Goal: Task Accomplishment & Management: Complete application form

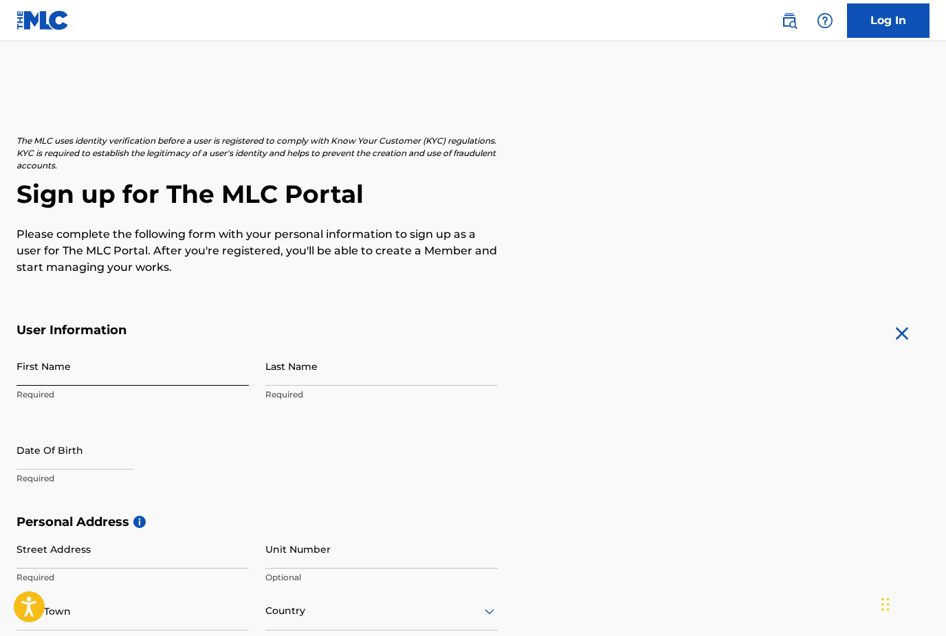
click at [85, 367] on input "First Name" at bounding box center [133, 366] width 232 height 39
type input "[PERSON_NAME]"
select select "8"
select select "2025"
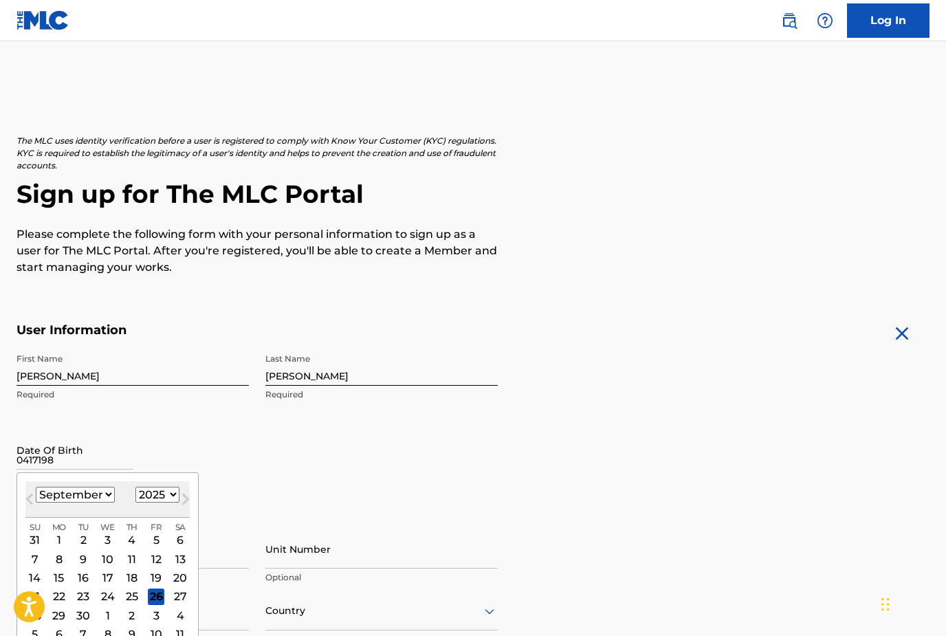
type input "04171985"
click at [311, 470] on div "First Name Matthew Required Last Name lance Required Date Of Birth 04171985 Pre…" at bounding box center [257, 431] width 481 height 168
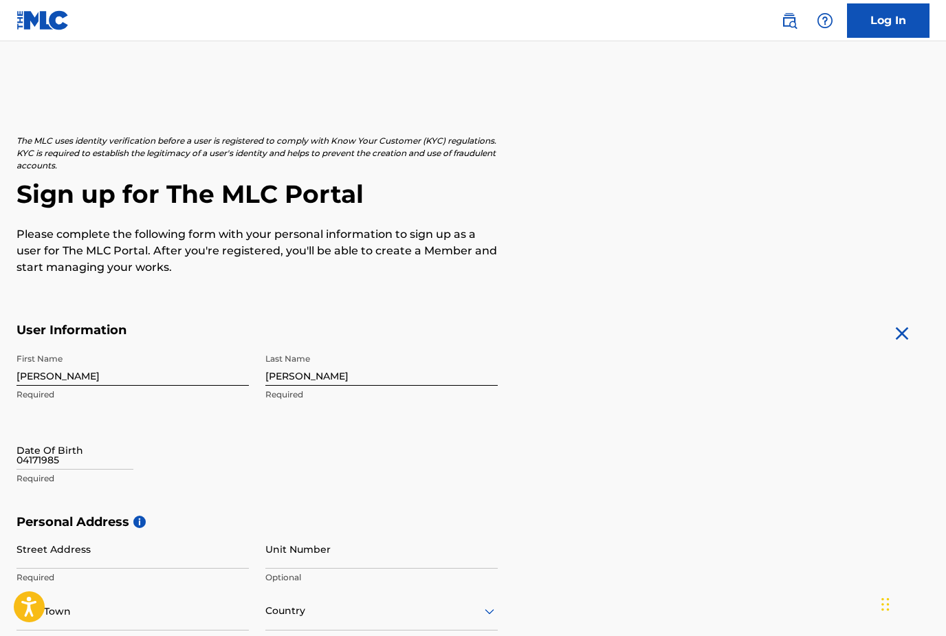
click at [109, 476] on p "Required" at bounding box center [133, 478] width 232 height 12
select select "8"
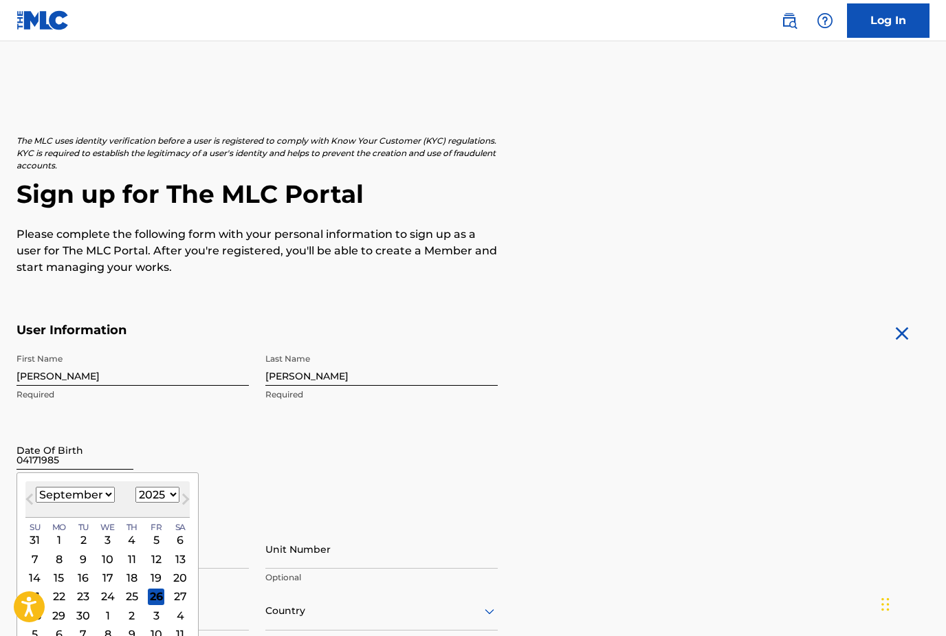
click at [107, 466] on input "04171985" at bounding box center [75, 450] width 117 height 39
click at [165, 498] on select "1899 1900 1901 1902 1903 1904 1905 1906 1907 1908 1909 1910 1911 1912 1913 1914…" at bounding box center [157, 495] width 44 height 16
select select "1985"
select select "3"
click at [307, 472] on div "First Name Matthew Required Last Name lance Required Date Of Birth 04171985 Apr…" at bounding box center [257, 431] width 481 height 168
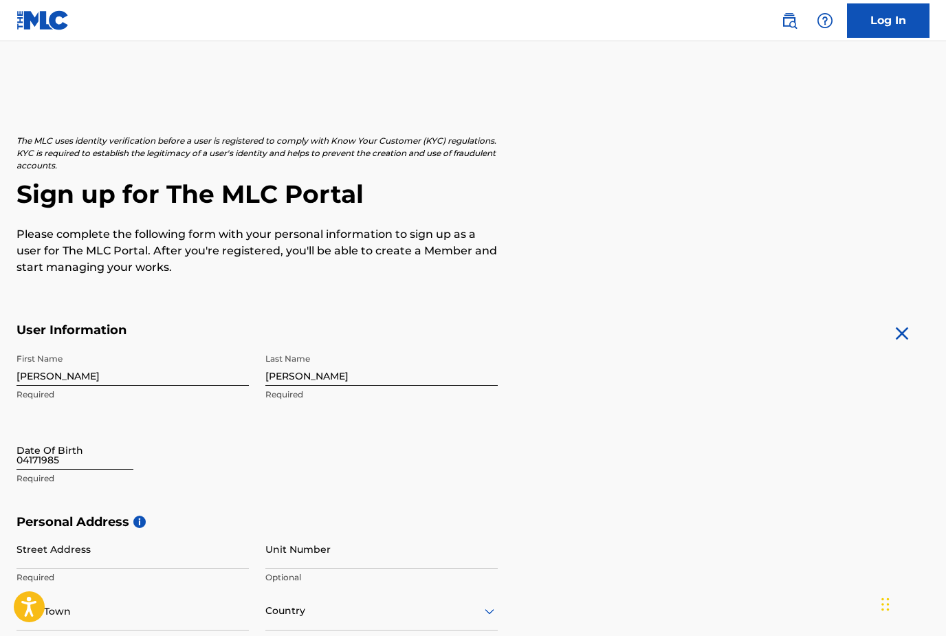
click at [65, 468] on input "04171985" at bounding box center [75, 450] width 117 height 39
select select "8"
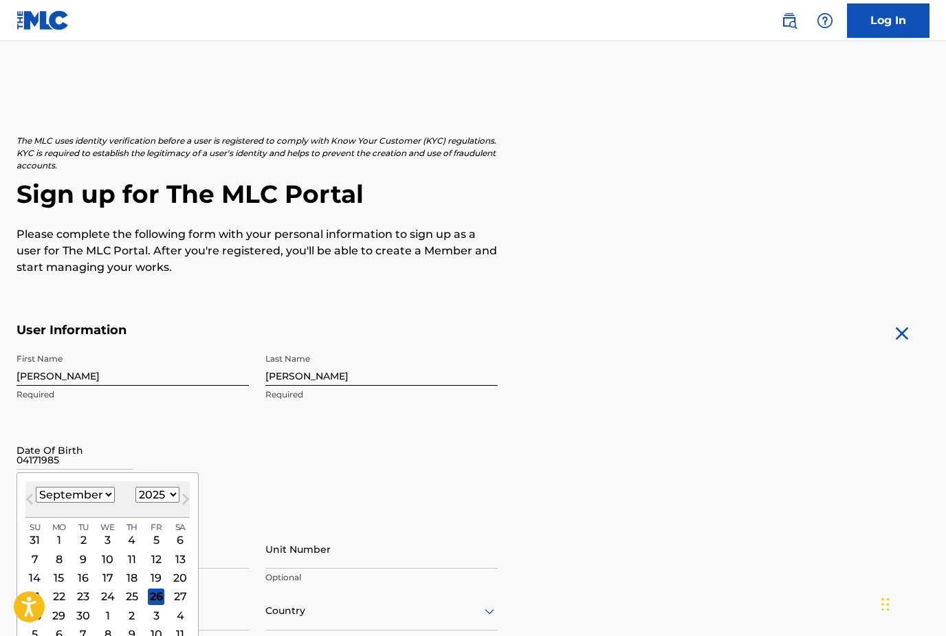
click at [173, 496] on select "1899 1900 1901 1902 1903 1904 1905 1906 1907 1908 1909 1910 1911 1912 1913 1914…" at bounding box center [157, 495] width 44 height 16
select select "1985"
select select "3"
click at [116, 584] on div "17" at bounding box center [108, 577] width 17 height 17
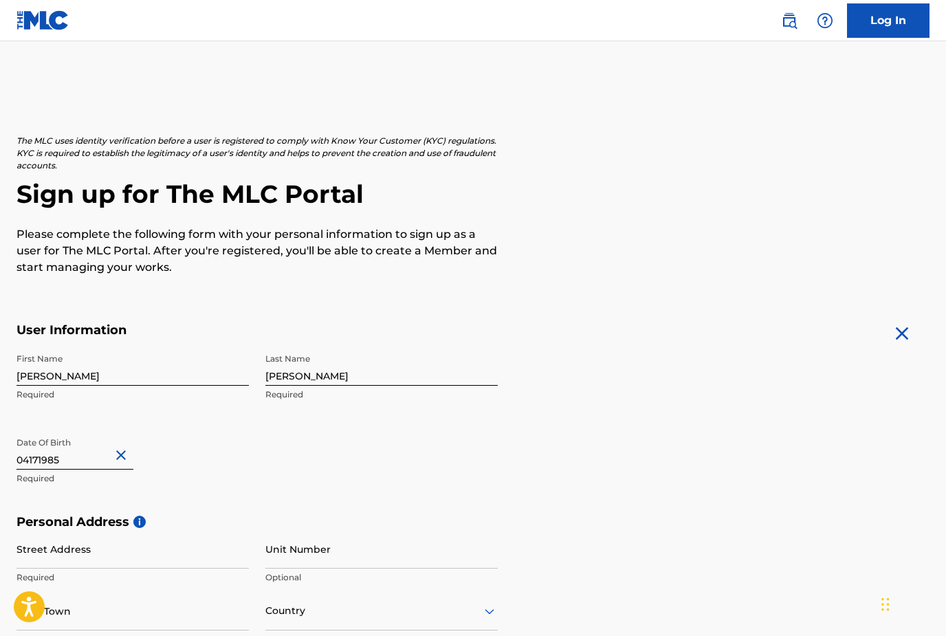
click at [296, 453] on div "First Name Matthew Required Last Name lance Required Date Of Birth 04171985 Req…" at bounding box center [257, 431] width 481 height 168
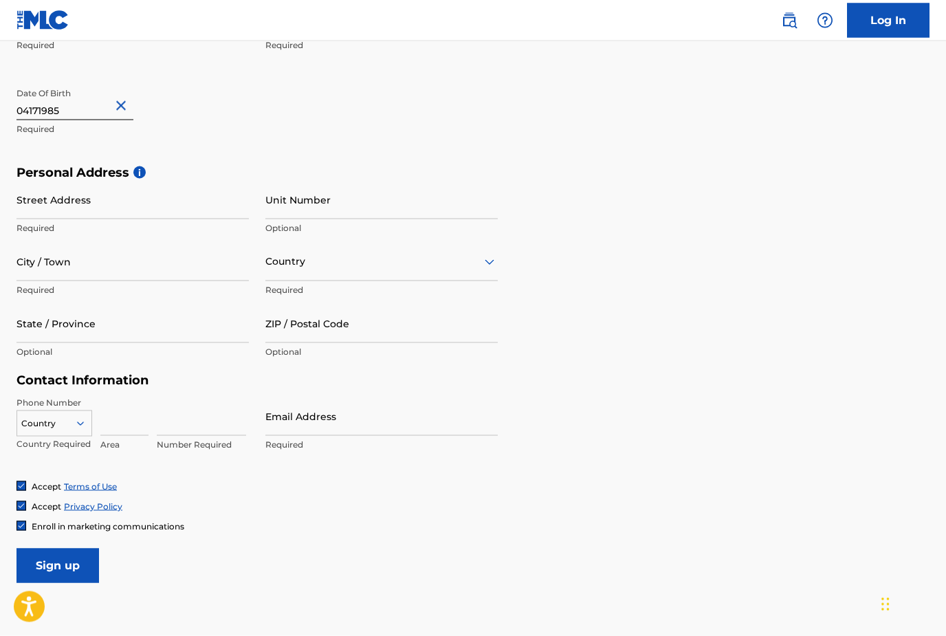
scroll to position [387, 0]
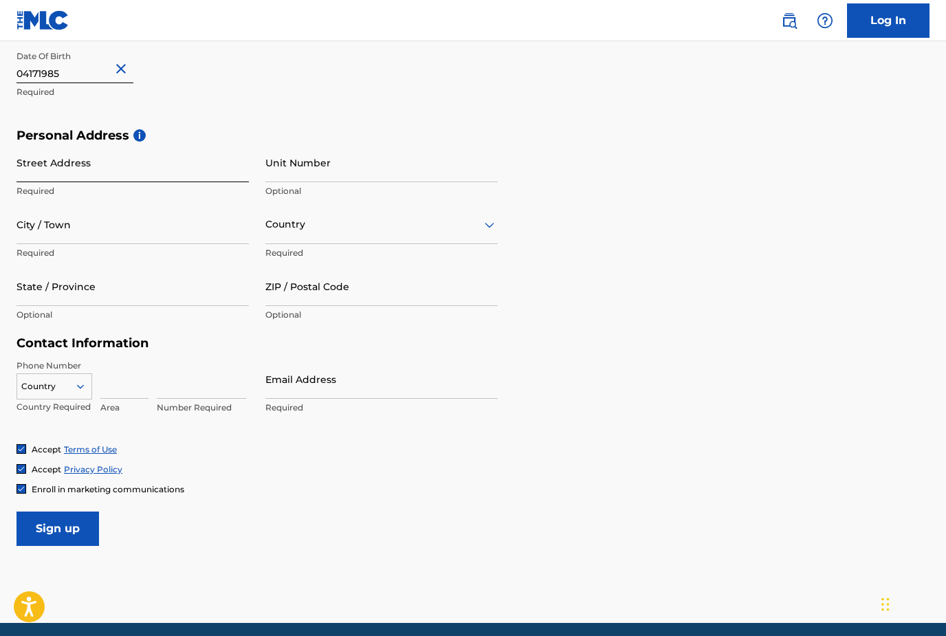
click at [113, 171] on input "Street Address" at bounding box center [133, 162] width 232 height 39
type input "645"
type input "[STREET_ADDRESS]"
type input "Margate"
type input "[GEOGRAPHIC_DATA]"
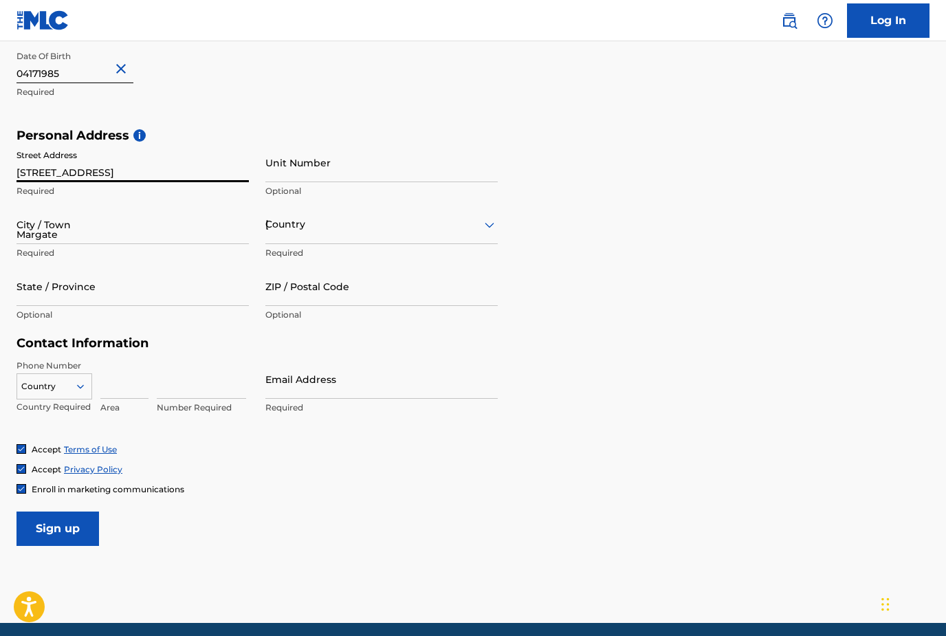
type input "FL"
type input "33063"
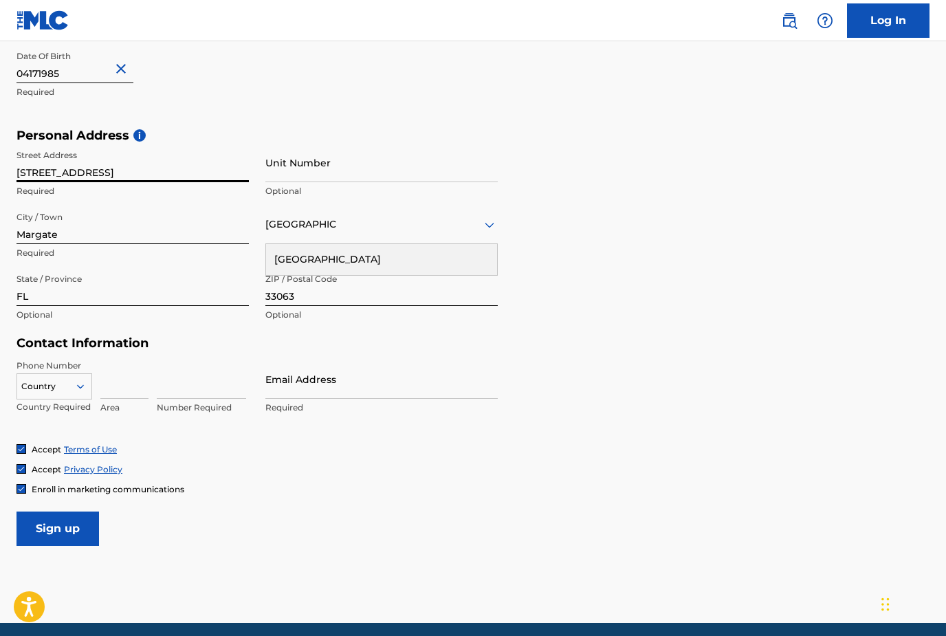
type input "[GEOGRAPHIC_DATA]"
click at [112, 391] on input at bounding box center [124, 379] width 48 height 39
type input "772"
type input "3425095"
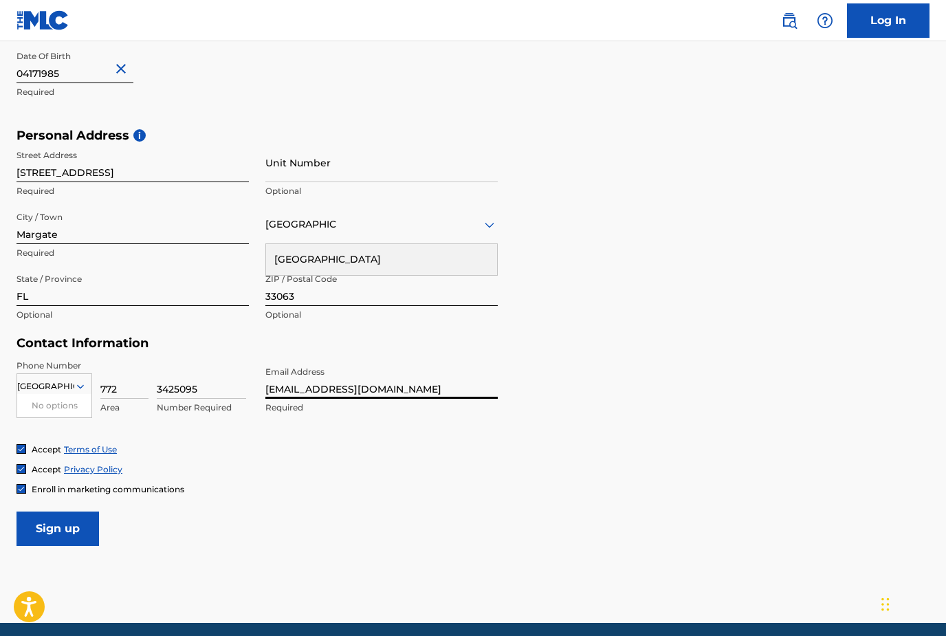
type input "[EMAIL_ADDRESS][DOMAIN_NAME]"
click at [23, 495] on form "User Information First Name Matthew Required Last Name lance Required Date Of B…" at bounding box center [473, 241] width 913 height 610
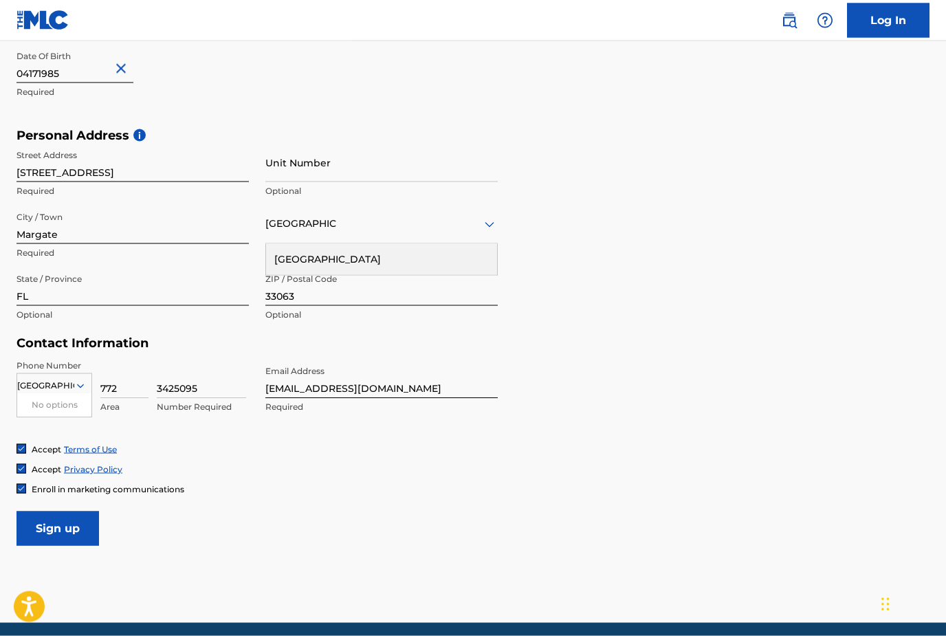
click at [19, 490] on img at bounding box center [21, 489] width 8 height 8
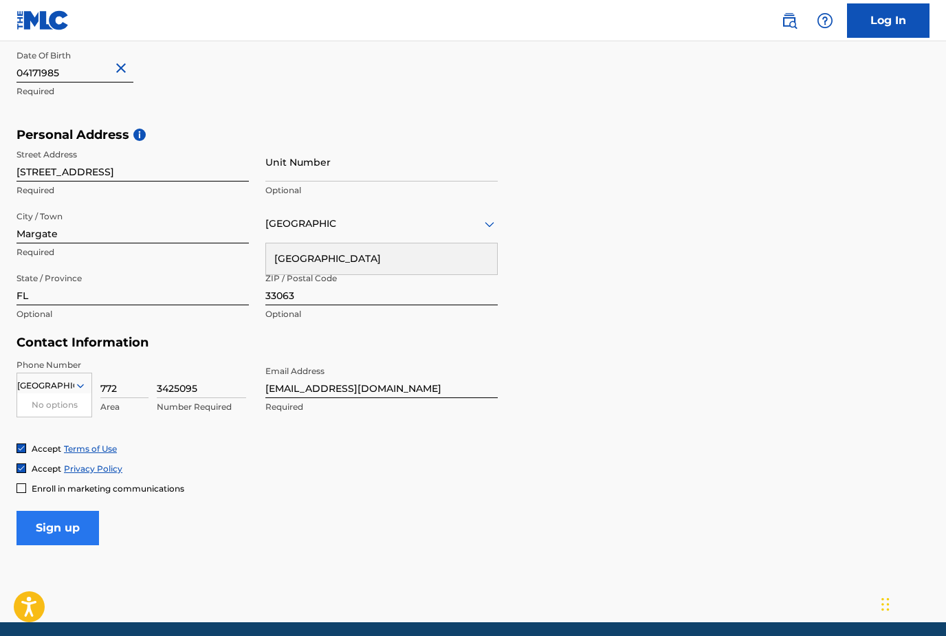
click at [67, 535] on input "Sign up" at bounding box center [58, 528] width 83 height 34
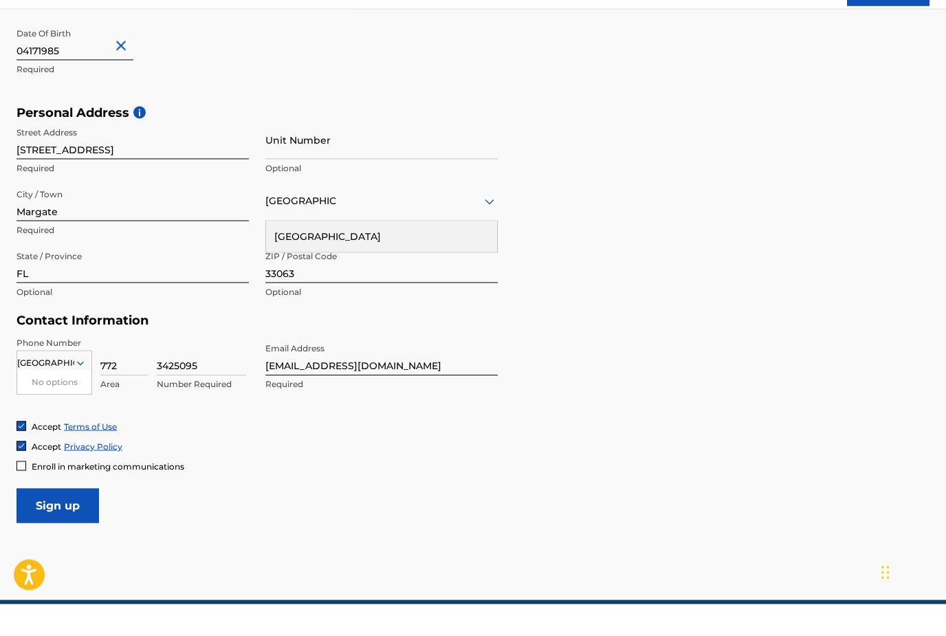
scroll to position [438, 0]
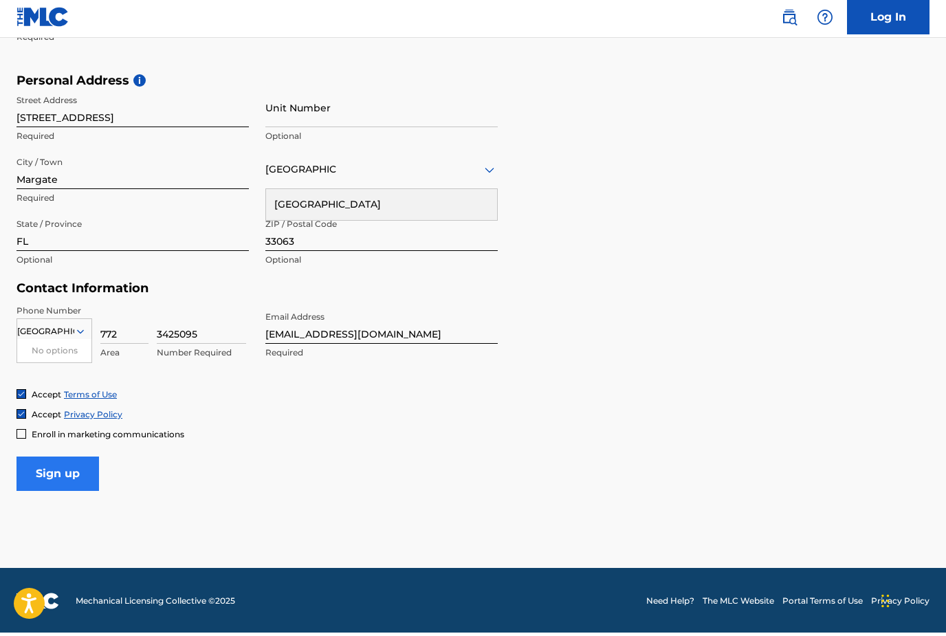
click at [81, 481] on input "Sign up" at bounding box center [58, 477] width 83 height 34
click at [36, 461] on input "Sign up" at bounding box center [58, 477] width 83 height 34
click at [35, 461] on input "Sign up" at bounding box center [58, 477] width 83 height 34
click at [25, 439] on form "User Information First Name Matthew Required Last Name lance Required Date Of B…" at bounding box center [473, 189] width 913 height 610
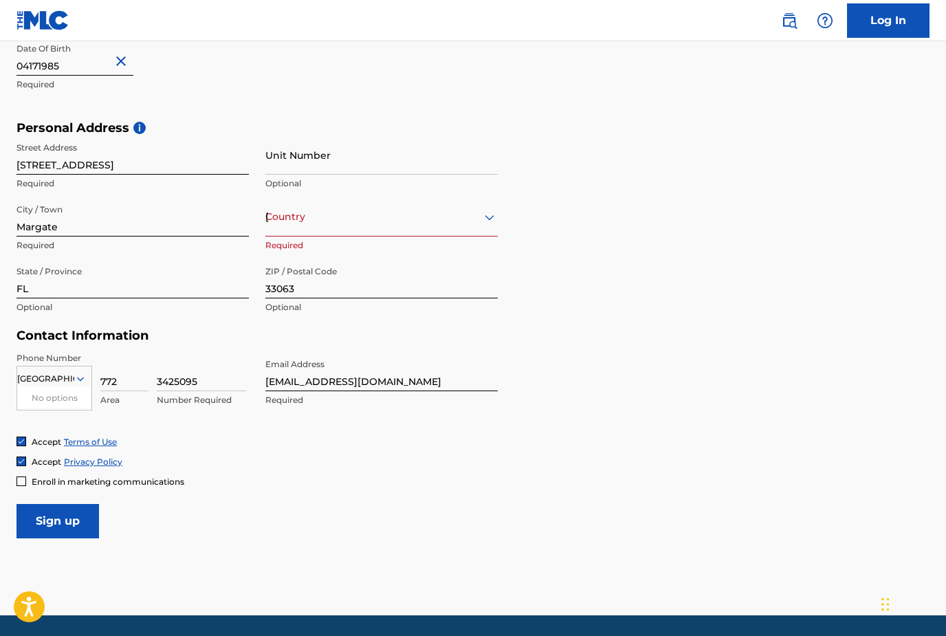
click at [21, 481] on div at bounding box center [22, 482] width 10 height 10
click at [45, 528] on input "Sign up" at bounding box center [58, 521] width 83 height 34
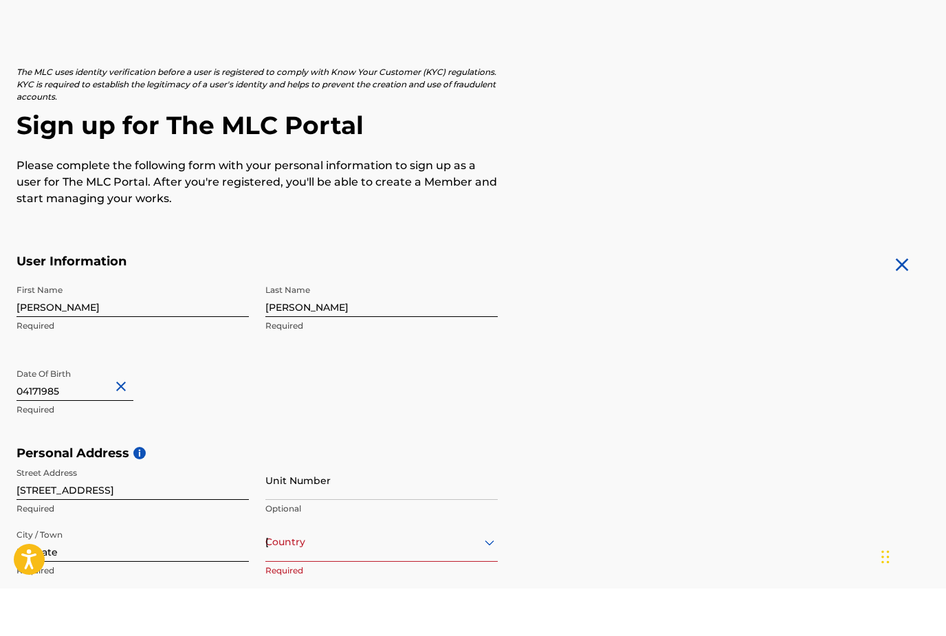
scroll to position [25, 0]
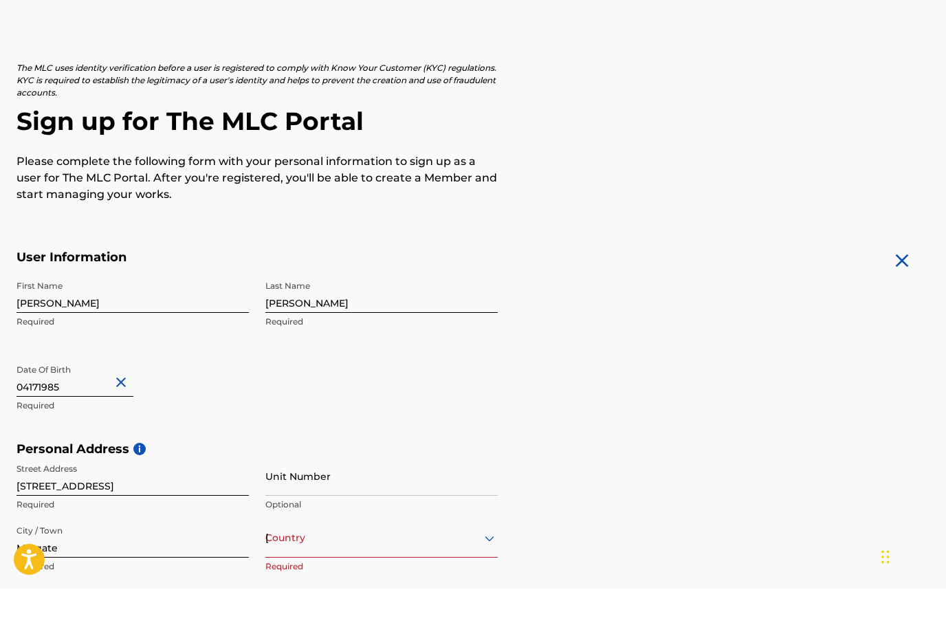
click at [471, 566] on div "option , selected. Select is focused ,type to refine list, press Down to open t…" at bounding box center [381, 585] width 232 height 39
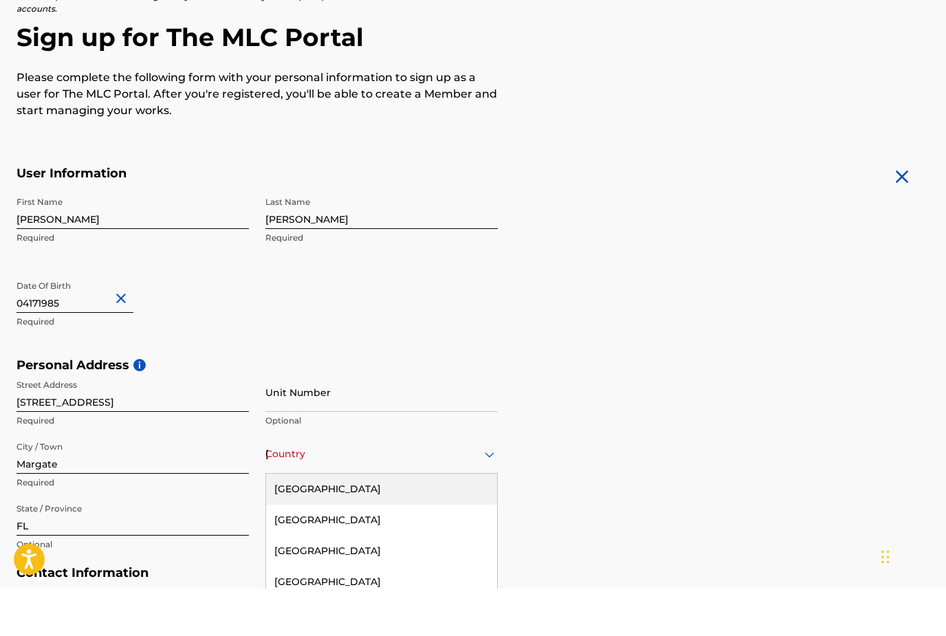
click at [448, 521] on div "[GEOGRAPHIC_DATA]" at bounding box center [381, 536] width 231 height 31
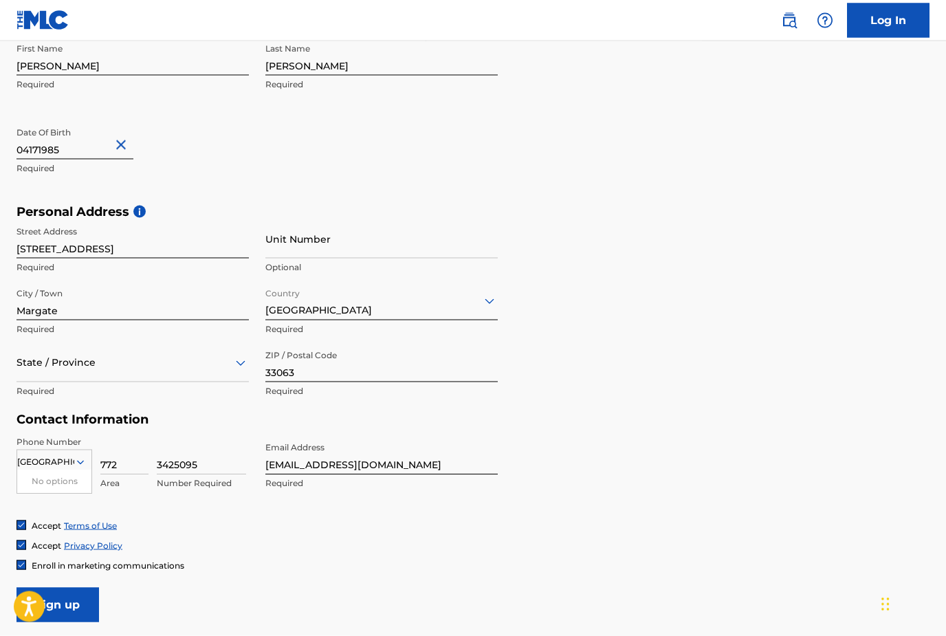
scroll to position [394, 0]
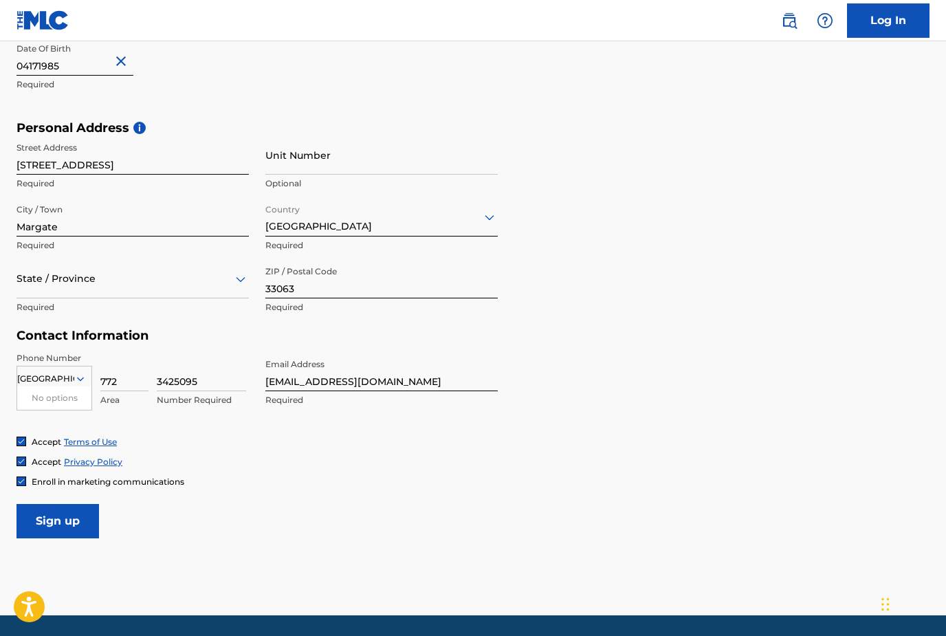
click at [17, 479] on img at bounding box center [21, 481] width 8 height 8
click at [43, 517] on input "Sign up" at bounding box center [58, 521] width 83 height 34
click at [243, 281] on icon at bounding box center [240, 279] width 17 height 17
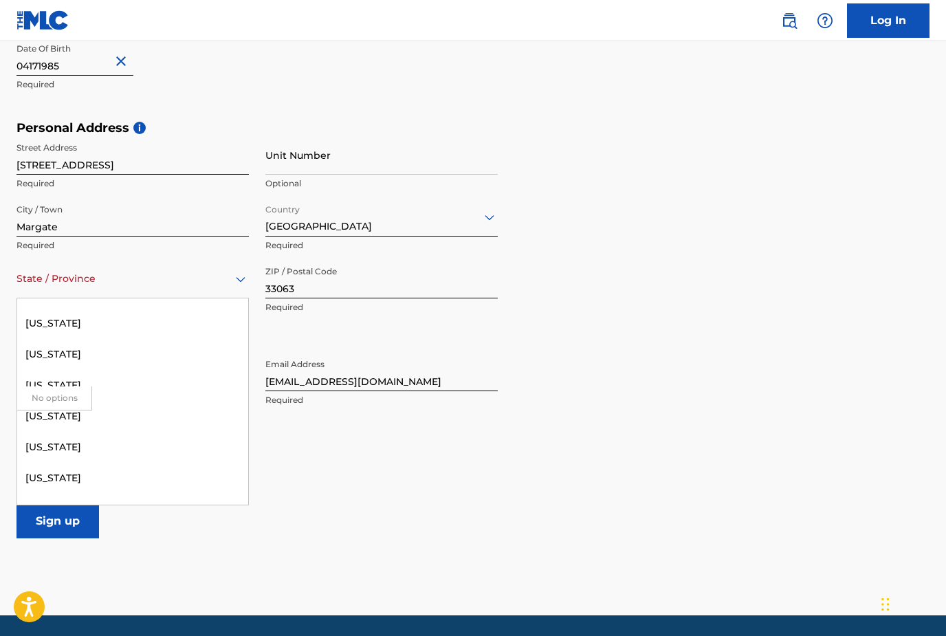
scroll to position [238, 0]
click at [143, 399] on div "[US_STATE]" at bounding box center [132, 385] width 231 height 31
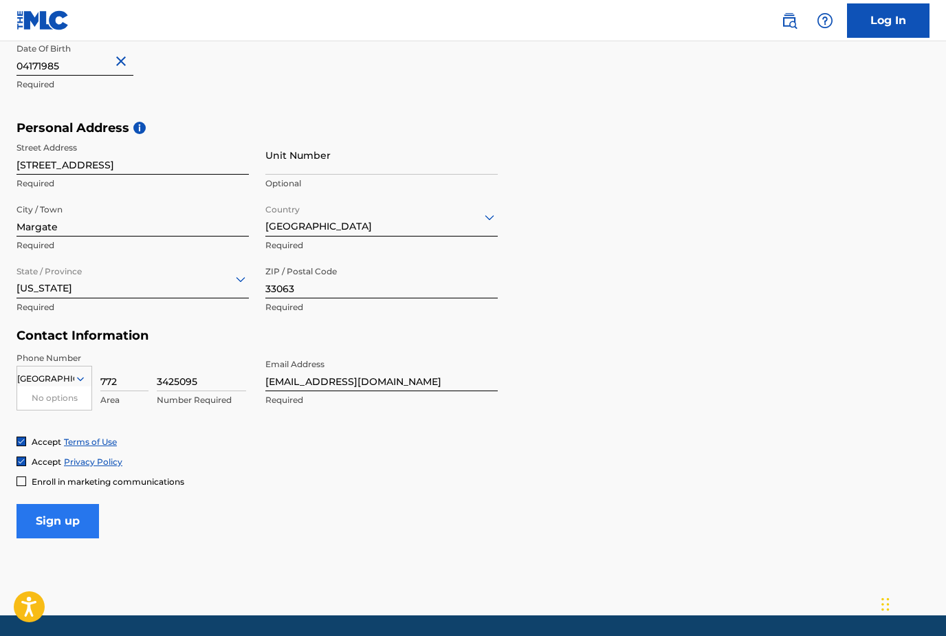
click at [65, 513] on input "Sign up" at bounding box center [58, 521] width 83 height 34
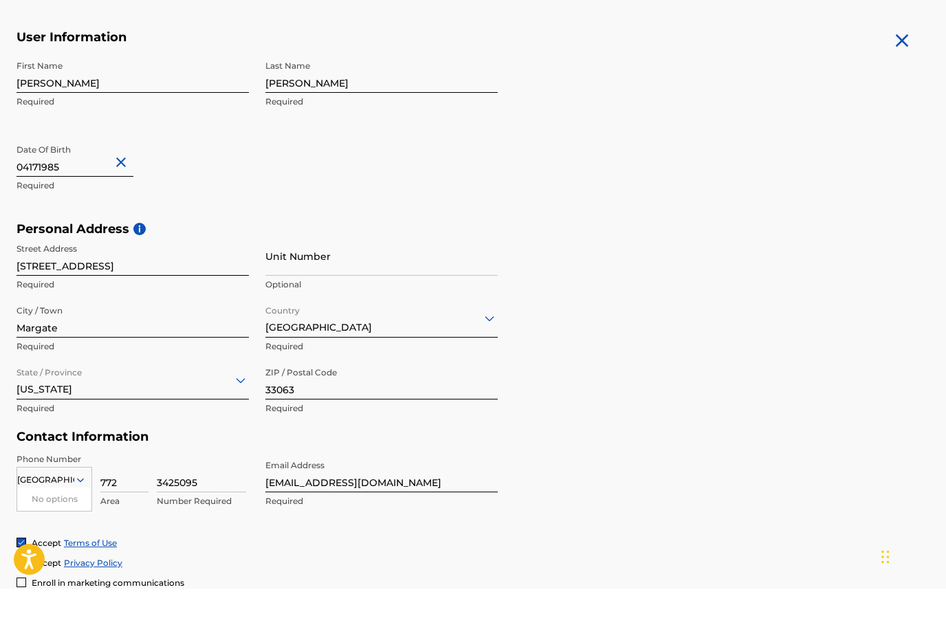
scroll to position [438, 0]
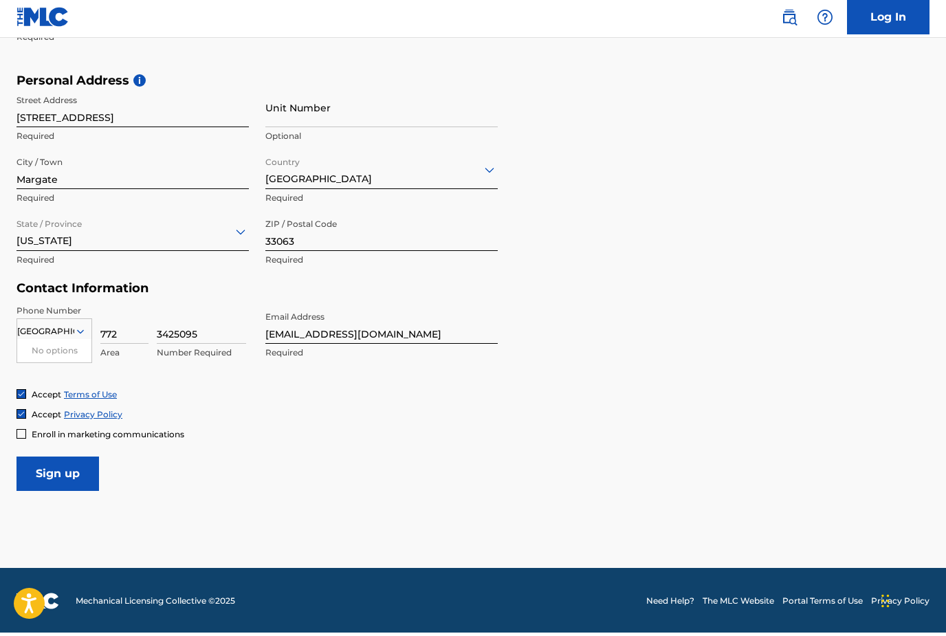
click at [58, 330] on input "[GEOGRAPHIC_DATA]" at bounding box center [45, 335] width 57 height 12
click at [80, 329] on icon at bounding box center [80, 335] width 12 height 12
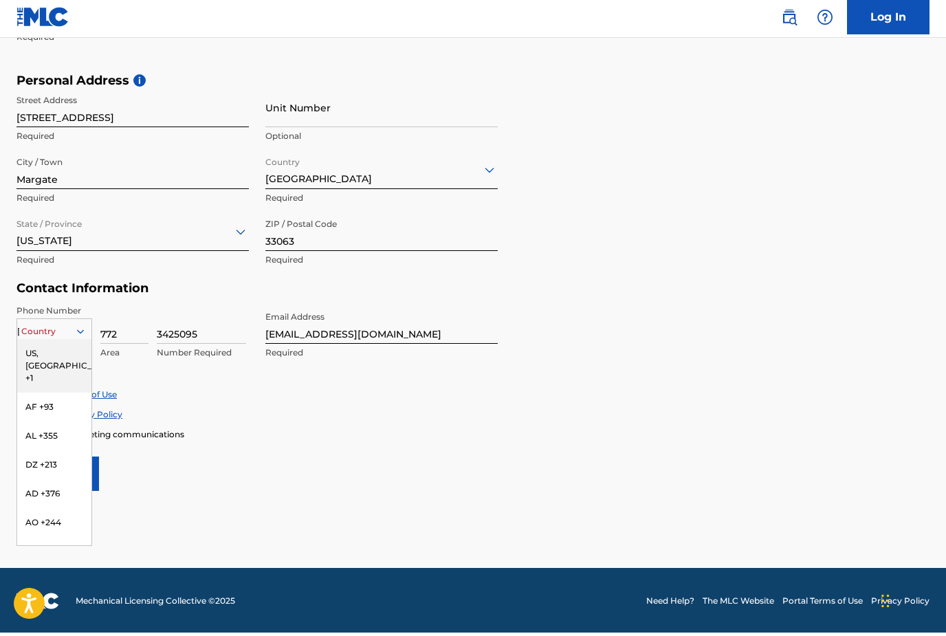
click at [63, 327] on div "[GEOGRAPHIC_DATA]" at bounding box center [54, 334] width 74 height 15
click at [39, 360] on div "US, [GEOGRAPHIC_DATA] +1" at bounding box center [54, 370] width 74 height 54
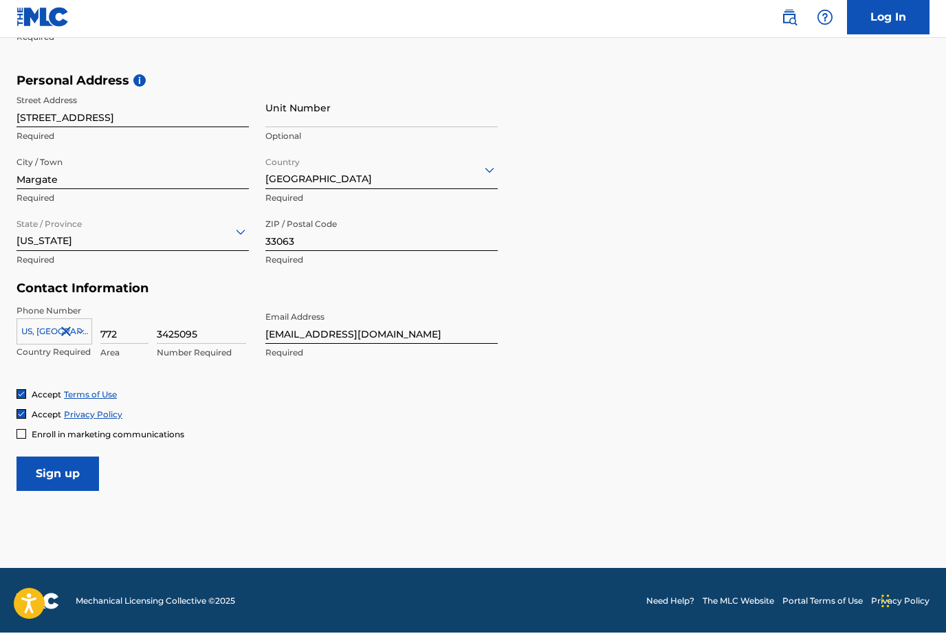
scroll to position [394, 0]
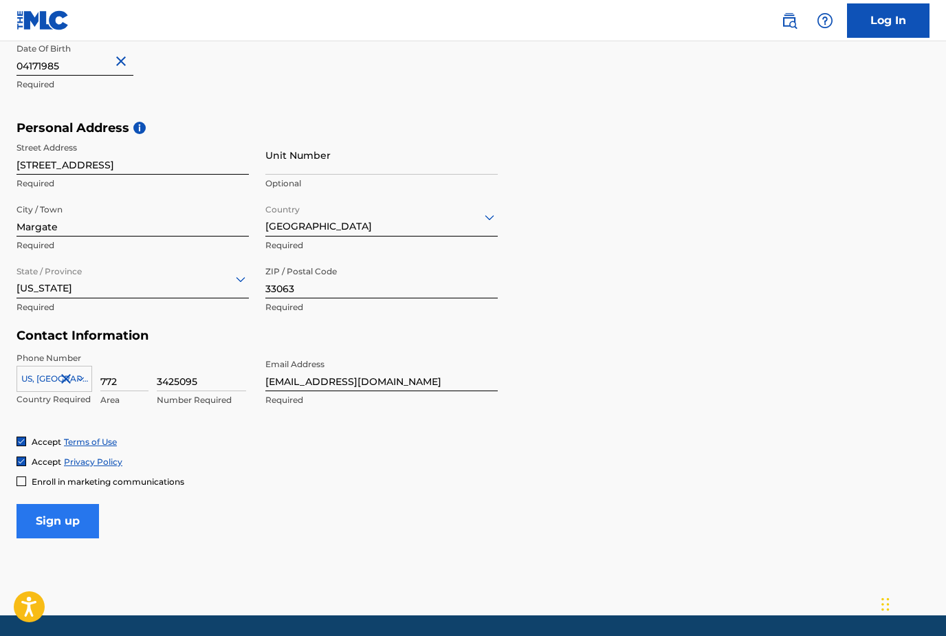
click at [67, 519] on input "Sign up" at bounding box center [58, 521] width 83 height 34
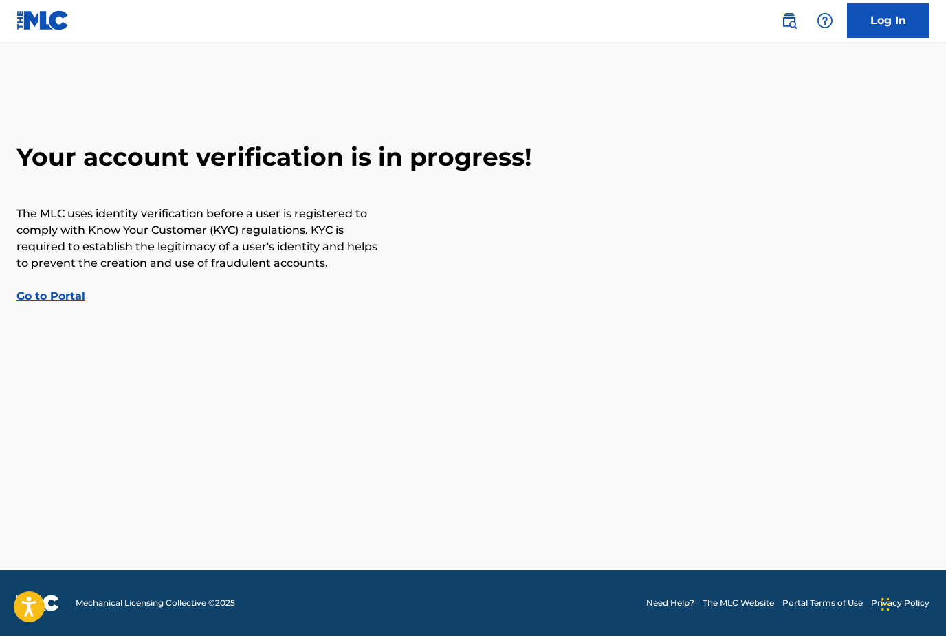
click at [71, 302] on link "Go to Portal" at bounding box center [51, 296] width 69 height 13
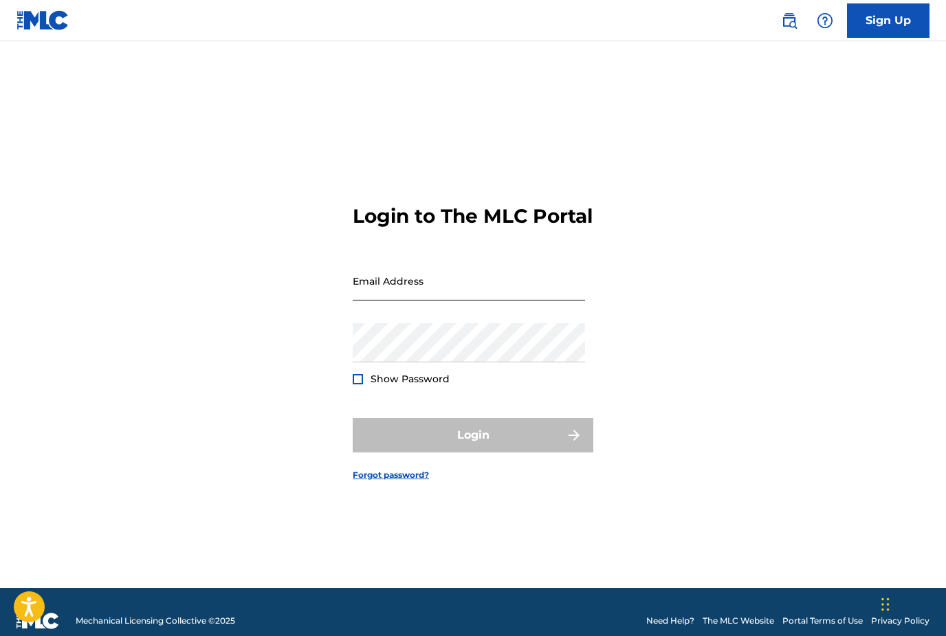
click at [397, 301] on input "Email Address" at bounding box center [469, 280] width 232 height 39
type input "M"
type input "Mattlancemusic49@gmail.com"
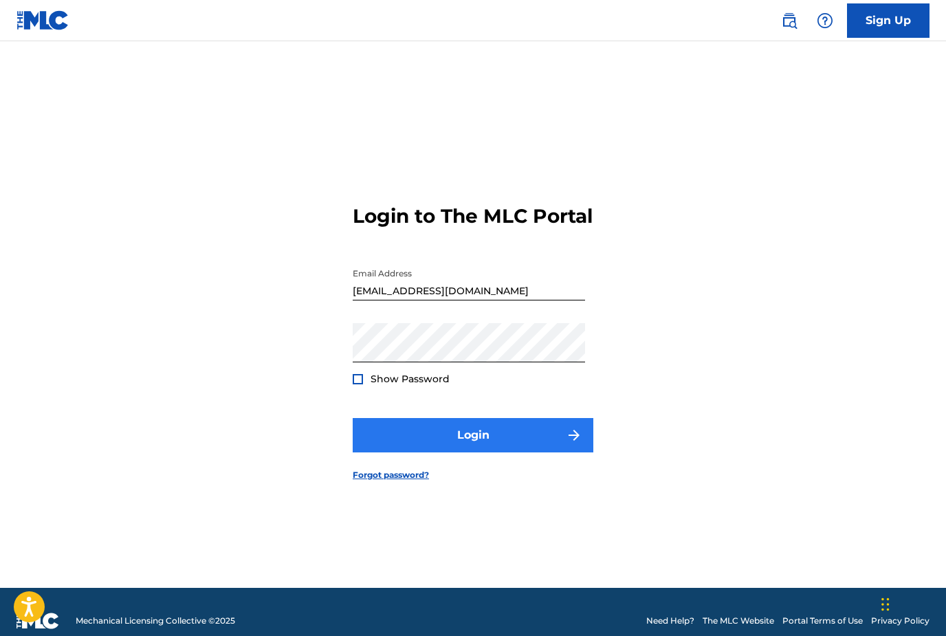
click at [431, 453] on button "Login" at bounding box center [473, 435] width 241 height 34
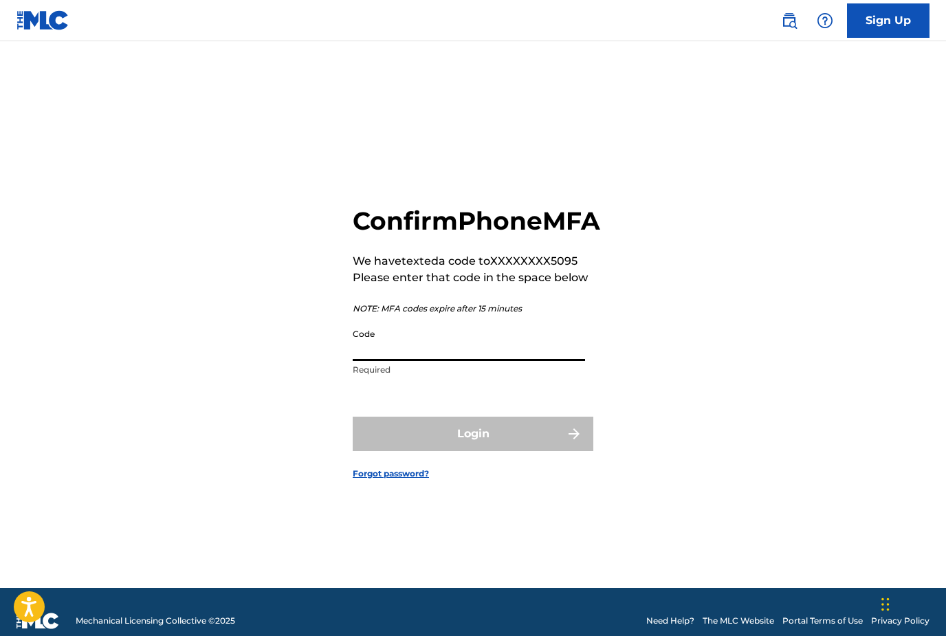
click at [420, 361] on input "Code" at bounding box center [469, 341] width 232 height 39
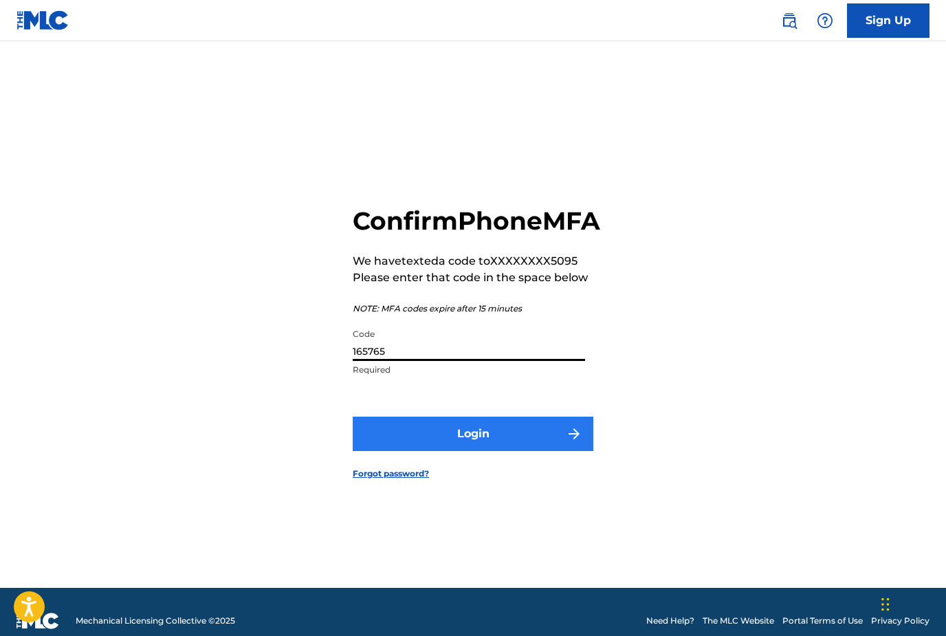
type input "165765"
click at [480, 451] on button "Login" at bounding box center [473, 434] width 241 height 34
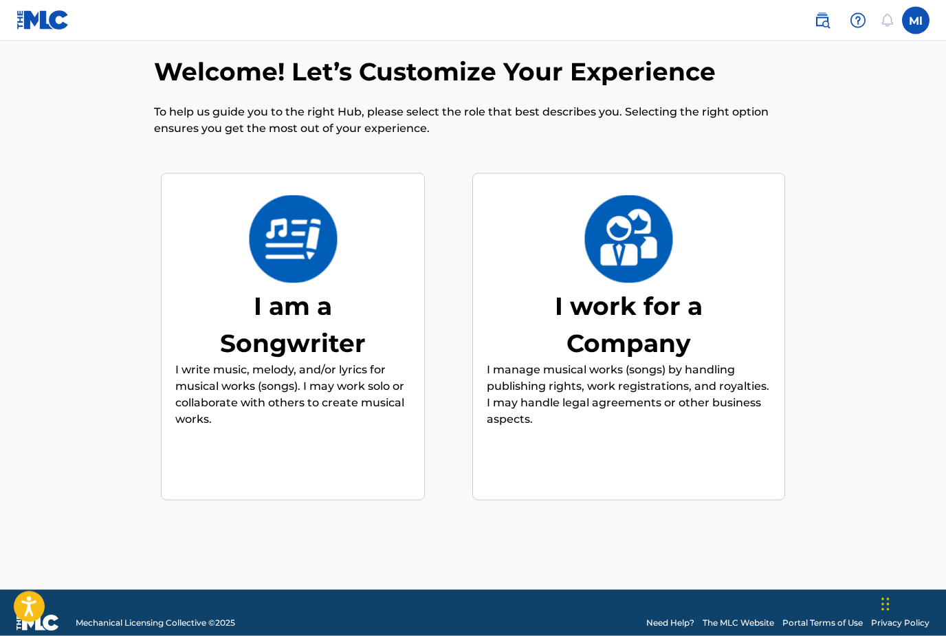
scroll to position [21, 0]
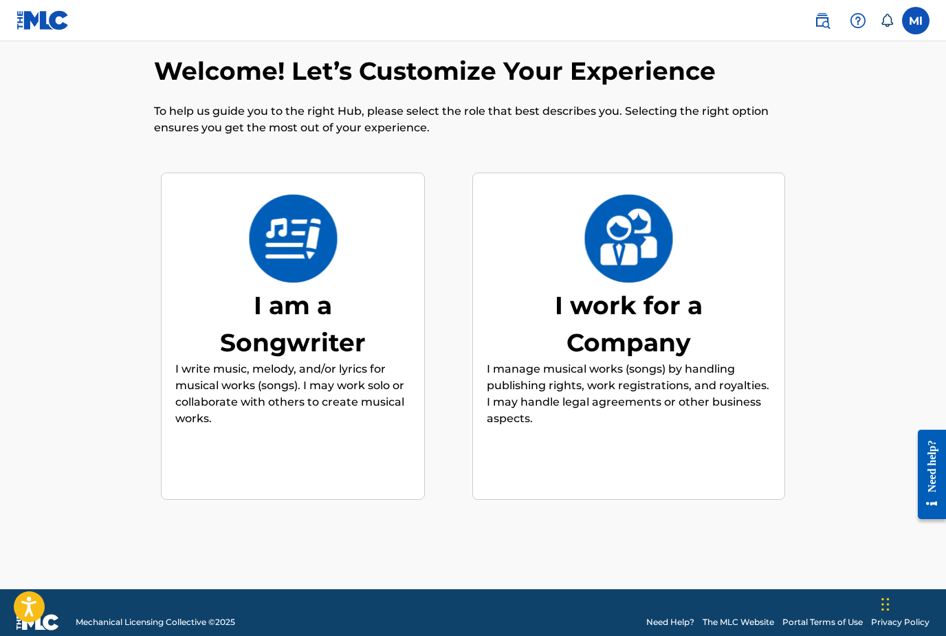
click at [303, 280] on img at bounding box center [293, 239] width 90 height 88
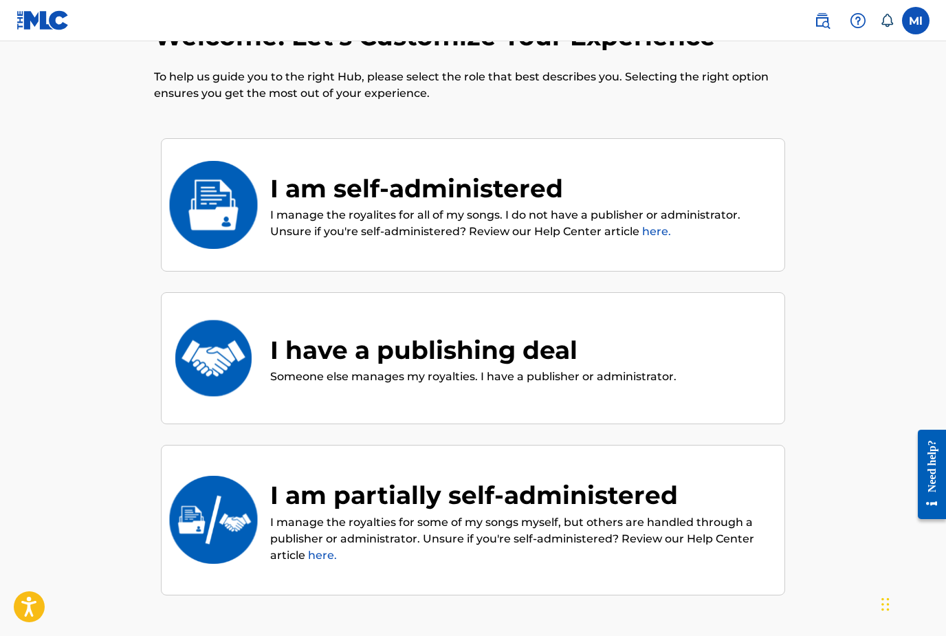
scroll to position [61, 0]
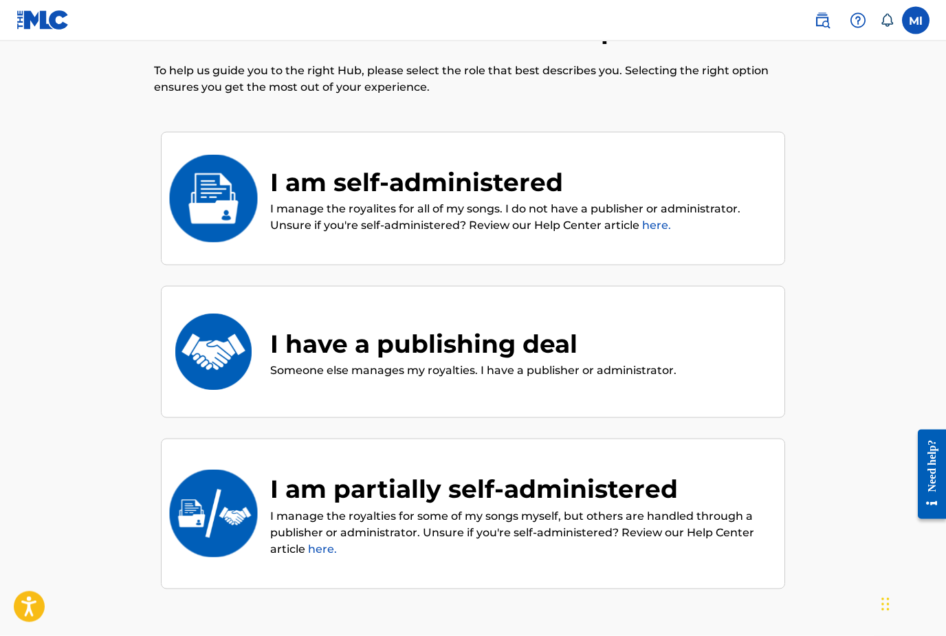
click at [228, 206] on img at bounding box center [214, 199] width 90 height 88
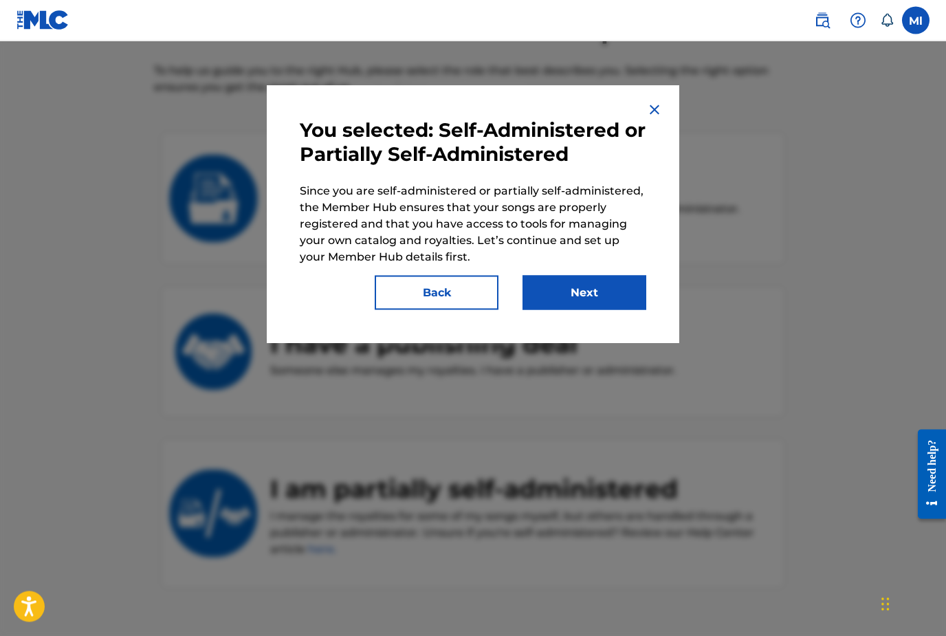
scroll to position [62, 0]
click at [589, 302] on button "Next" at bounding box center [585, 293] width 124 height 34
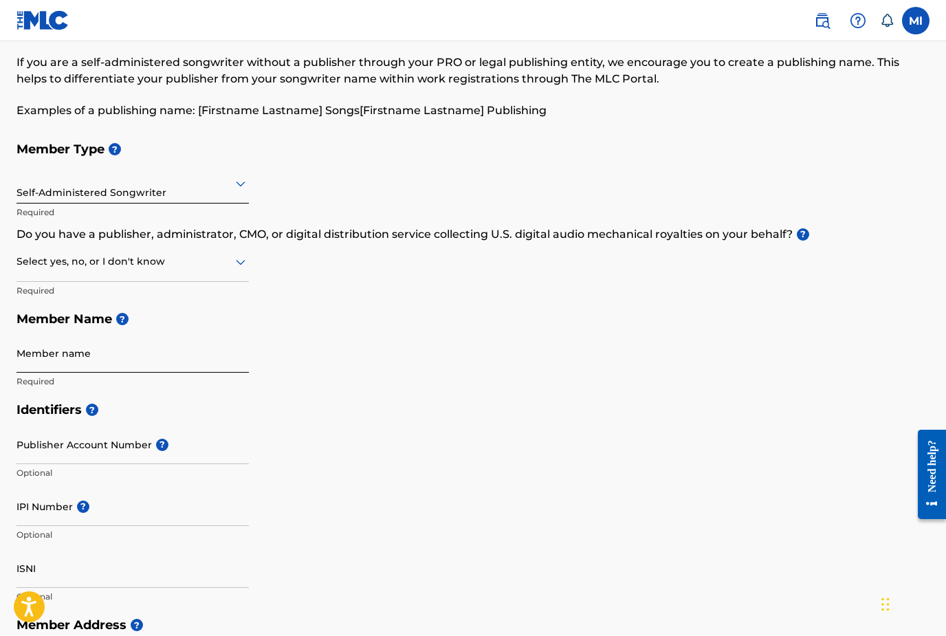
click at [106, 356] on input "Member name" at bounding box center [133, 353] width 232 height 39
click at [135, 270] on div "Select yes, no, or I don't know" at bounding box center [133, 262] width 232 height 39
click at [84, 323] on div "No" at bounding box center [132, 328] width 231 height 31
click at [62, 363] on input "Member name" at bounding box center [133, 353] width 232 height 39
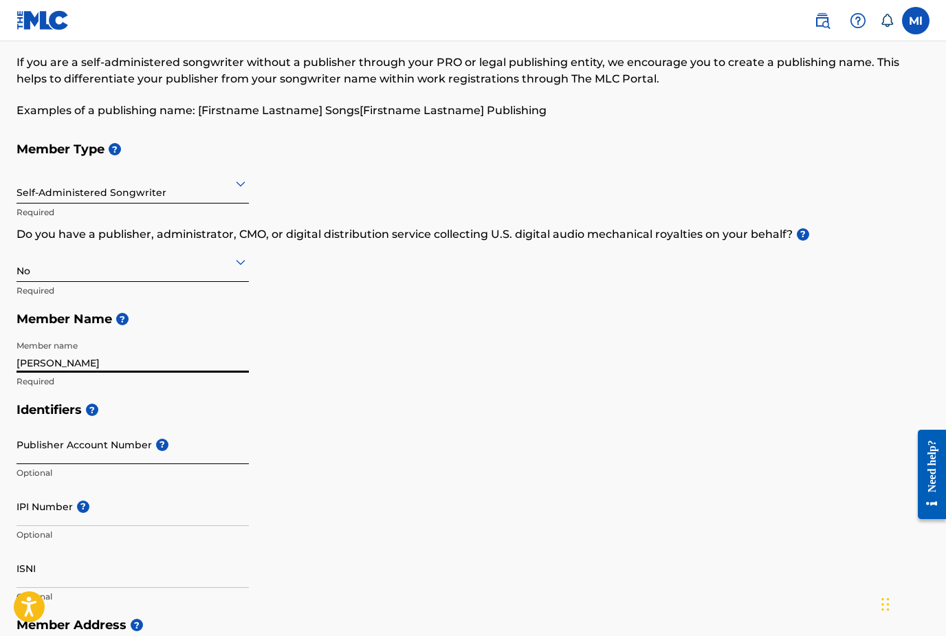
type input "[PERSON_NAME]"
click at [58, 454] on input "Publisher Account Number ?" at bounding box center [133, 444] width 232 height 39
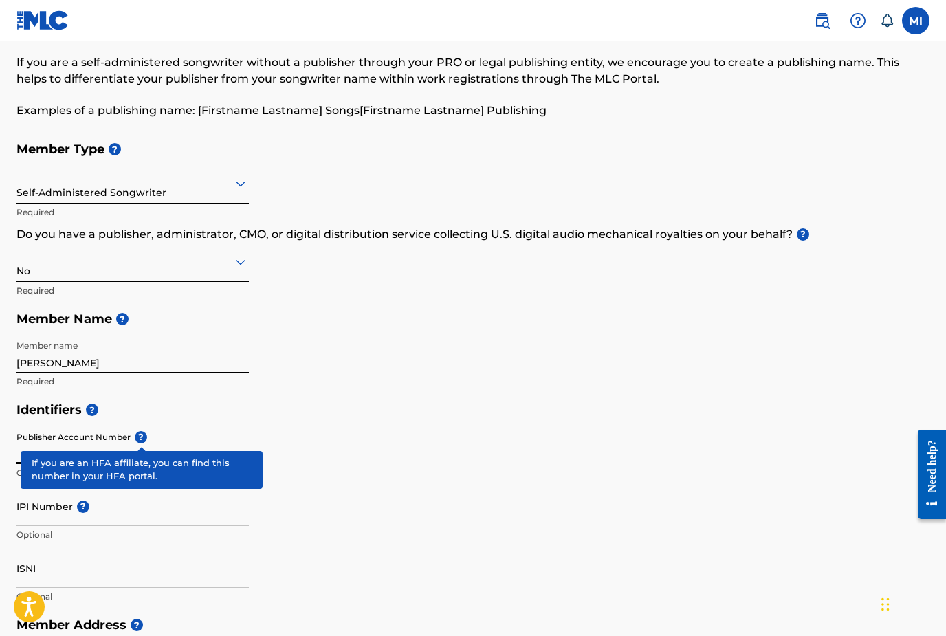
click at [144, 433] on div "Publisher Account Number ? Optional" at bounding box center [133, 456] width 232 height 62
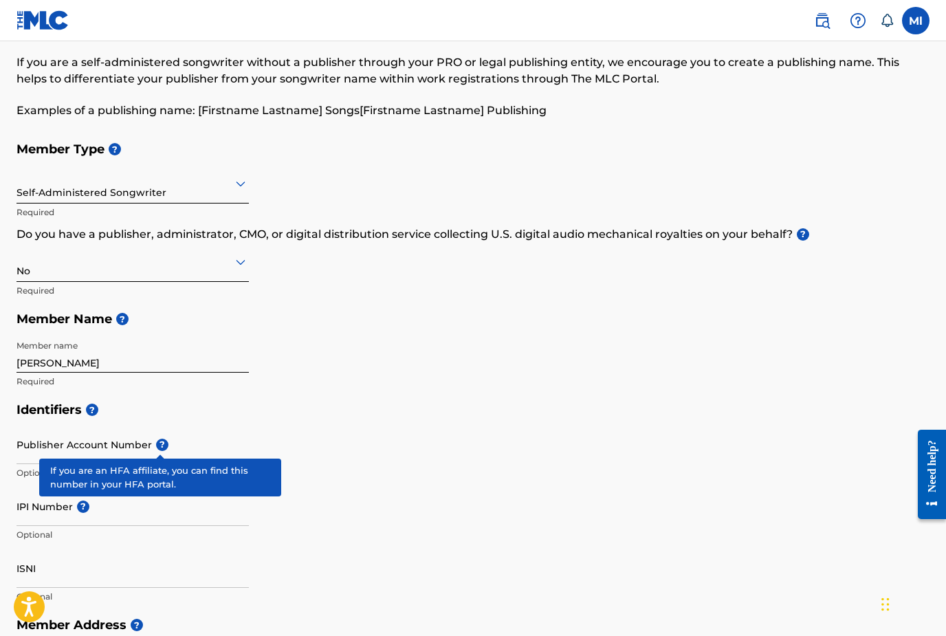
click at [157, 444] on span "?" at bounding box center [162, 445] width 12 height 12
click at [157, 444] on input "Publisher Account Number ?" at bounding box center [133, 444] width 232 height 39
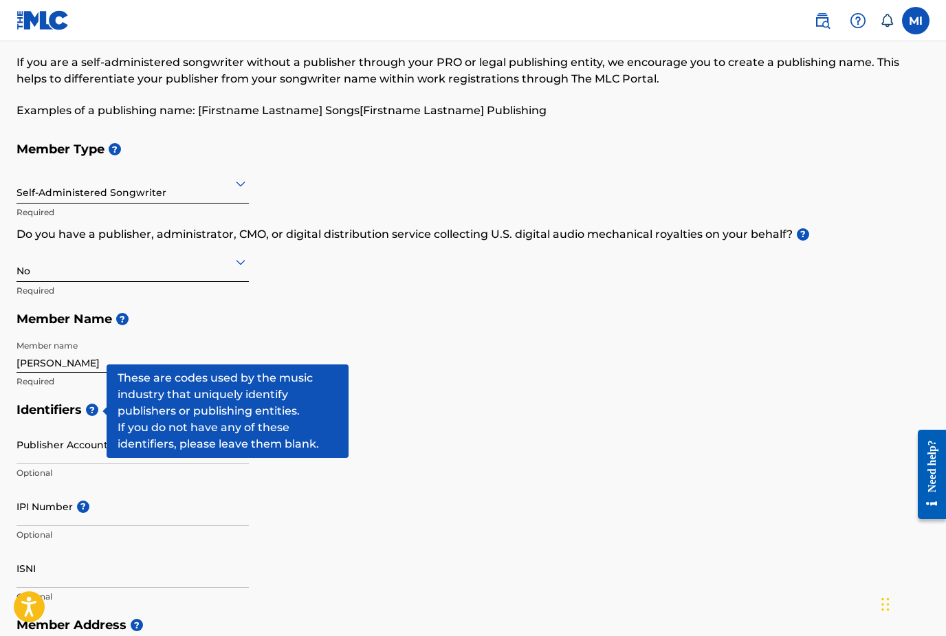
click at [94, 412] on span "?" at bounding box center [92, 410] width 12 height 12
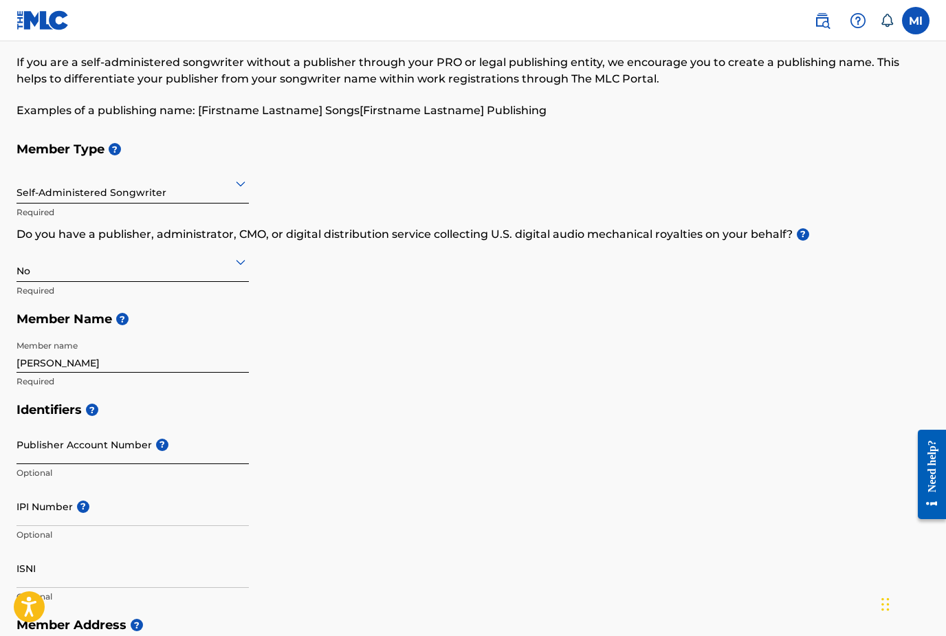
click at [93, 432] on input "Publisher Account Number ?" at bounding box center [133, 444] width 232 height 39
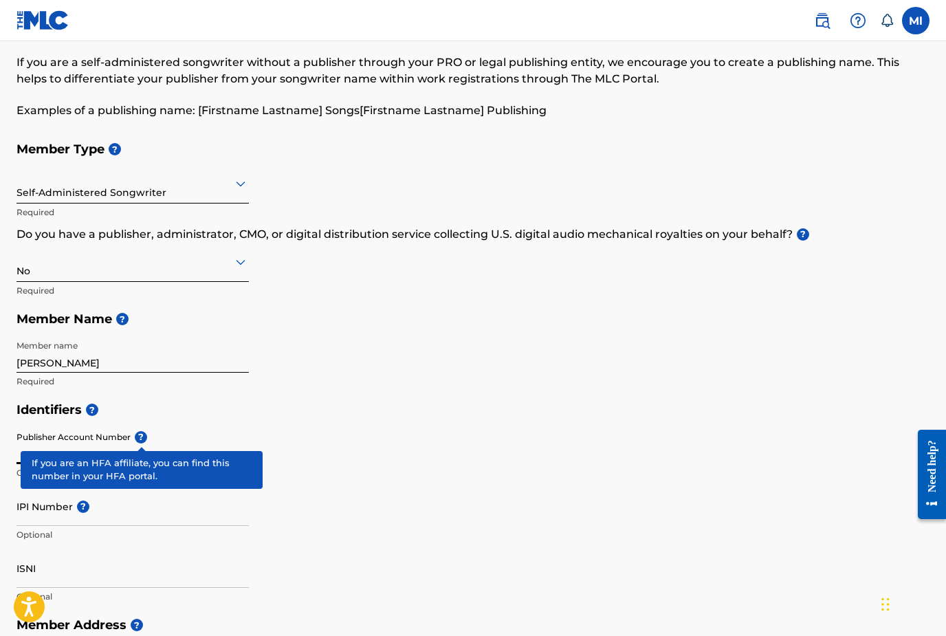
click at [141, 434] on div "Publisher Account Number ? Optional" at bounding box center [133, 456] width 232 height 62
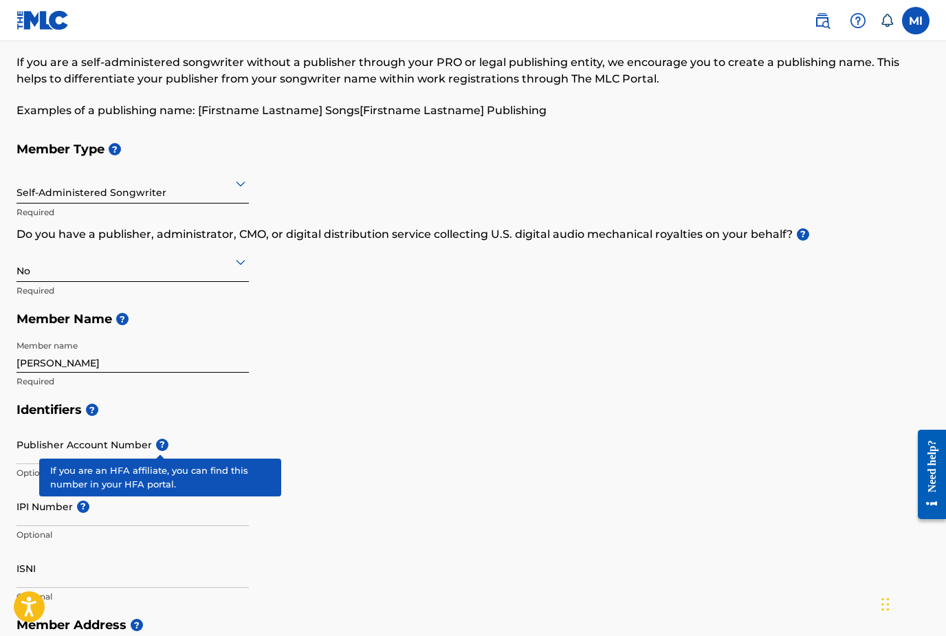
click at [156, 441] on span "?" at bounding box center [162, 445] width 12 height 12
click at [154, 441] on input "Publisher Account Number ?" at bounding box center [133, 444] width 232 height 39
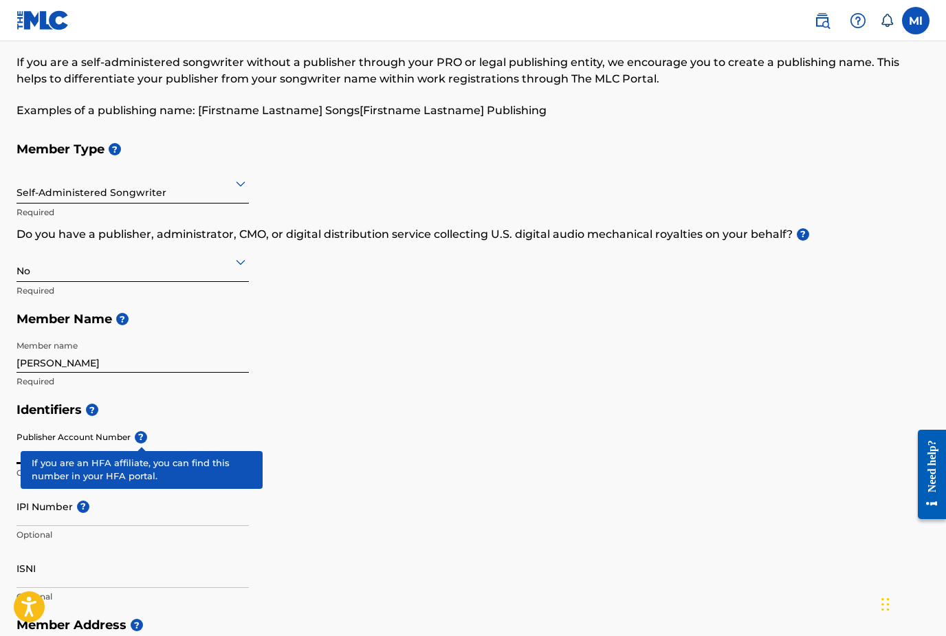
click at [142, 438] on span "?" at bounding box center [141, 437] width 12 height 12
click at [142, 438] on input "Publisher Account Number ?" at bounding box center [133, 444] width 232 height 39
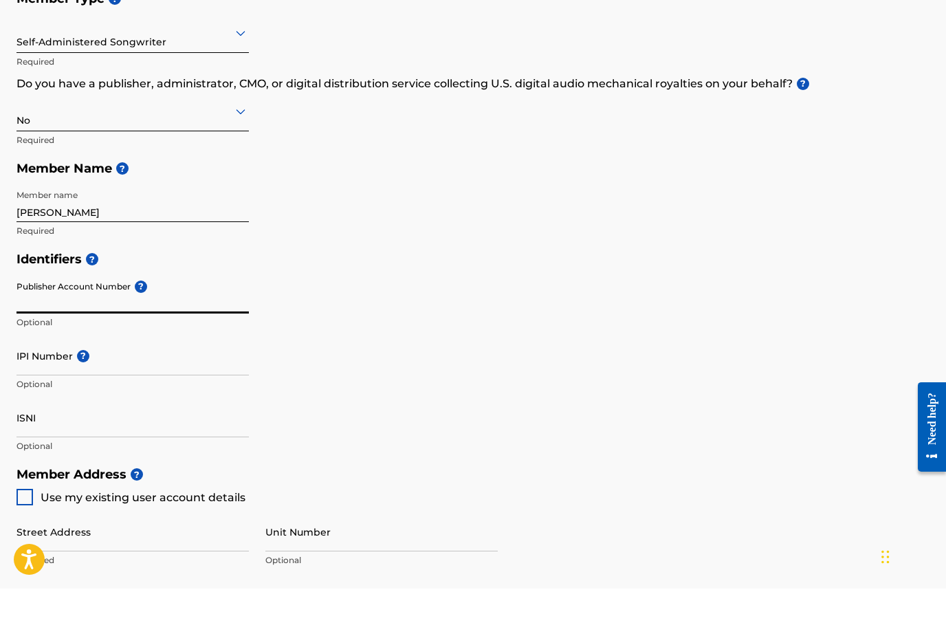
scroll to position [179, 0]
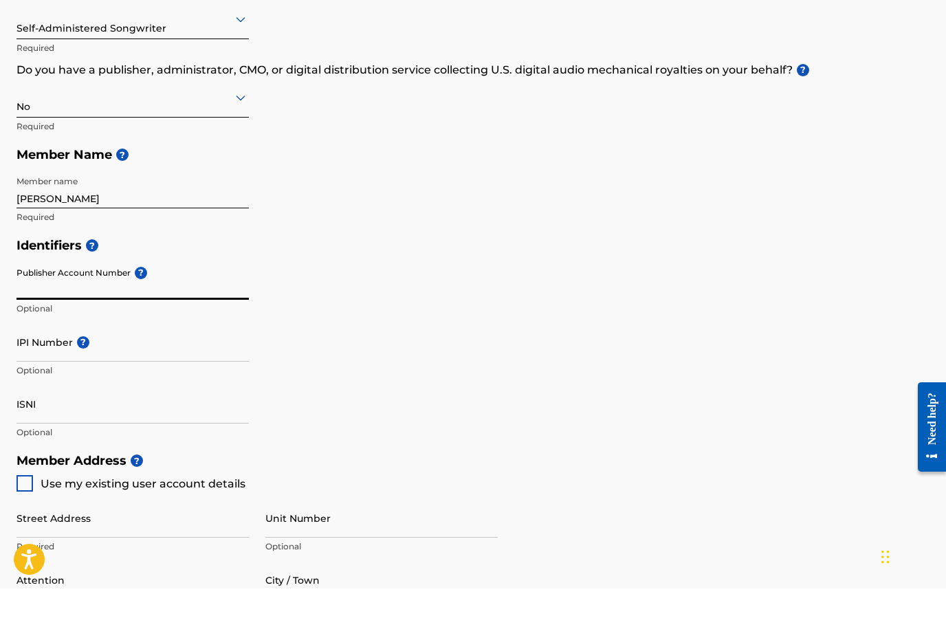
click at [27, 523] on div at bounding box center [25, 531] width 17 height 17
type input "[STREET_ADDRESS]"
type input "Margate"
type input "33063"
type input "772"
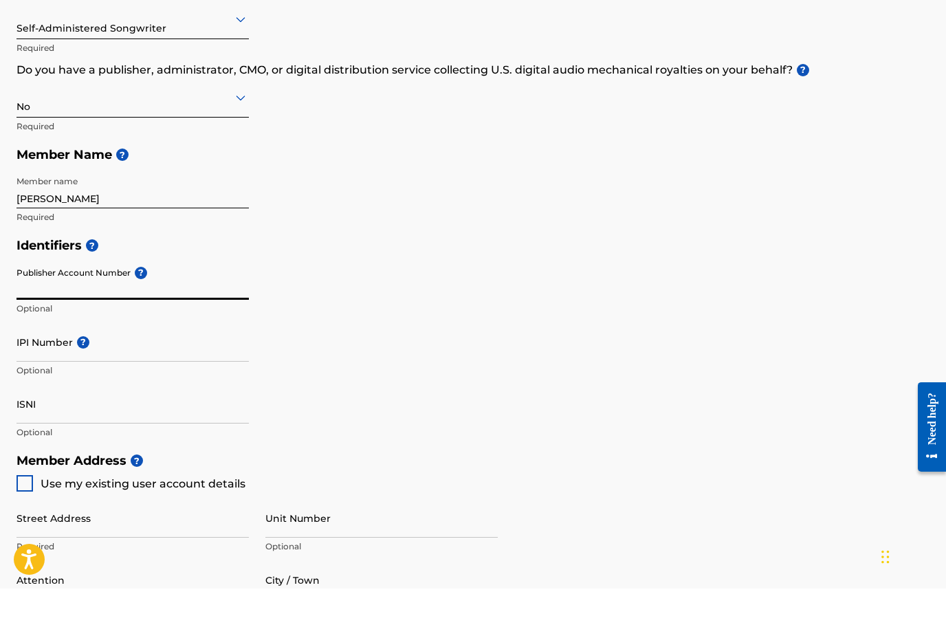
type input "3425095"
type input "[EMAIL_ADDRESS][DOMAIN_NAME]"
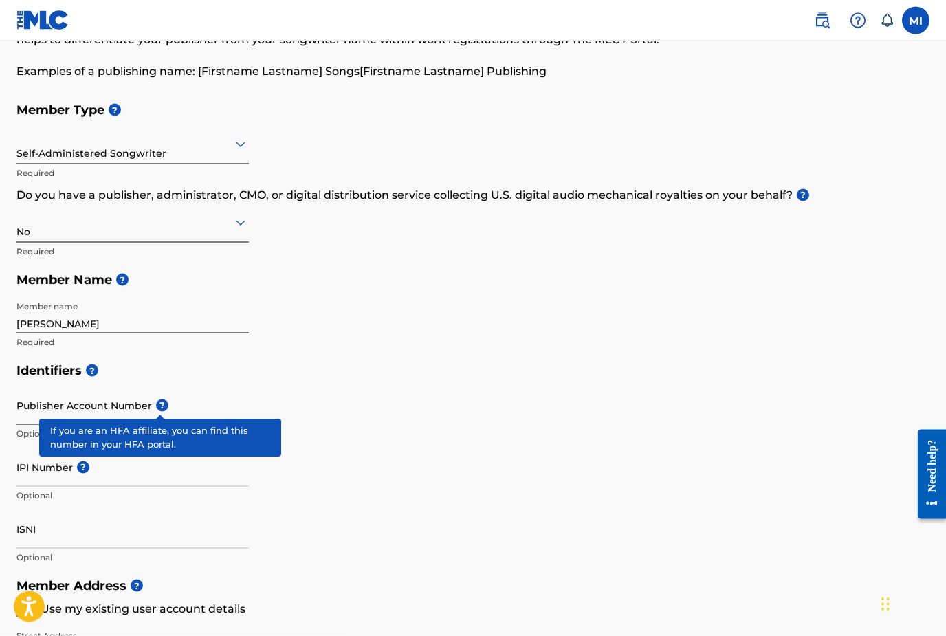
scroll to position [99, 0]
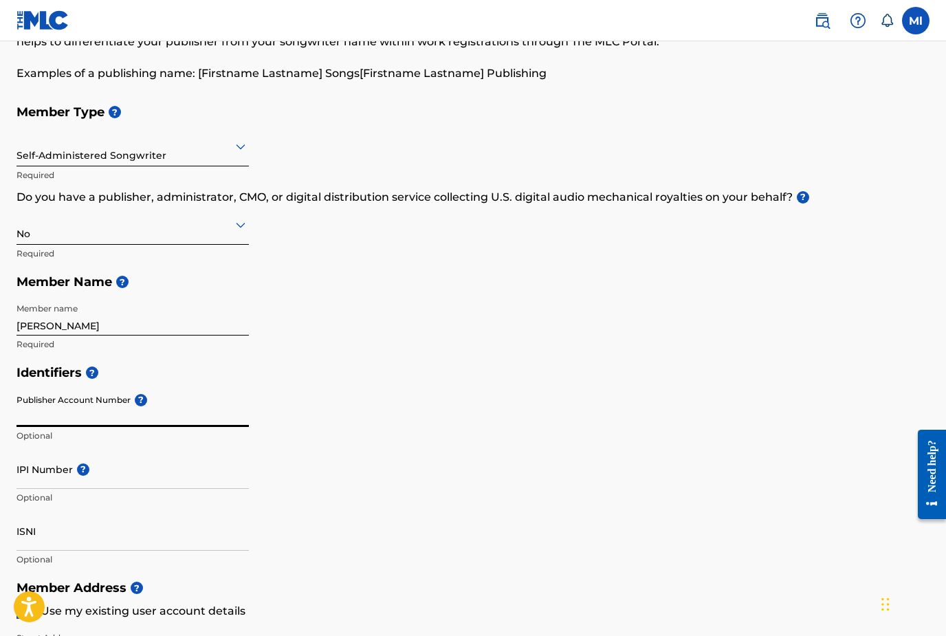
click at [98, 425] on input "Publisher Account Number ?" at bounding box center [133, 407] width 232 height 39
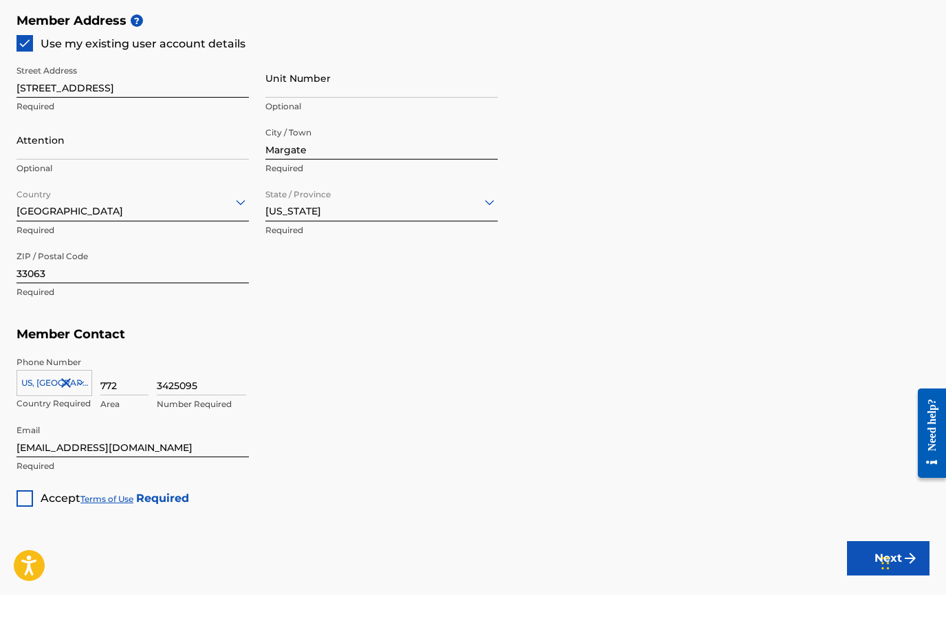
scroll to position [704, 0]
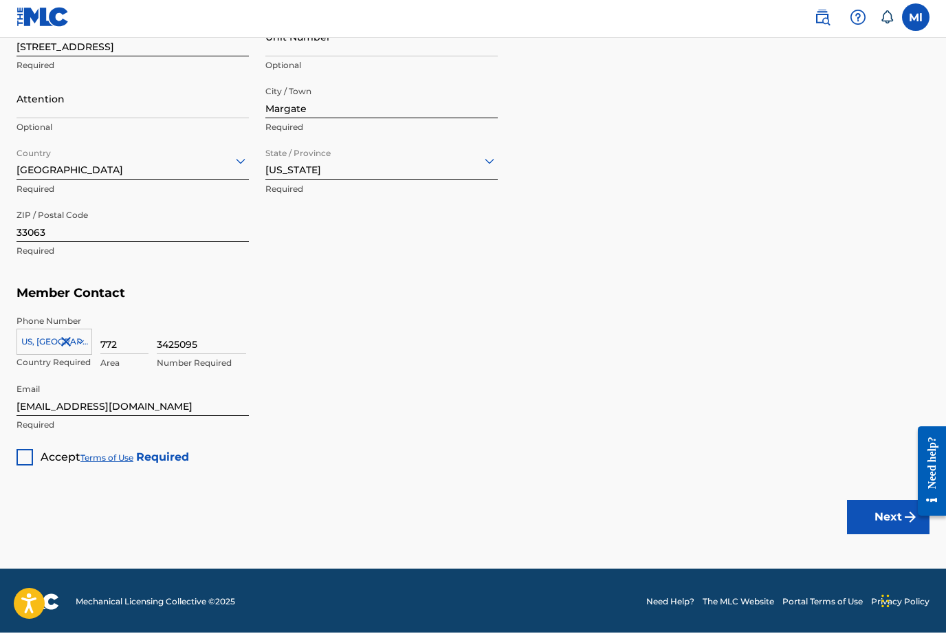
click at [28, 455] on div at bounding box center [25, 461] width 17 height 17
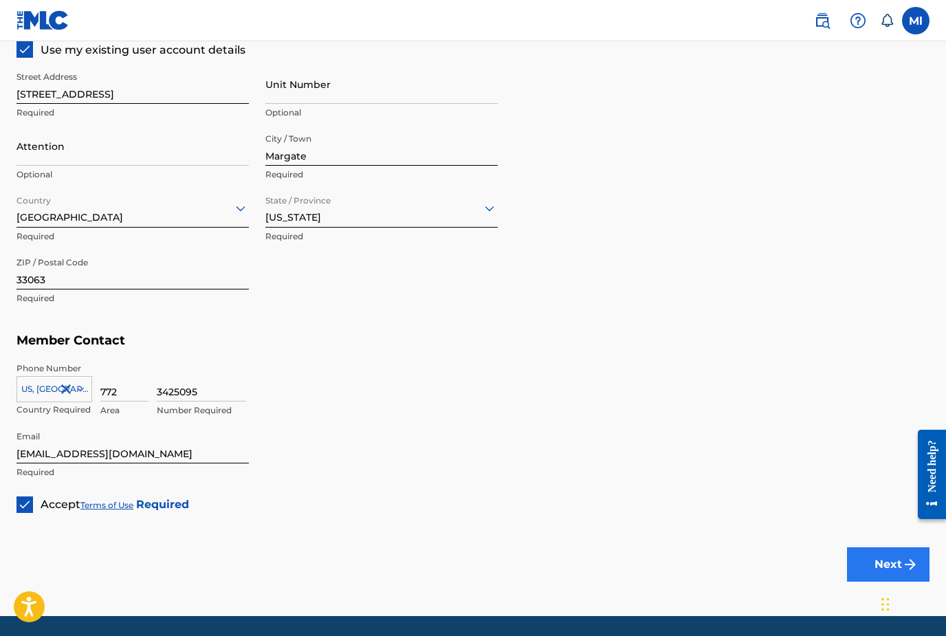
click at [878, 577] on button "Next" at bounding box center [888, 564] width 83 height 34
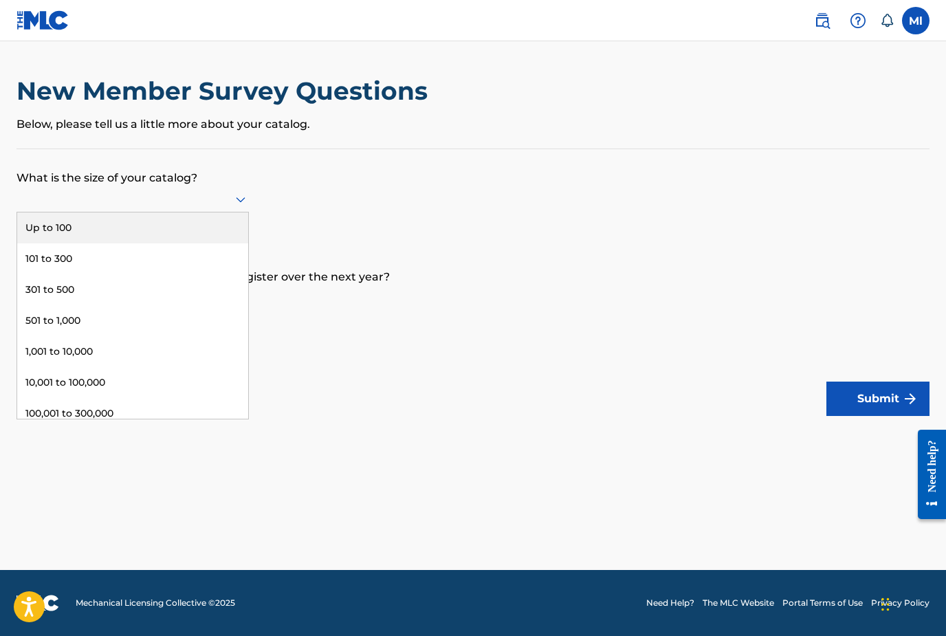
click at [244, 208] on icon at bounding box center [240, 199] width 17 height 17
click at [175, 242] on div "Up to 100" at bounding box center [132, 228] width 231 height 31
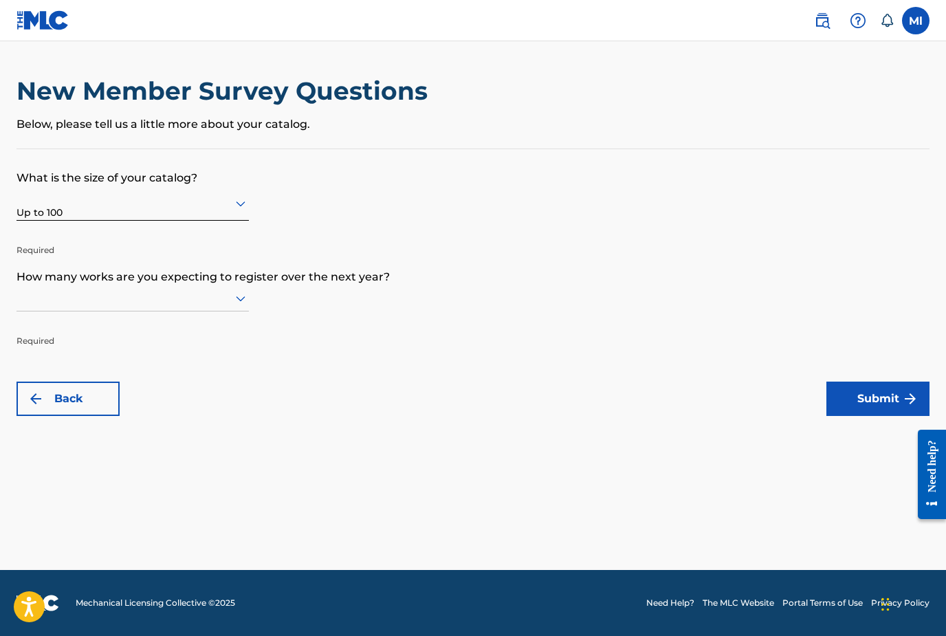
click at [240, 302] on icon at bounding box center [241, 299] width 10 height 6
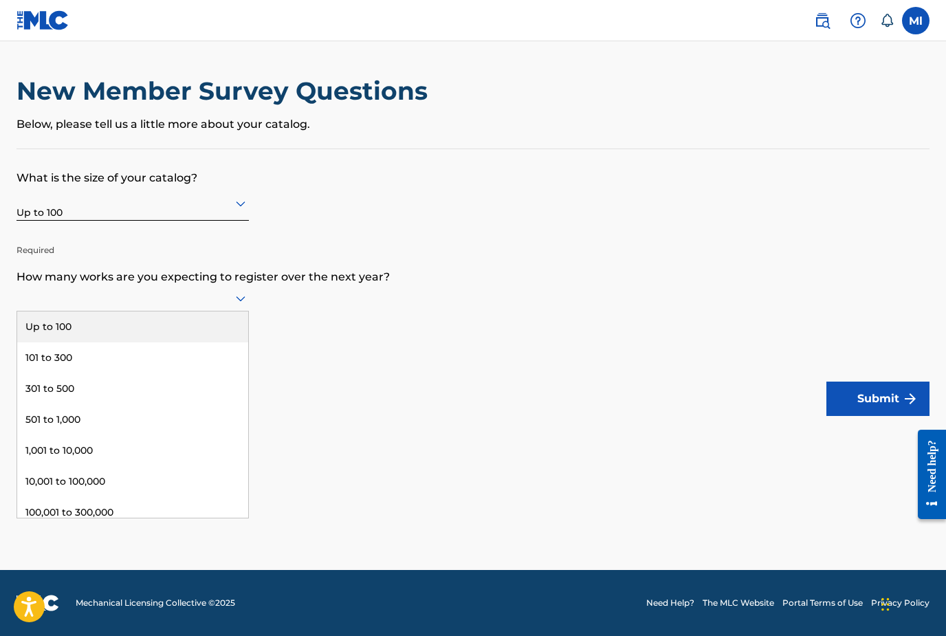
click at [176, 340] on div "Up to 100" at bounding box center [132, 327] width 231 height 31
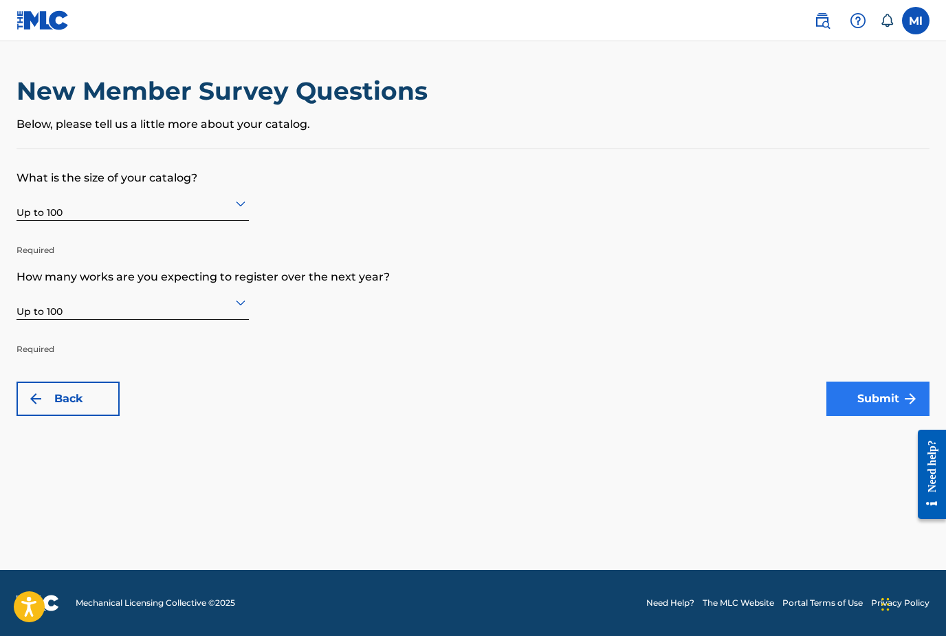
click at [882, 415] on button "Submit" at bounding box center [878, 399] width 103 height 34
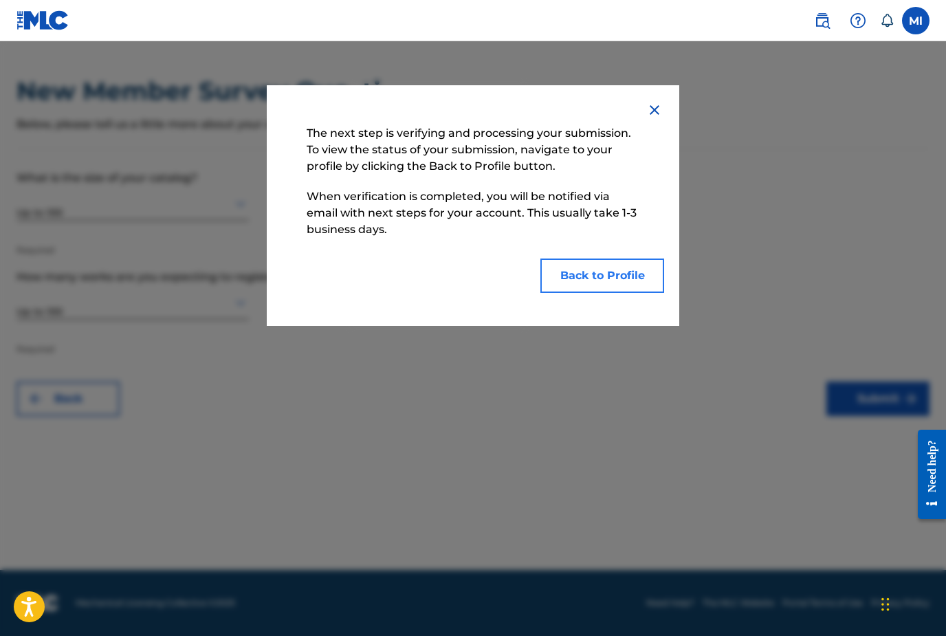
click at [596, 284] on button "Back to Profile" at bounding box center [603, 276] width 124 height 34
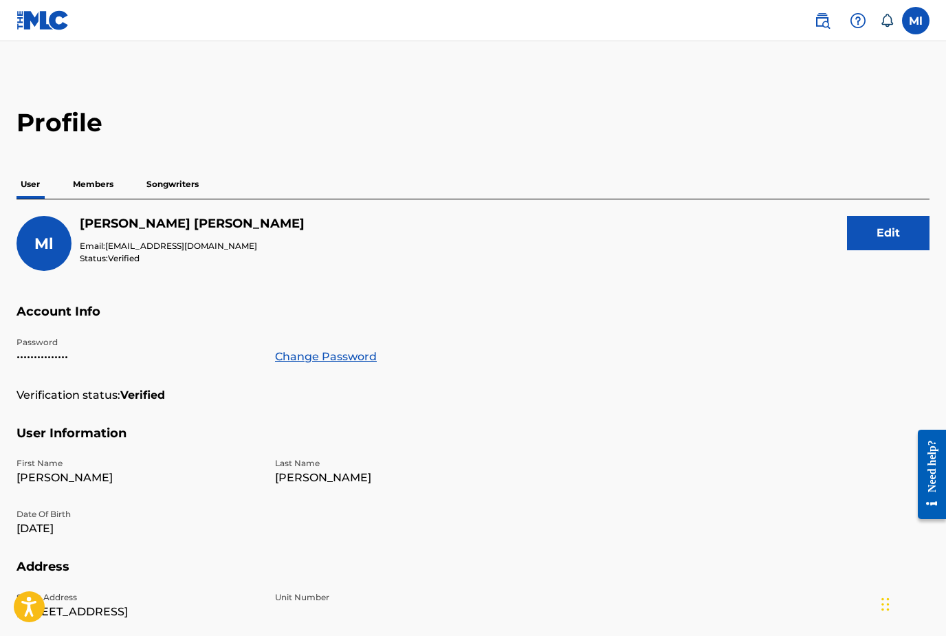
click at [96, 187] on p "Members" at bounding box center [93, 184] width 49 height 29
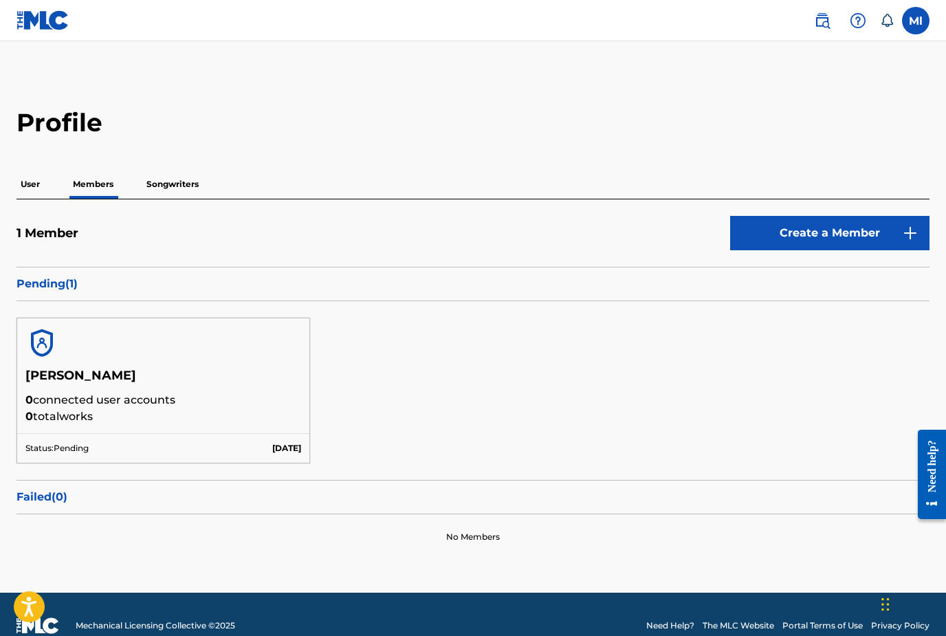
click at [175, 187] on p "Songwriters" at bounding box center [172, 184] width 61 height 29
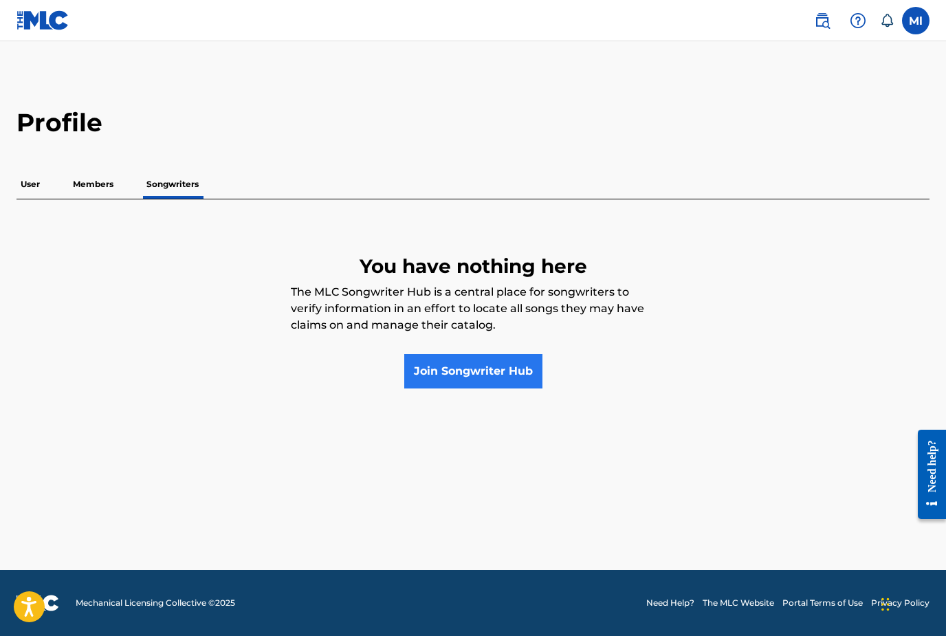
click at [433, 377] on link "Join Songwriter Hub" at bounding box center [473, 371] width 138 height 34
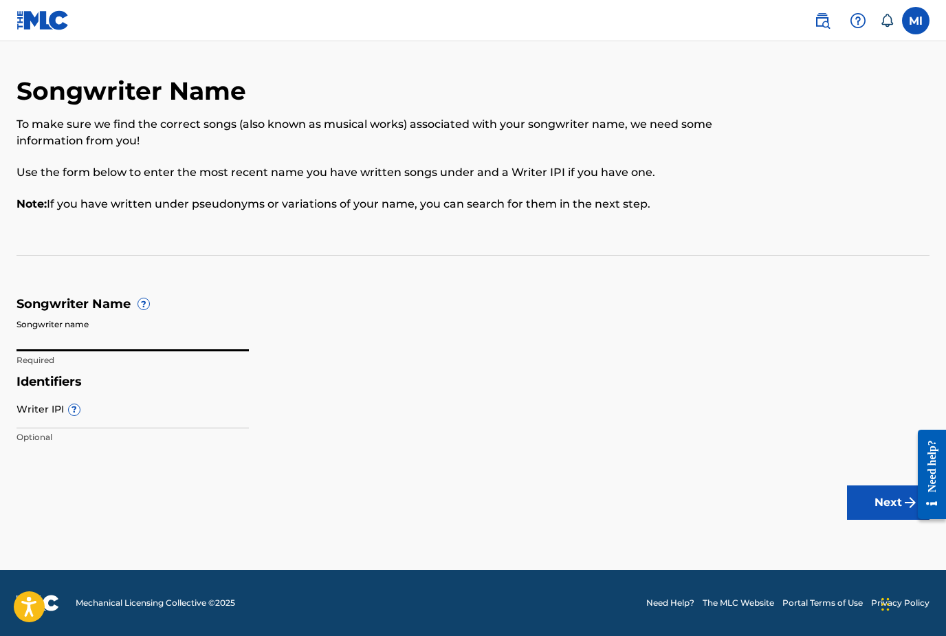
click at [87, 330] on input "Songwriter name" at bounding box center [133, 331] width 232 height 39
type input "[PERSON_NAME]"
click at [885, 505] on button "Next" at bounding box center [888, 503] width 83 height 34
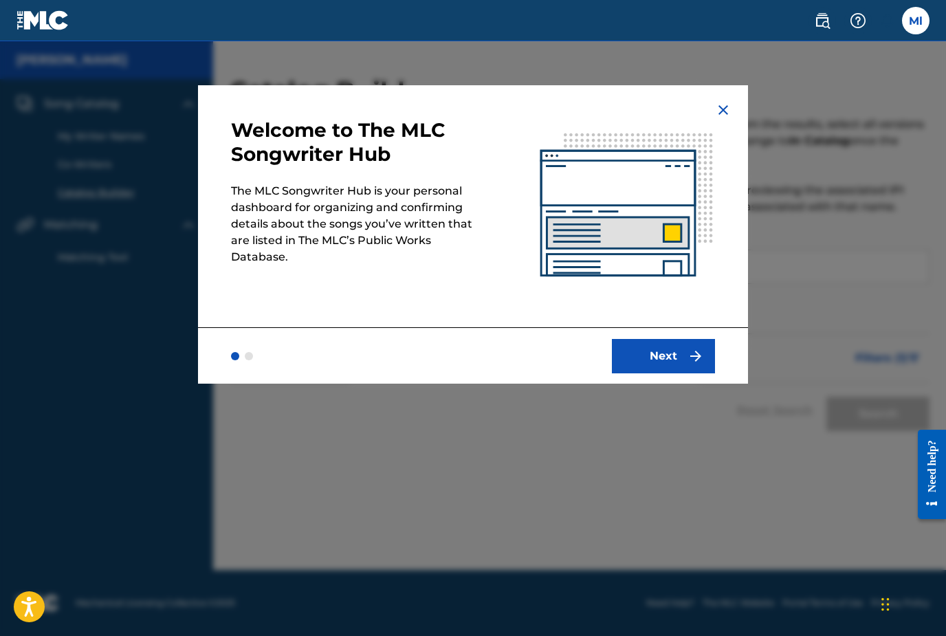
click at [659, 361] on button "Next" at bounding box center [663, 356] width 103 height 34
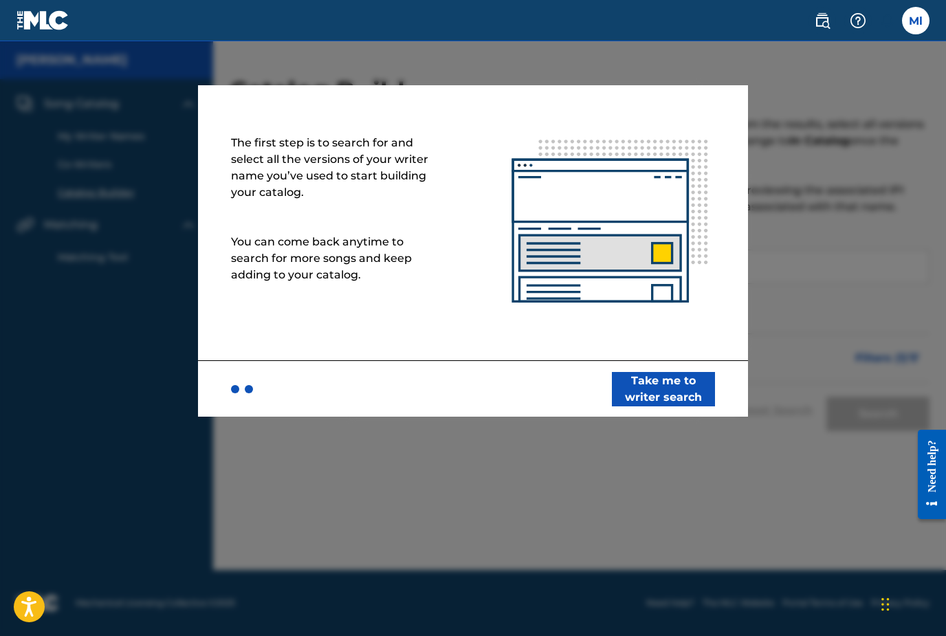
click at [666, 389] on button "Take me to writer search" at bounding box center [663, 389] width 103 height 34
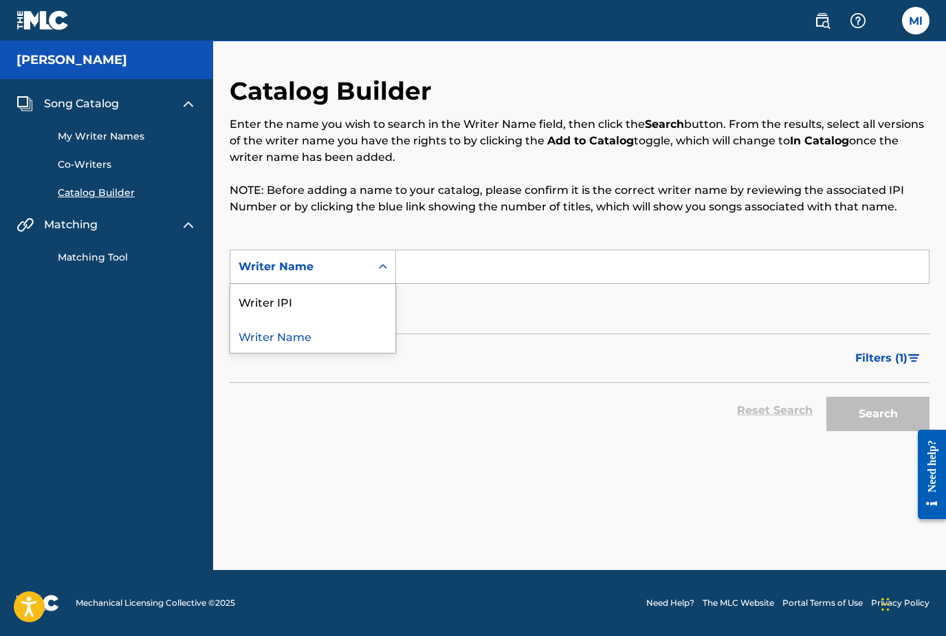
click at [382, 270] on icon "Search Form" at bounding box center [383, 267] width 14 height 14
click at [303, 339] on div "Writer Name" at bounding box center [312, 335] width 165 height 34
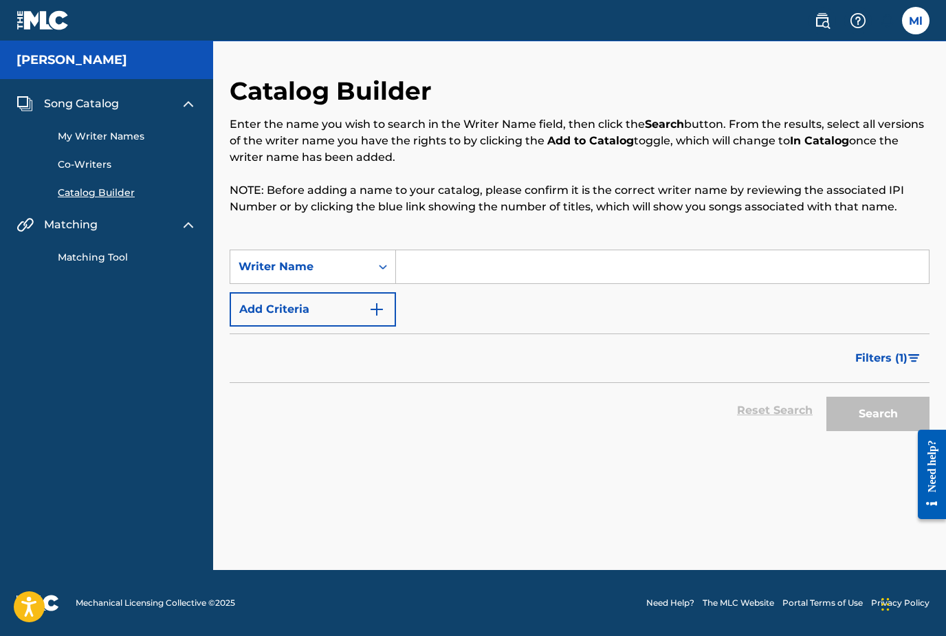
click at [427, 270] on input "Search Form" at bounding box center [662, 266] width 533 height 33
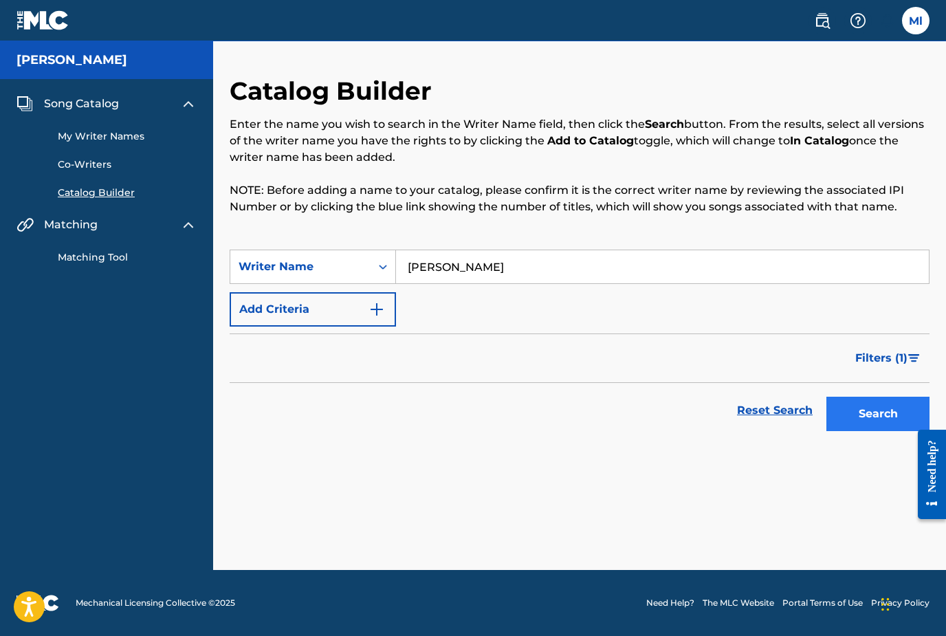
type input "[PERSON_NAME]"
click at [870, 420] on button "Search" at bounding box center [878, 414] width 103 height 34
click at [382, 270] on icon "Search Form" at bounding box center [383, 267] width 14 height 14
click at [345, 234] on div "Catalog Builder Enter the name you wish to search in the Writer Name field, the…" at bounding box center [580, 163] width 700 height 174
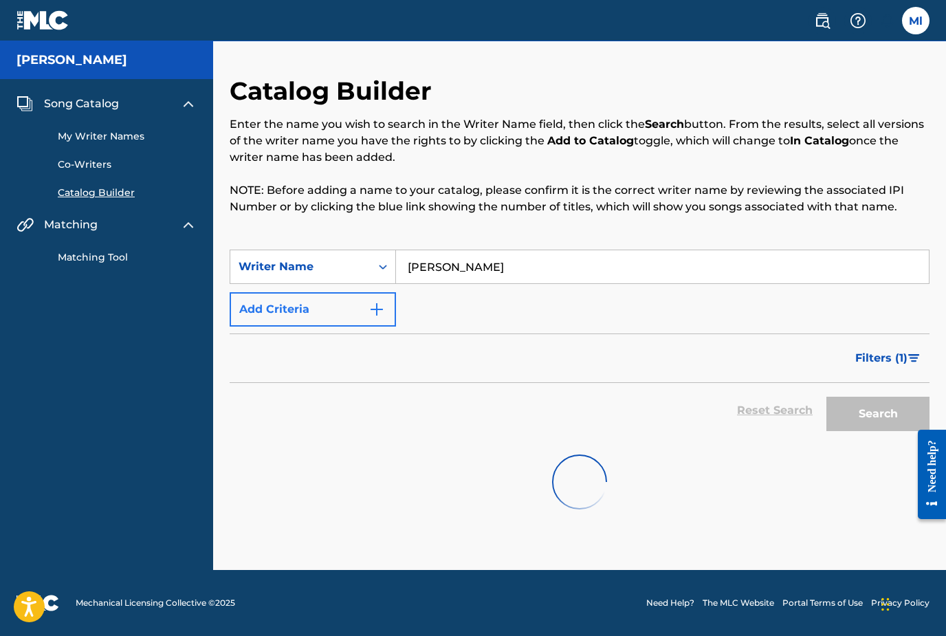
click at [375, 318] on button "Add Criteria" at bounding box center [313, 309] width 166 height 34
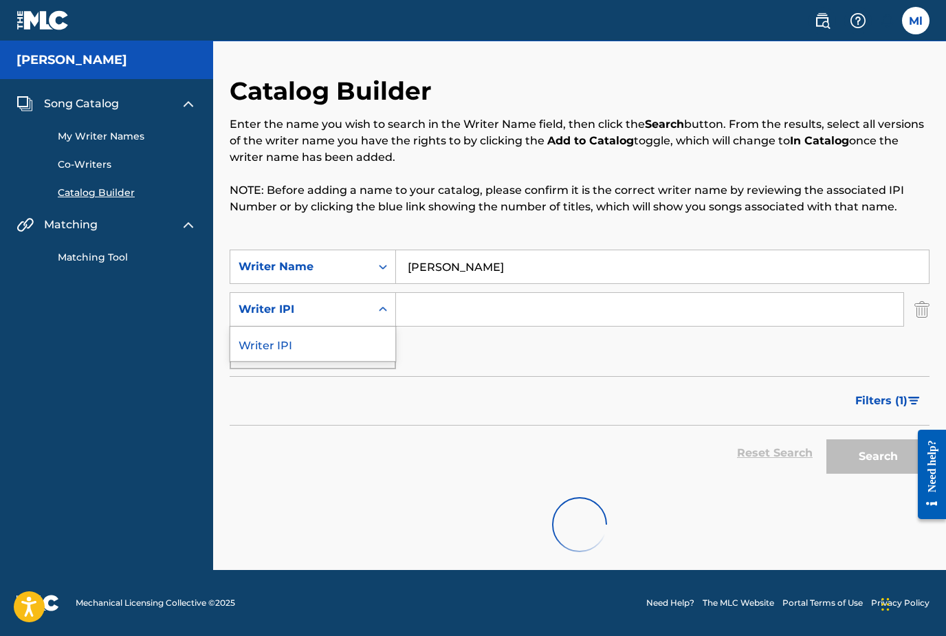
click at [384, 311] on icon "Search Form" at bounding box center [383, 310] width 14 height 14
click at [922, 317] on img "Search Form" at bounding box center [922, 309] width 15 height 34
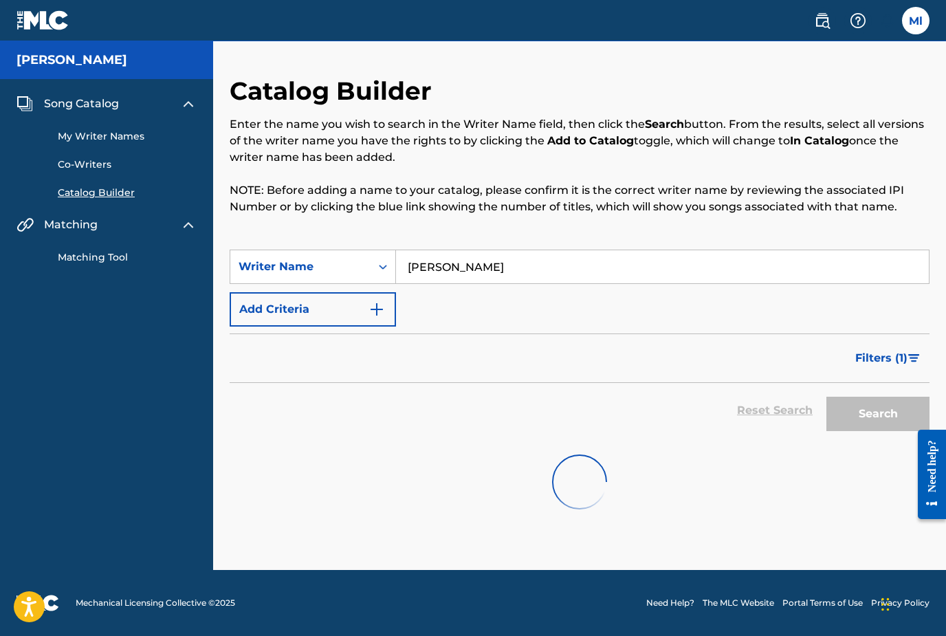
click at [109, 263] on link "Matching Tool" at bounding box center [127, 257] width 139 height 14
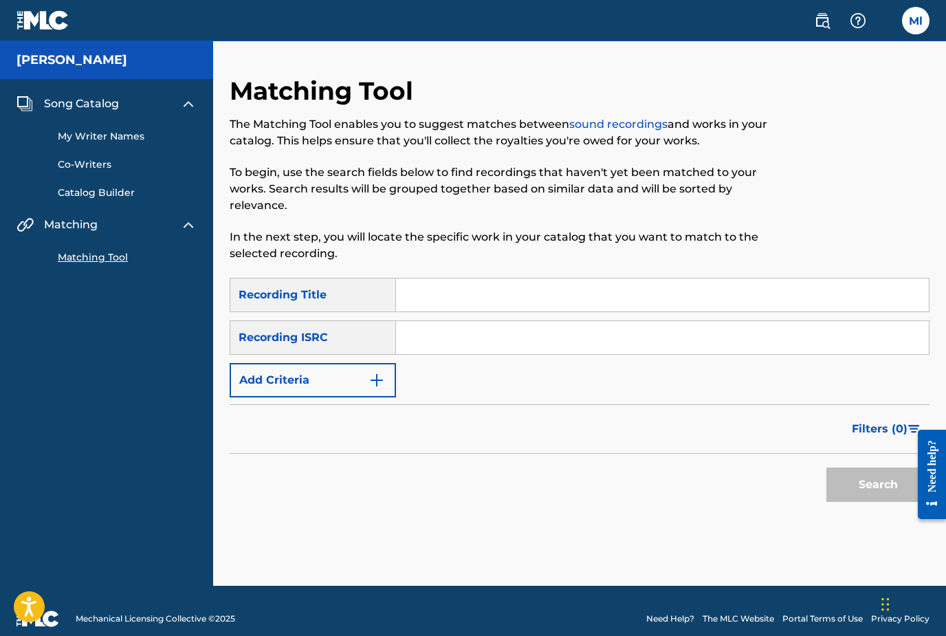
click at [287, 343] on div "Recording ISRC" at bounding box center [313, 337] width 166 height 34
click at [430, 347] on input "Search Form" at bounding box center [662, 337] width 533 height 33
paste input "Are You a Self-Administered Songwriter?"
type input "A"
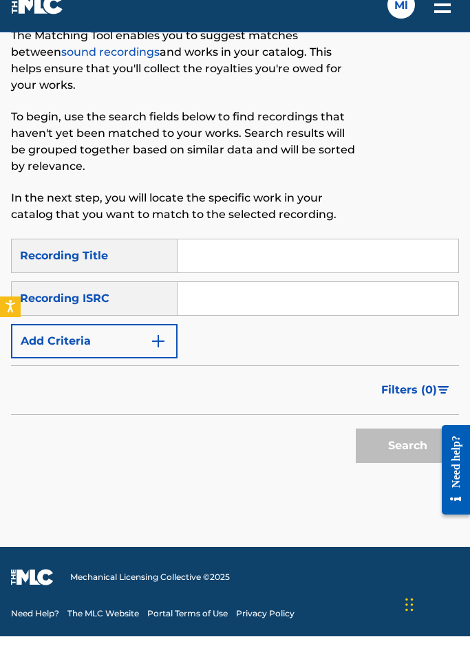
scroll to position [80, 0]
paste input "QZHN32089590"
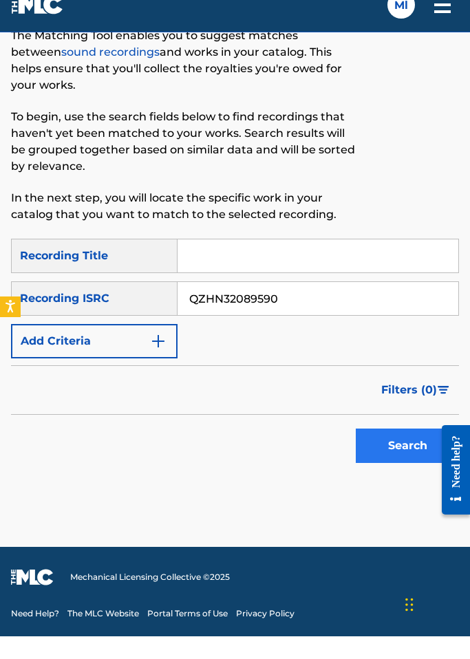
type input "QZHN32089590"
click at [382, 451] on button "Search" at bounding box center [407, 468] width 103 height 34
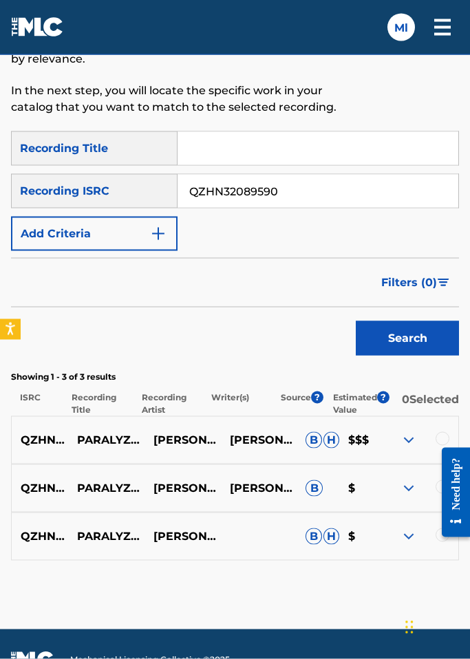
scroll to position [210, 0]
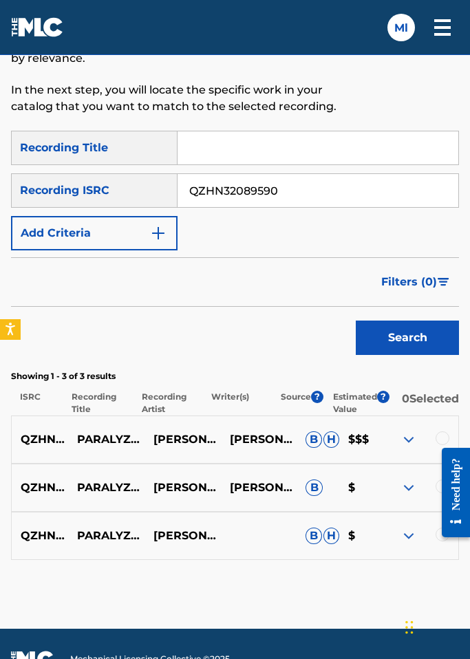
click at [439, 440] on div at bounding box center [442, 438] width 14 height 14
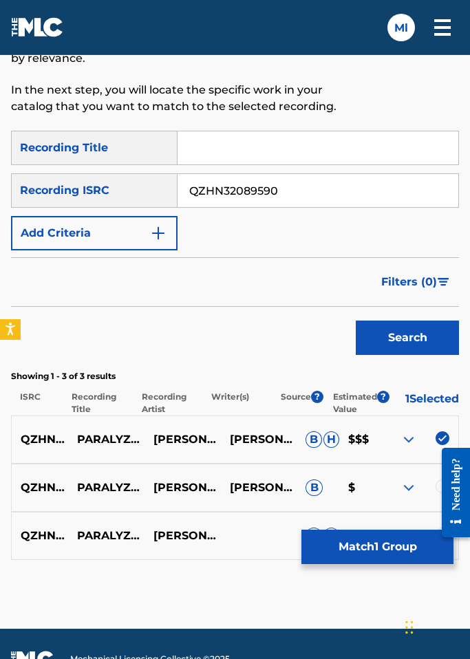
click at [437, 465] on div at bounding box center [450, 491] width 39 height 113
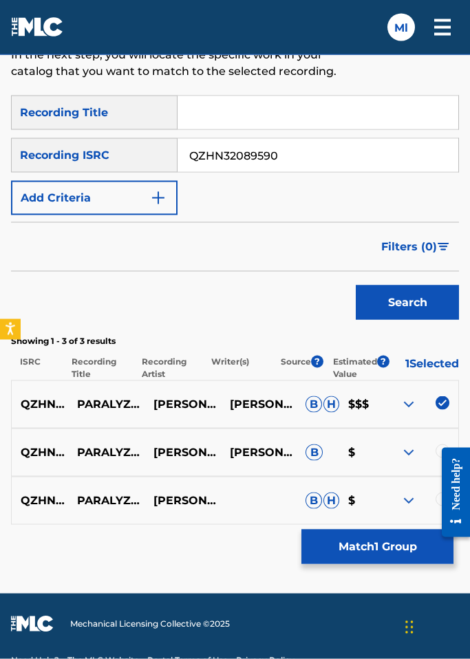
scroll to position [248, 0]
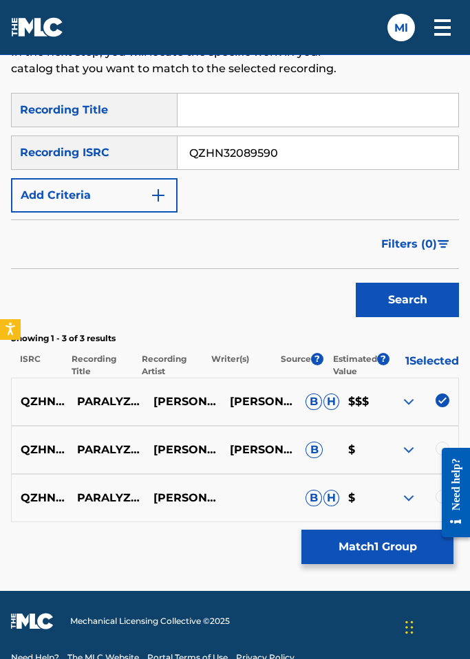
click at [442, 445] on div at bounding box center [442, 449] width 14 height 14
click at [437, 478] on div at bounding box center [450, 491] width 39 height 113
click at [439, 479] on div at bounding box center [450, 491] width 39 height 113
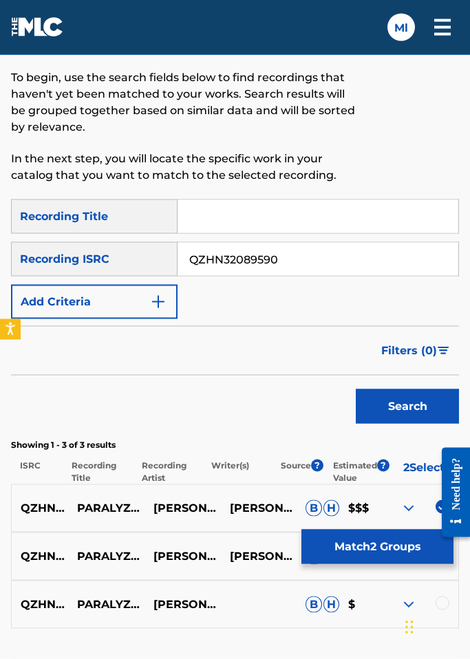
scroll to position [142, 0]
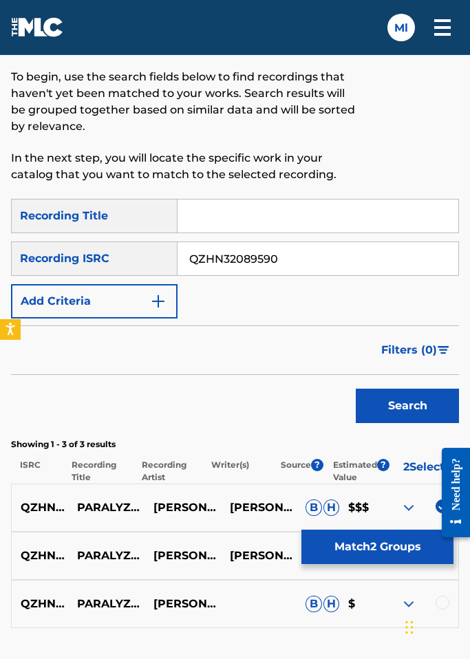
click at [442, 606] on div at bounding box center [442, 603] width 14 height 14
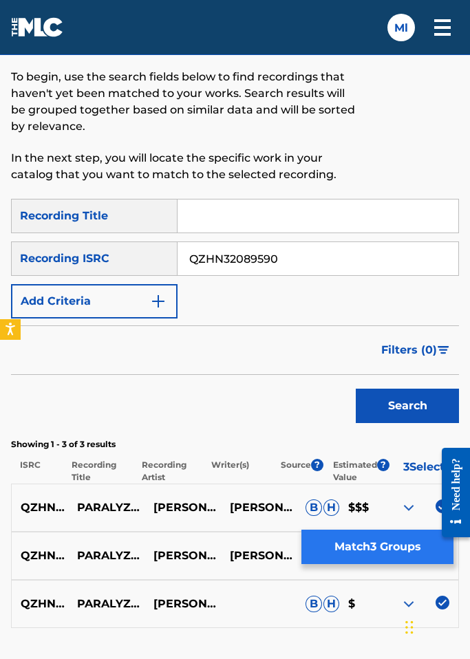
click at [413, 564] on button "Match 3 Groups" at bounding box center [377, 547] width 152 height 34
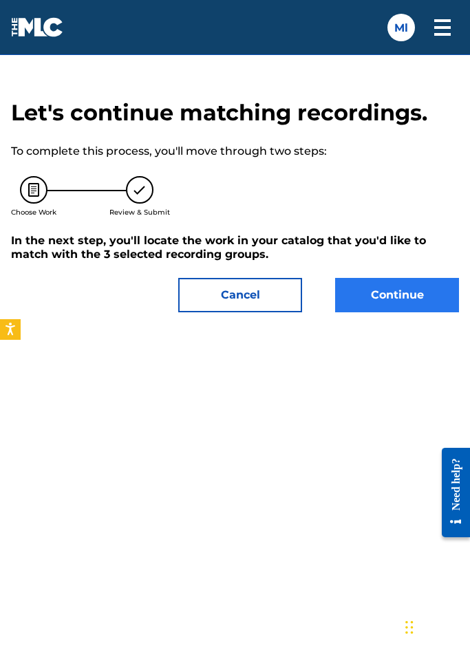
click at [393, 301] on button "Continue" at bounding box center [397, 295] width 124 height 34
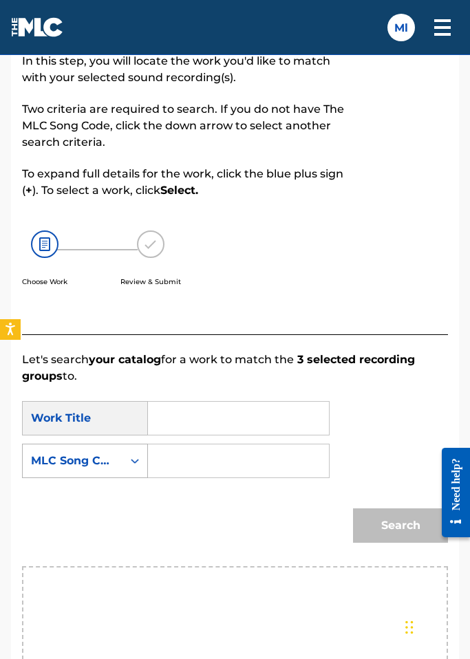
click at [135, 462] on icon "Search Form" at bounding box center [135, 461] width 14 height 14
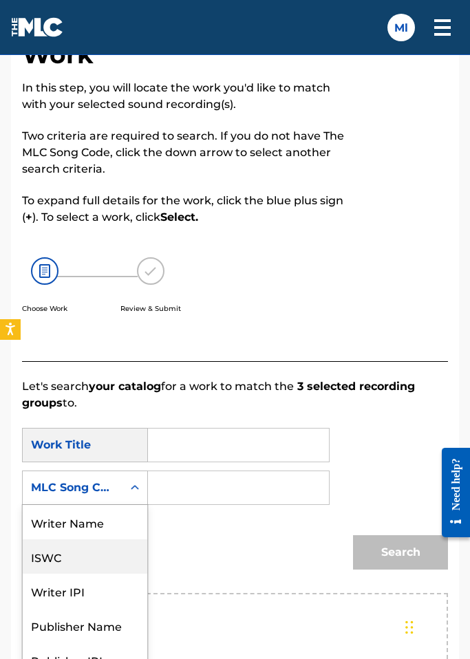
scroll to position [0, 0]
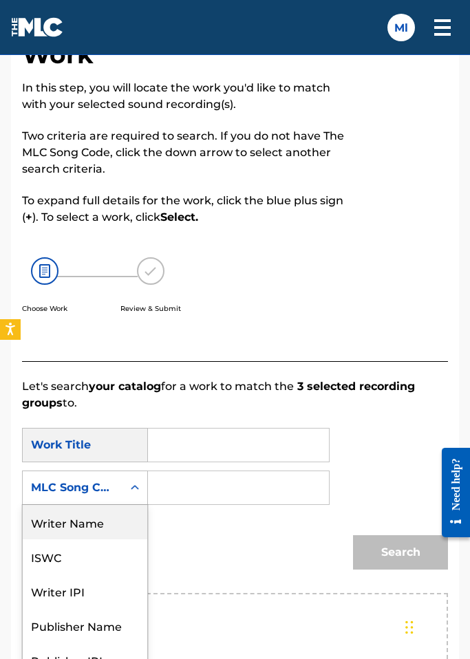
click at [241, 441] on input "Search Form" at bounding box center [238, 444] width 157 height 33
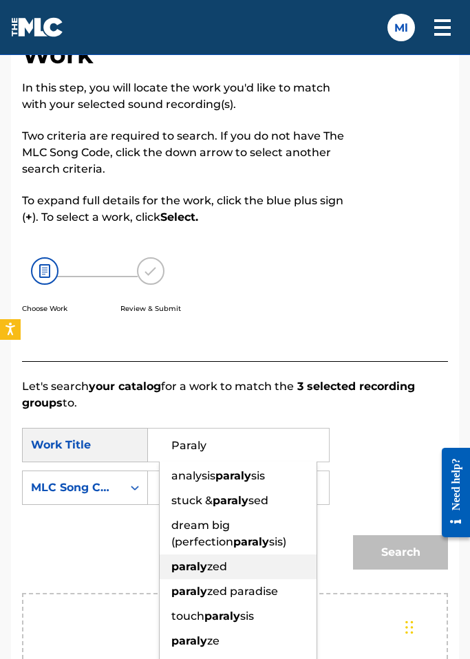
click at [212, 570] on span "zed" at bounding box center [217, 566] width 20 height 13
type input "paralyzed"
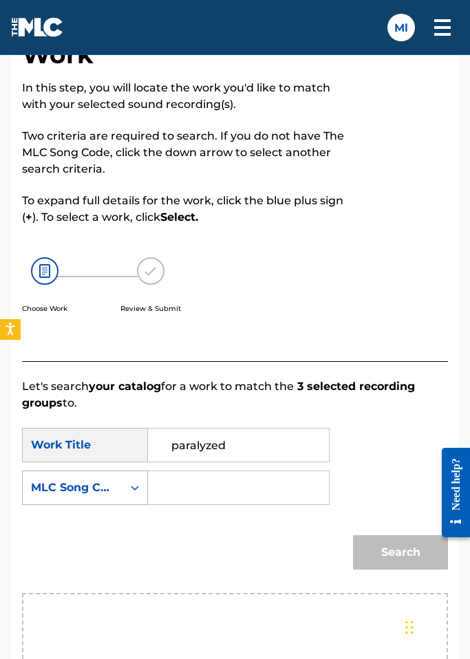
click at [135, 487] on icon "Search Form" at bounding box center [135, 488] width 14 height 14
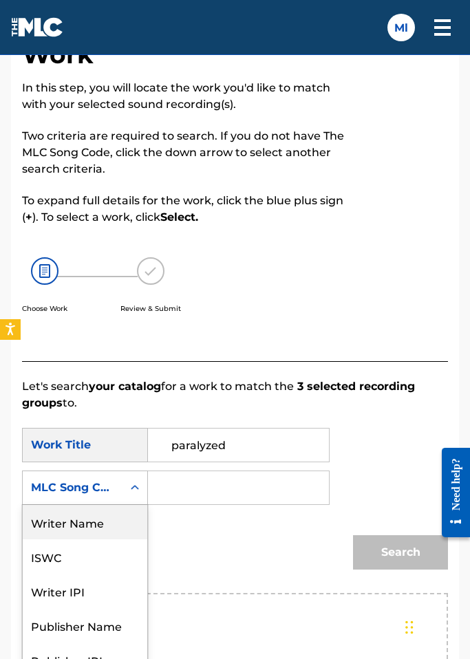
click at [109, 526] on div "Writer Name" at bounding box center [85, 522] width 124 height 34
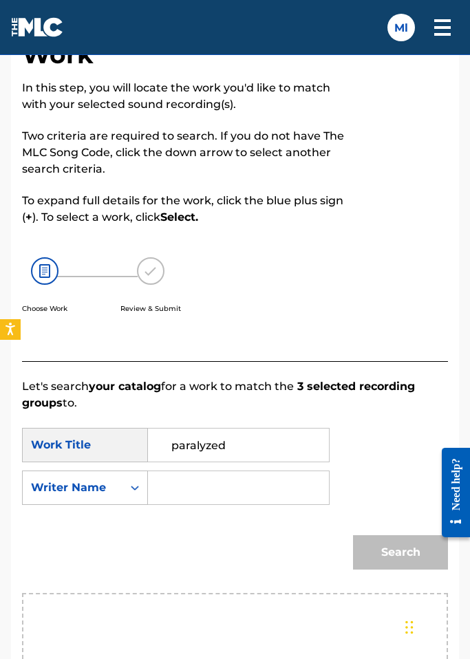
click at [199, 488] on input "Search Form" at bounding box center [238, 487] width 157 height 33
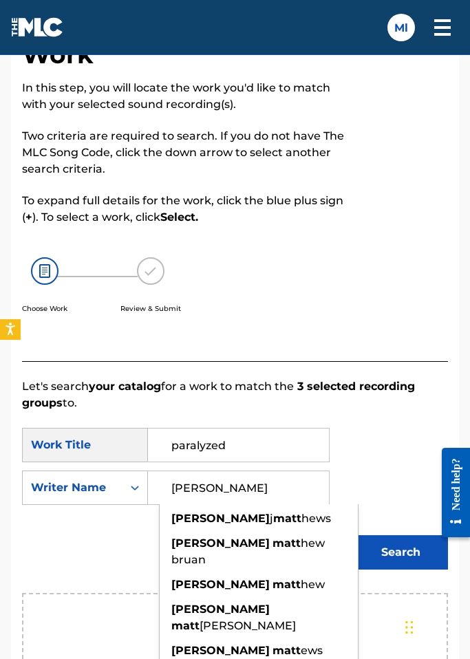
type input "[PERSON_NAME]"
click at [380, 501] on div "SearchWithCriteriad60856ca-e830-43f6-a7f2-c9b18d68a35d Work Title paralyzed Sea…" at bounding box center [235, 470] width 426 height 85
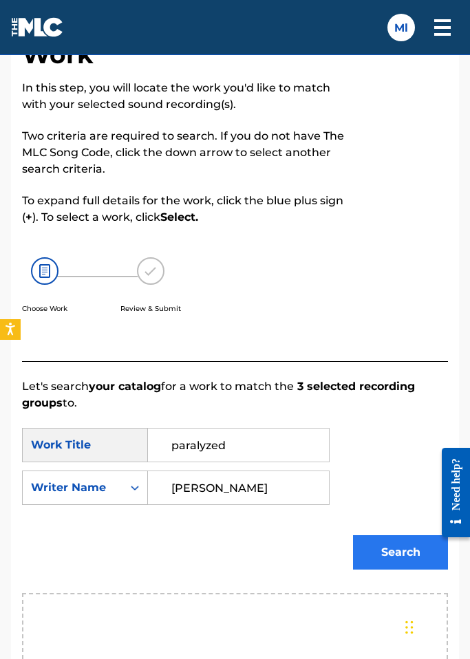
click at [395, 552] on button "Search" at bounding box center [400, 552] width 95 height 34
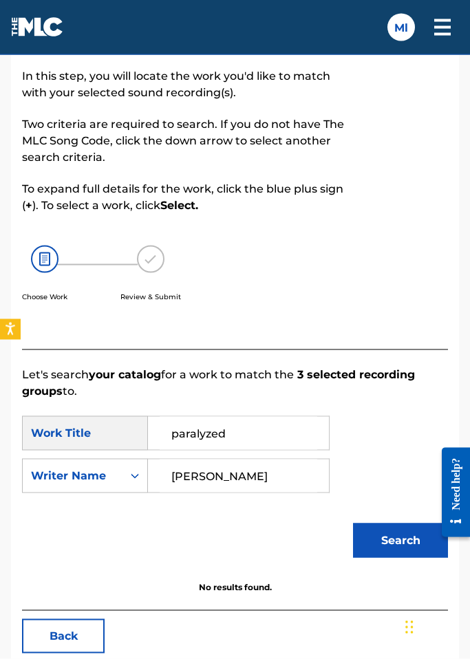
scroll to position [128, 0]
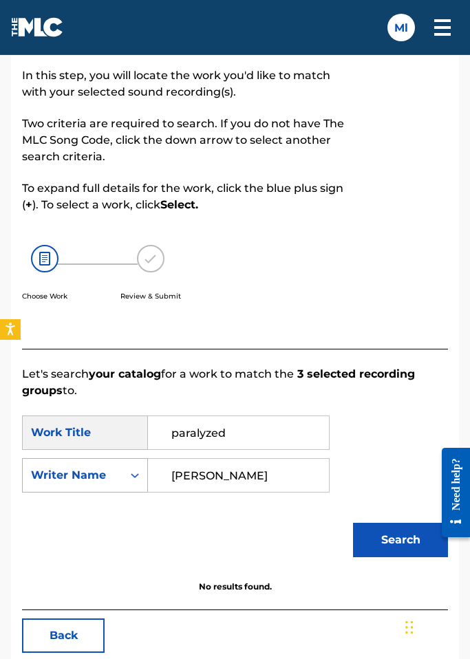
click at [133, 477] on icon "Search Form" at bounding box center [135, 475] width 14 height 14
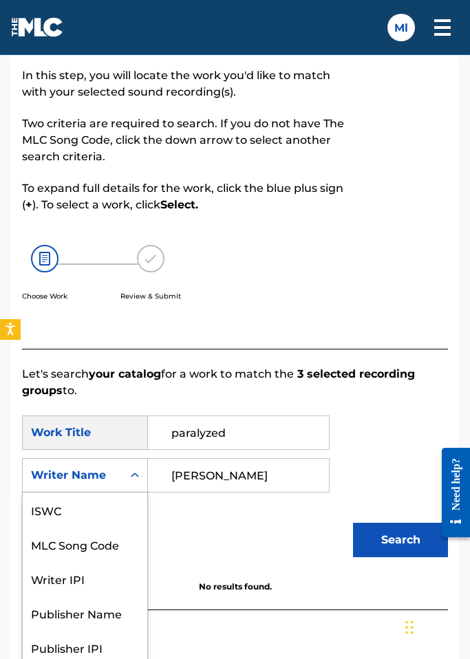
scroll to position [51, 0]
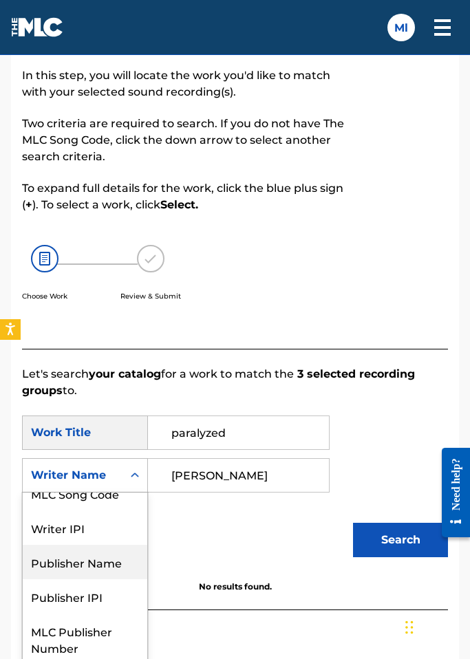
click at [81, 567] on div "Publisher Name" at bounding box center [85, 562] width 124 height 34
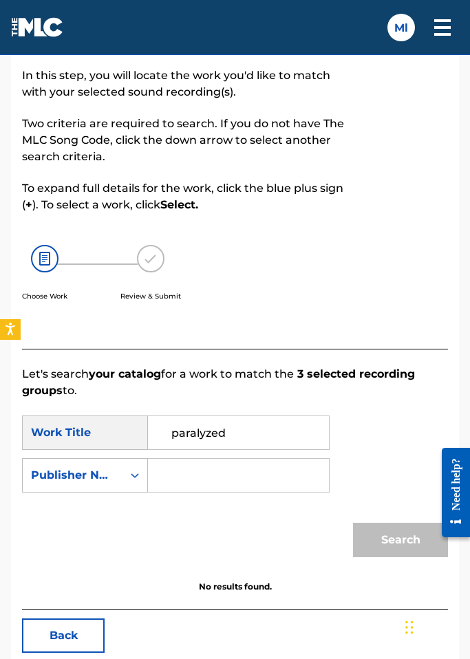
click at [199, 480] on input "Search Form" at bounding box center [238, 475] width 157 height 33
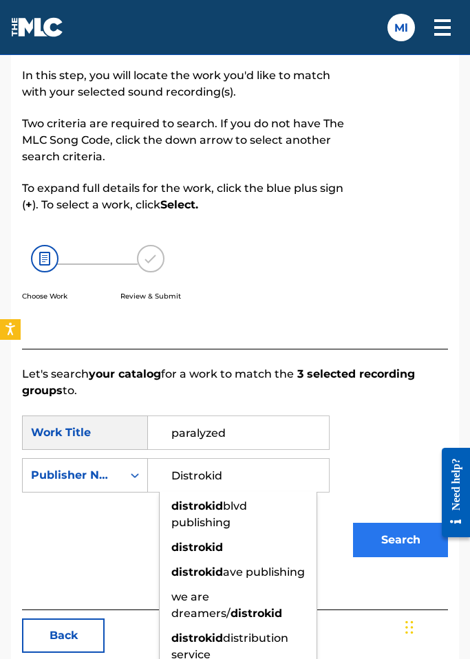
drag, startPoint x: 199, startPoint y: 480, endPoint x: 405, endPoint y: 543, distance: 215.0
click at [0, 0] on html "Accessibility Screen-Reader Guide, Feedback, and Issue Reporting | New window 0…" at bounding box center [235, 201] width 470 height 659
click at [405, 543] on button "Search" at bounding box center [400, 540] width 95 height 34
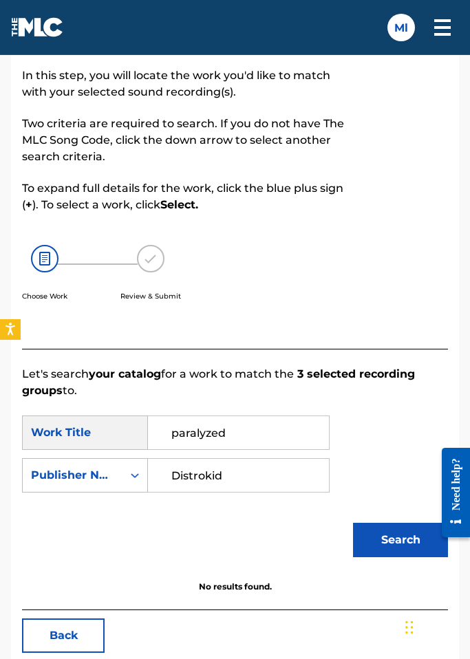
click at [281, 479] on input "Distrokid" at bounding box center [238, 475] width 157 height 33
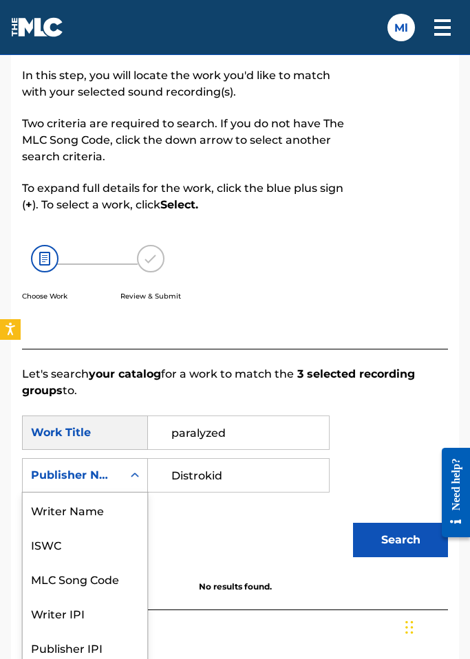
click at [120, 475] on div "Publisher Name" at bounding box center [73, 475] width 100 height 26
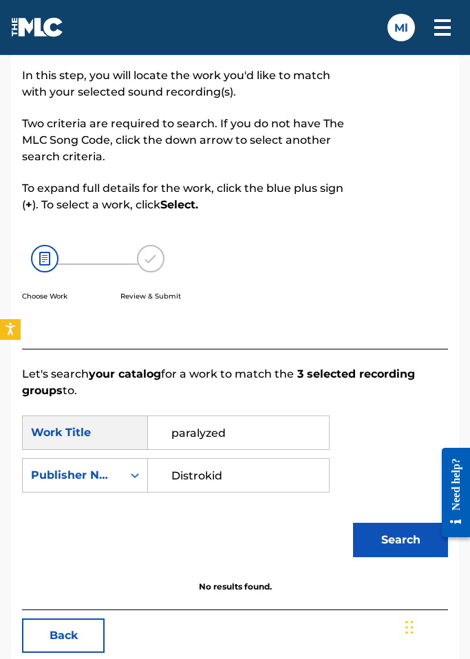
click at [224, 477] on input "Distrokid" at bounding box center [238, 475] width 157 height 33
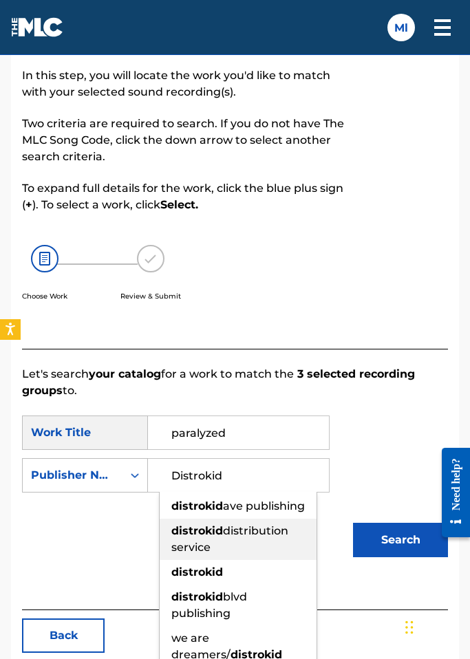
click at [219, 531] on strong "distrokid" at bounding box center [197, 530] width 52 height 13
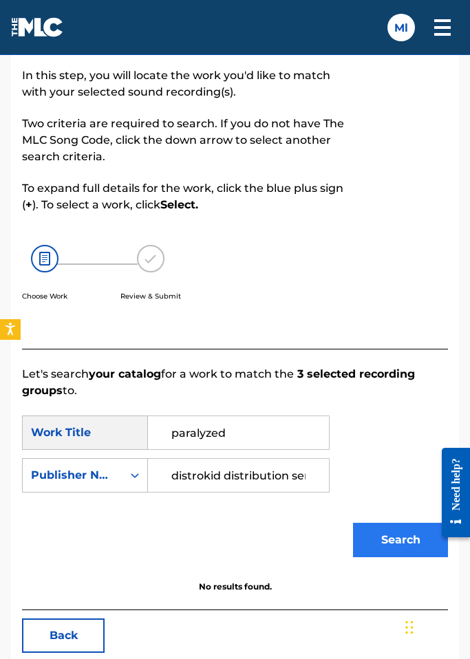
click at [402, 549] on button "Search" at bounding box center [400, 540] width 95 height 34
click at [312, 474] on input "distrokid distribution service" at bounding box center [238, 475] width 157 height 33
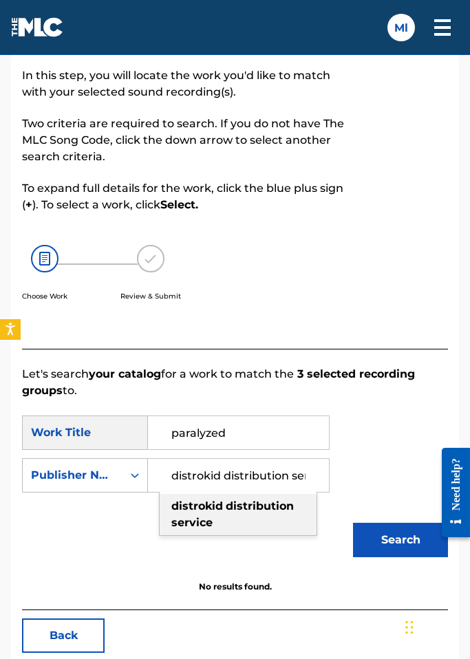
click at [265, 508] on strong "distribution" at bounding box center [260, 505] width 68 height 13
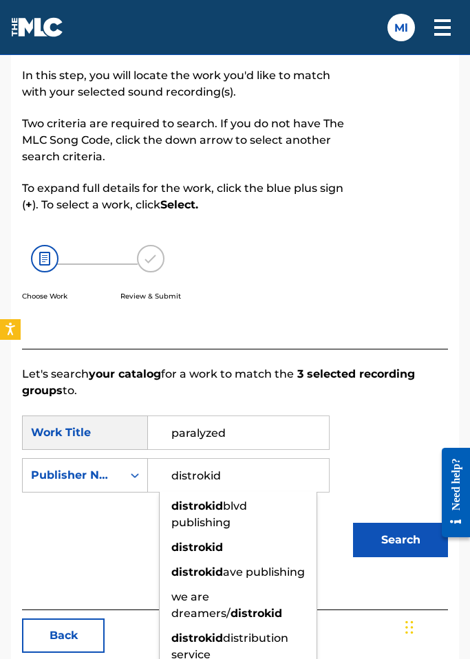
click at [252, 475] on input "distrokid" at bounding box center [238, 475] width 157 height 33
type input "distrokid"
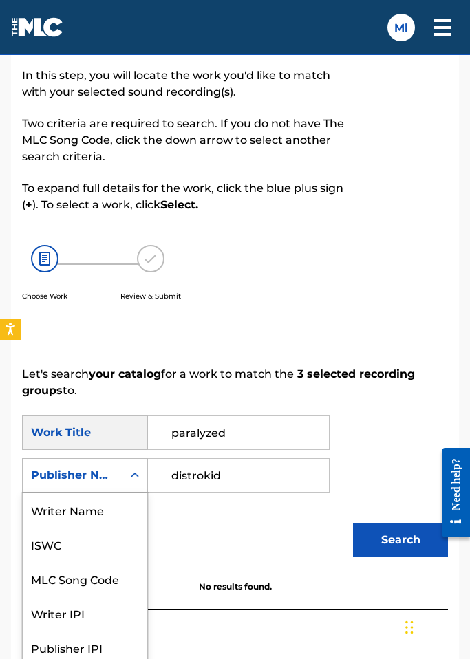
click at [124, 474] on div "Search Form" at bounding box center [134, 475] width 25 height 25
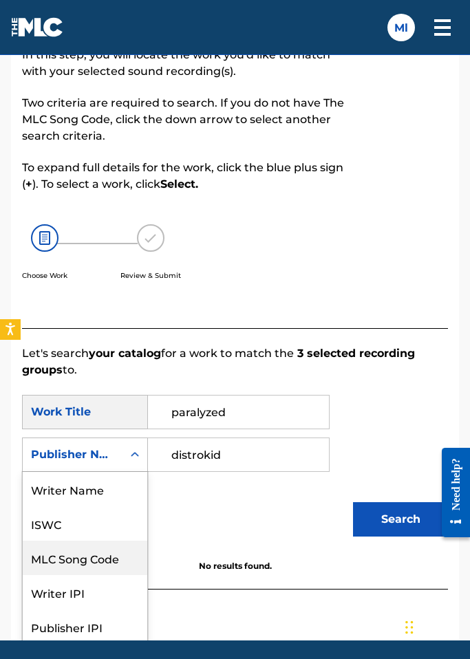
scroll to position [0, 0]
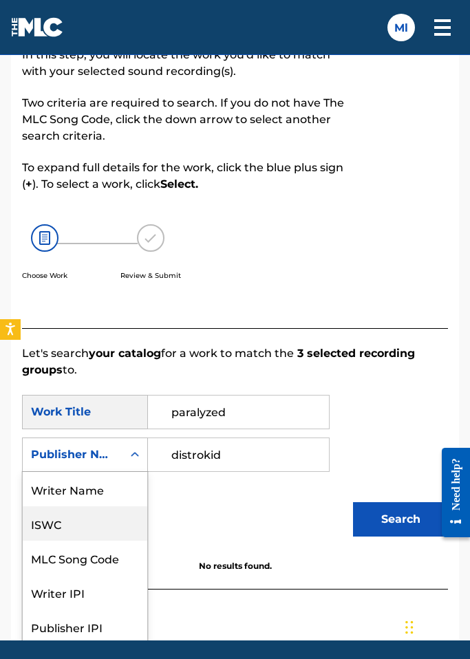
click at [67, 534] on div "ISWC" at bounding box center [85, 523] width 124 height 34
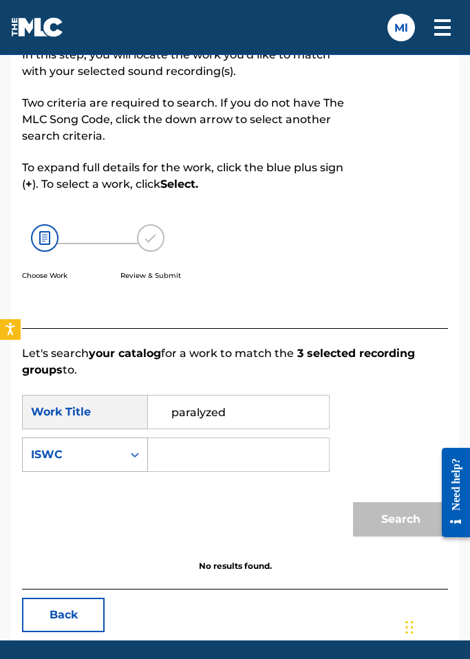
click at [94, 461] on div "ISWC" at bounding box center [72, 454] width 83 height 17
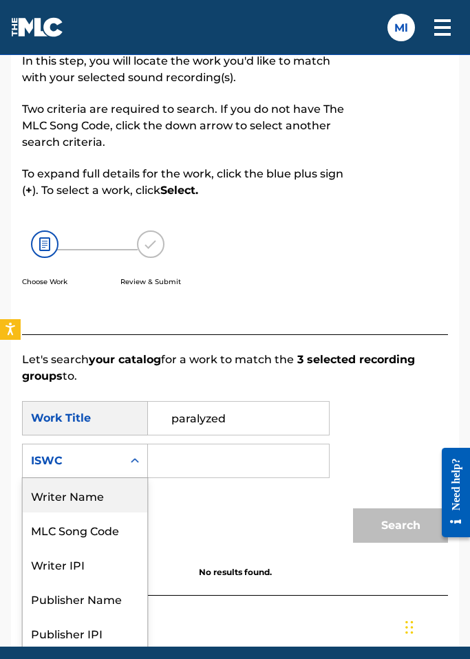
click at [90, 498] on div "Writer Name" at bounding box center [85, 495] width 124 height 34
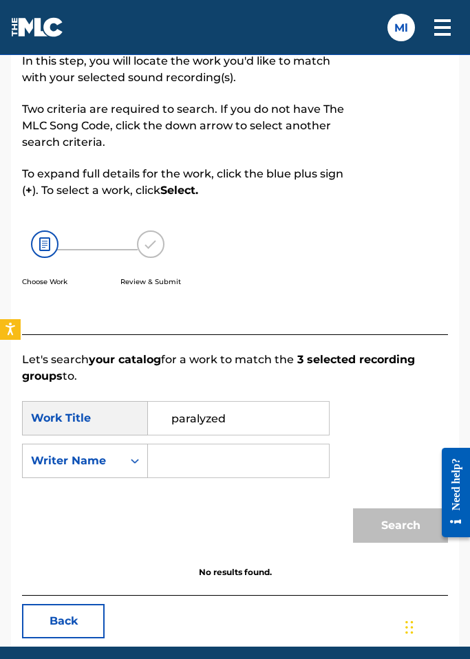
click at [188, 461] on input "Search Form" at bounding box center [238, 460] width 157 height 33
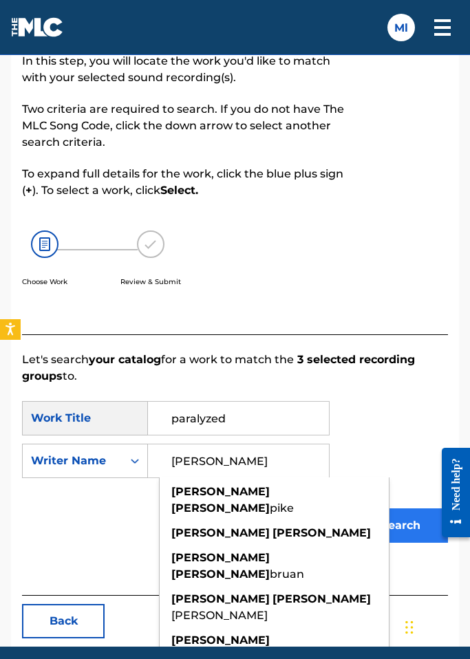
type input "[PERSON_NAME]"
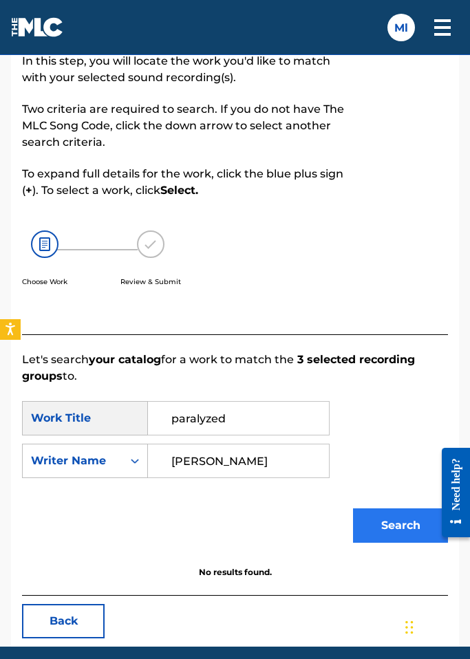
click at [380, 517] on button "Search" at bounding box center [400, 525] width 95 height 34
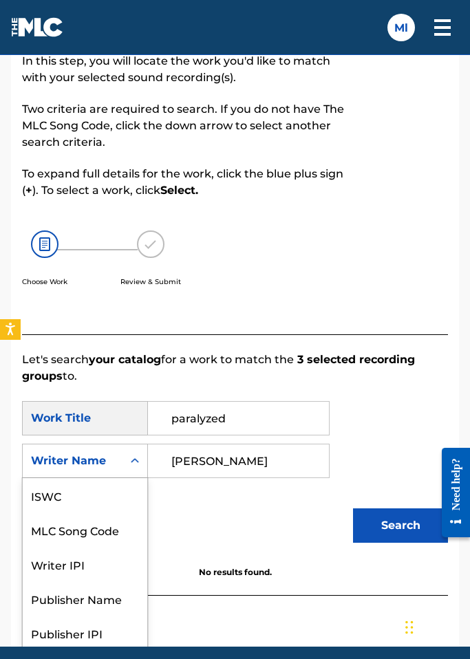
click at [132, 465] on icon "Search Form" at bounding box center [135, 461] width 14 height 14
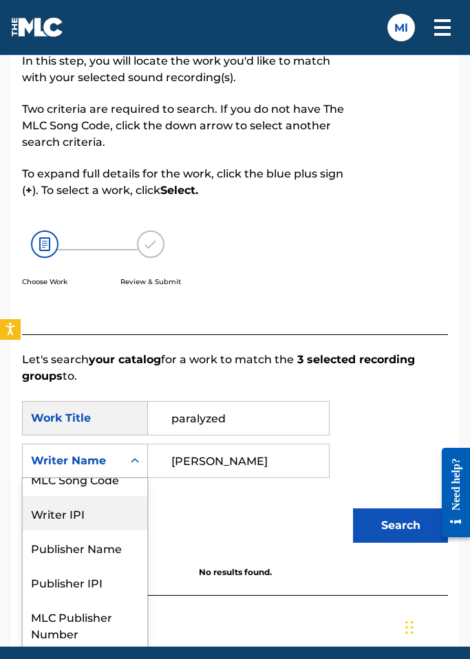
click at [100, 523] on div "Writer IPI" at bounding box center [85, 513] width 124 height 34
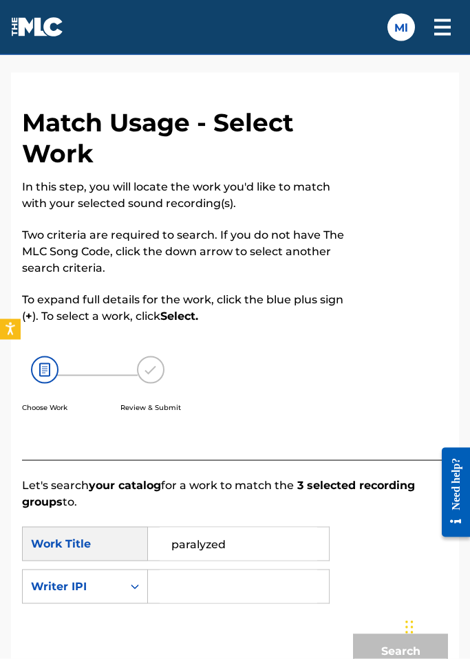
scroll to position [0, 0]
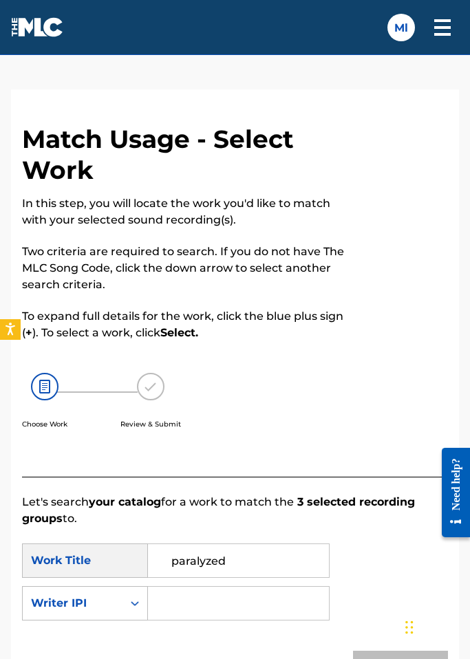
click at [446, 32] on img at bounding box center [442, 27] width 33 height 33
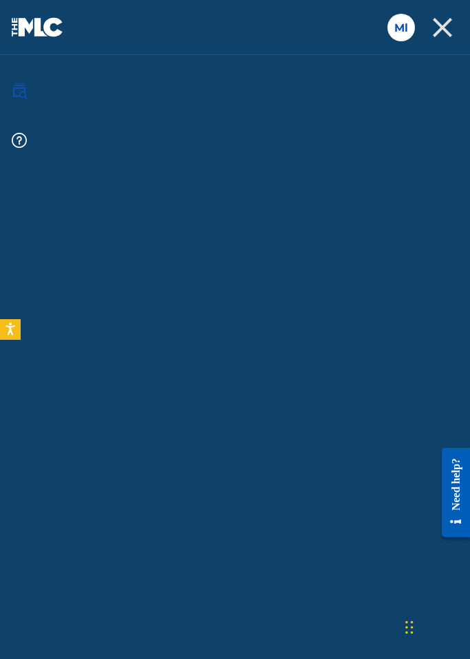
click at [23, 90] on img at bounding box center [19, 91] width 17 height 17
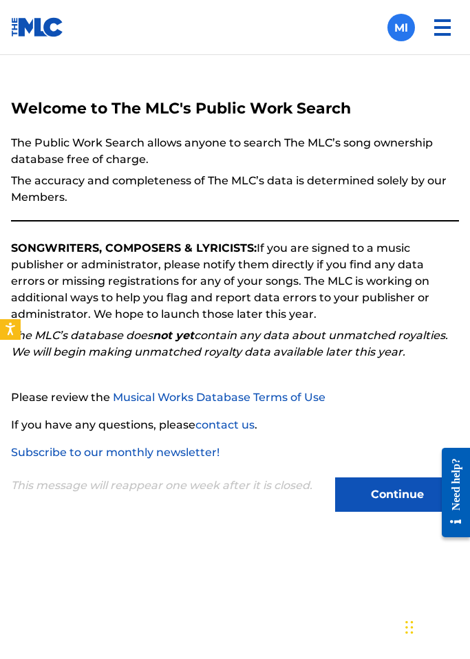
click at [405, 31] on label at bounding box center [401, 28] width 28 height 28
click at [401, 28] on input "Ml [PERSON_NAME] [EMAIL_ADDRESS][DOMAIN_NAME] Notification Preferences Profile …" at bounding box center [401, 28] width 0 height 0
click at [41, 43] on link at bounding box center [37, 27] width 53 height 54
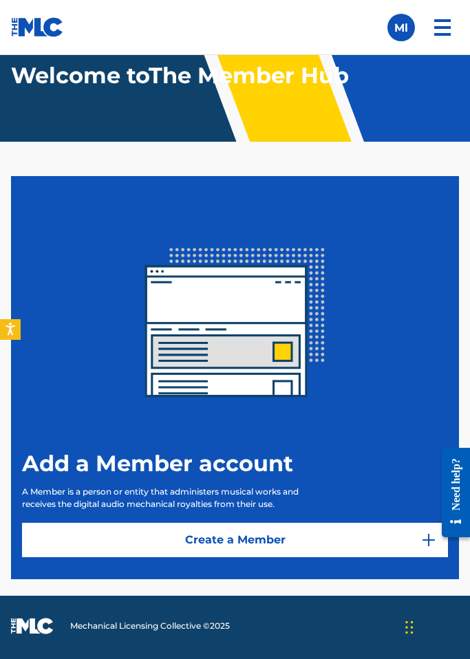
scroll to position [76, 0]
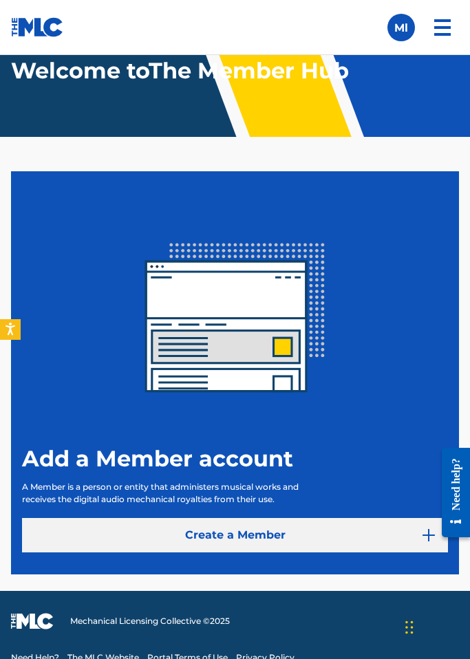
click at [94, 550] on link "Create a Member" at bounding box center [235, 535] width 426 height 34
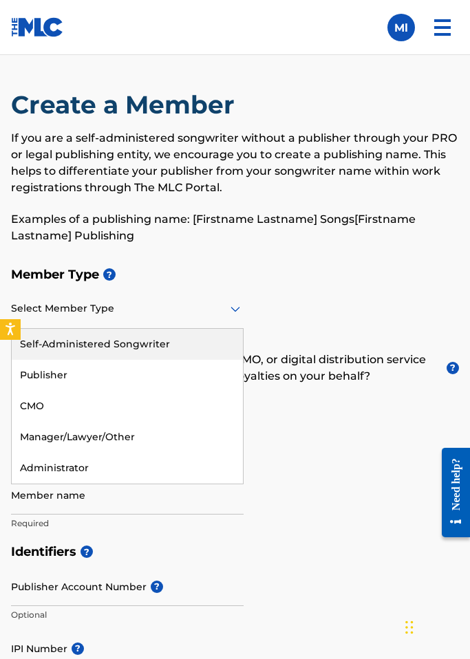
click at [191, 309] on div at bounding box center [127, 308] width 232 height 17
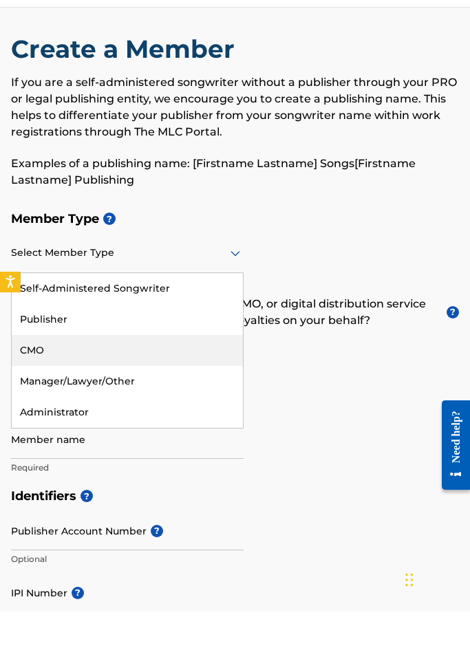
scroll to position [19, 0]
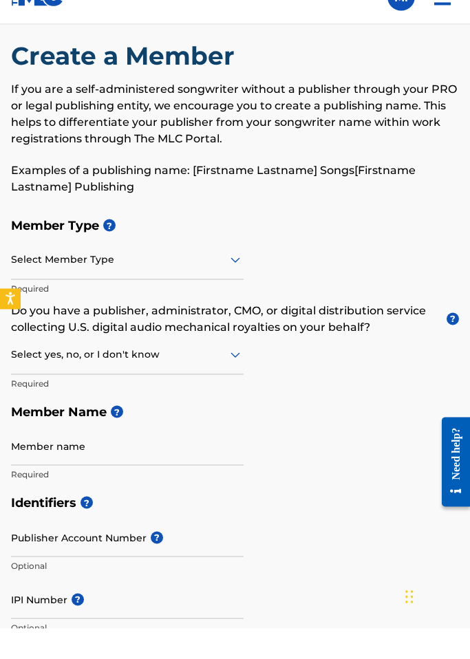
click at [306, 241] on div "Member Type ? Select Member Type Required Do you have a publisher, administrato…" at bounding box center [235, 379] width 448 height 277
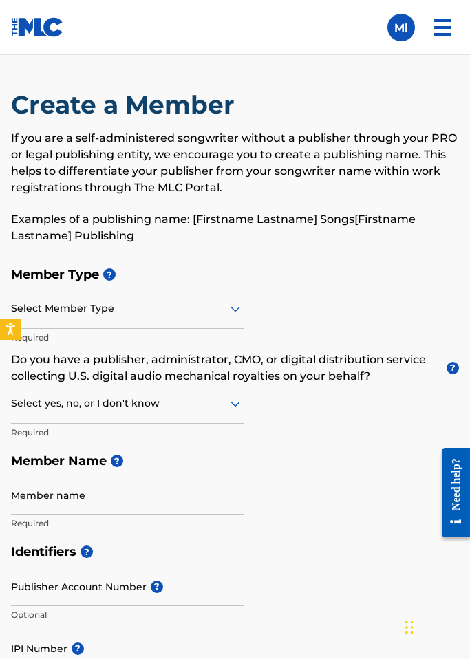
click at [446, 32] on img at bounding box center [442, 27] width 33 height 33
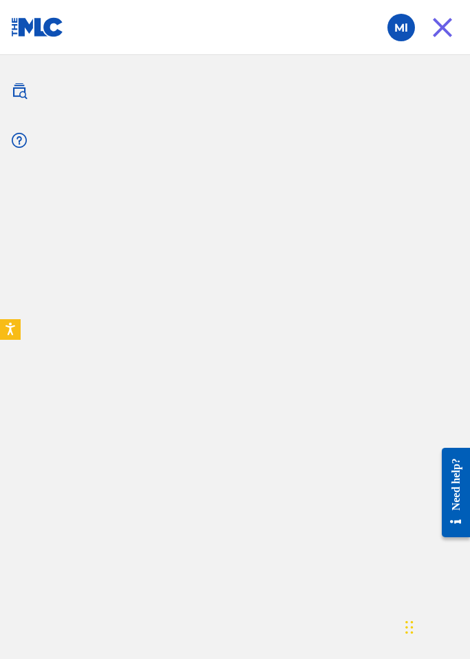
click at [446, 32] on img at bounding box center [442, 27] width 33 height 33
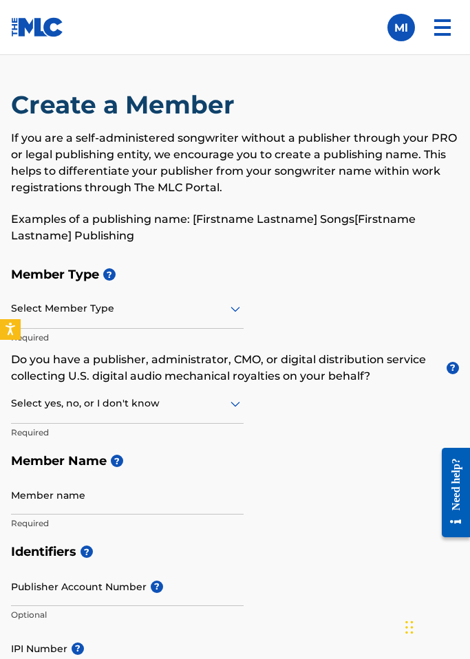
click at [39, 31] on img at bounding box center [37, 27] width 53 height 20
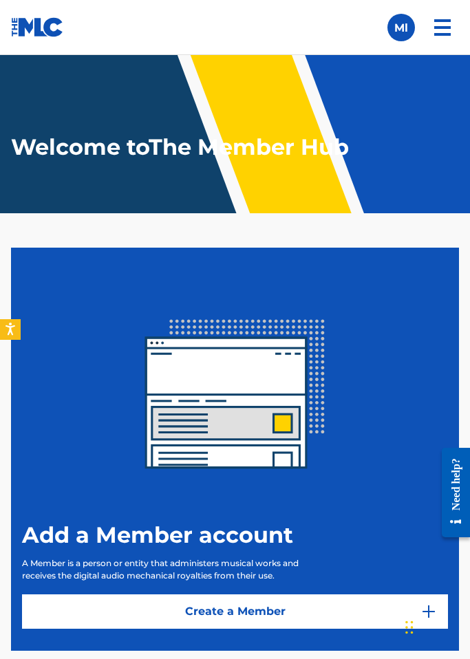
click at [39, 31] on img at bounding box center [37, 27] width 53 height 20
click at [18, 27] on img at bounding box center [37, 27] width 53 height 20
click at [120, 157] on h1 "Welcome to The Member Hub" at bounding box center [203, 147] width 385 height 28
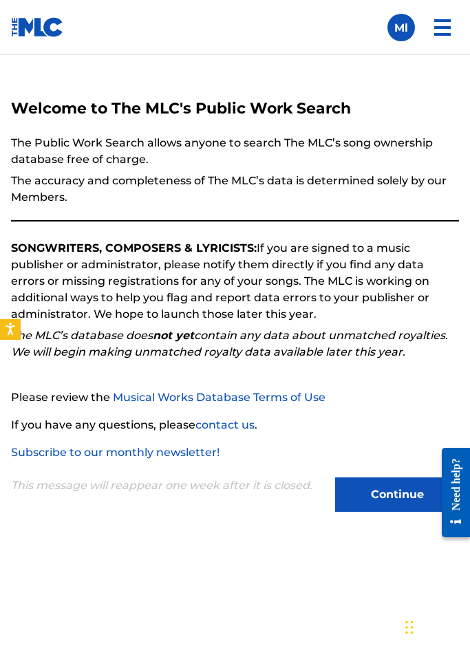
scroll to position [21, 0]
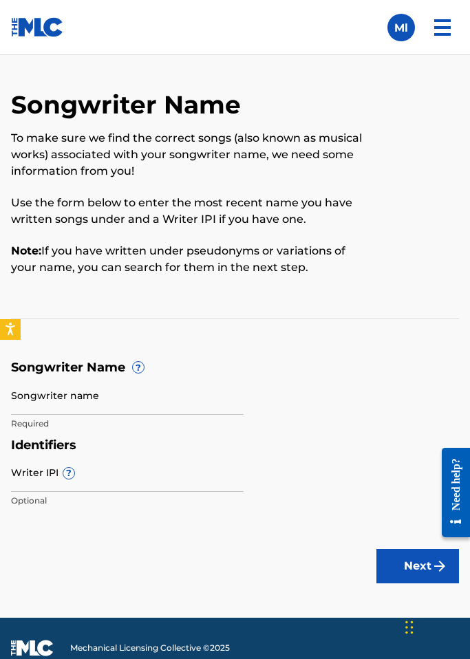
click at [29, 52] on link at bounding box center [37, 27] width 53 height 54
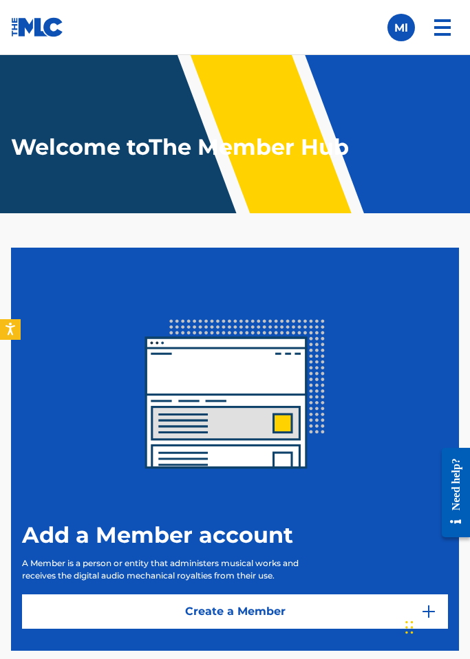
click at [248, 157] on h1 "Welcome to The Member Hub" at bounding box center [203, 147] width 385 height 28
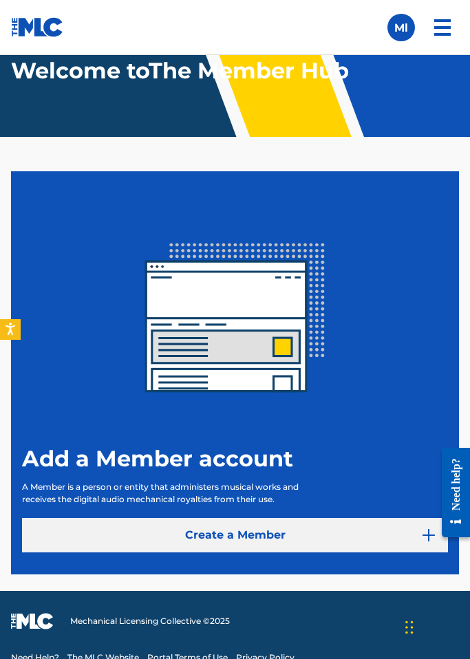
click at [296, 541] on link "Create a Member" at bounding box center [235, 535] width 426 height 34
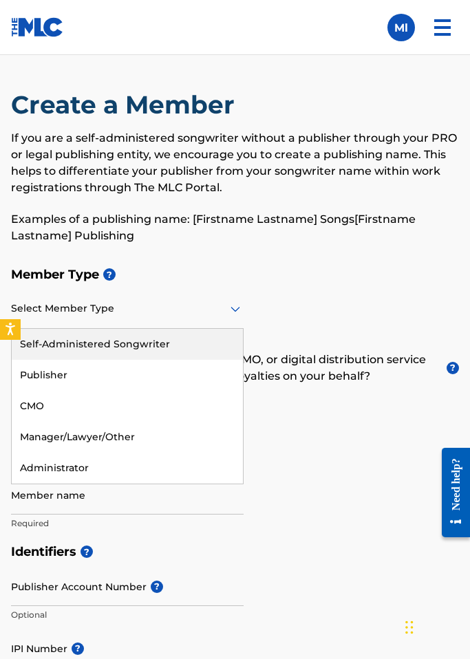
click at [194, 310] on div at bounding box center [127, 308] width 232 height 17
click at [168, 350] on div "Self-Administered Songwriter" at bounding box center [127, 344] width 231 height 31
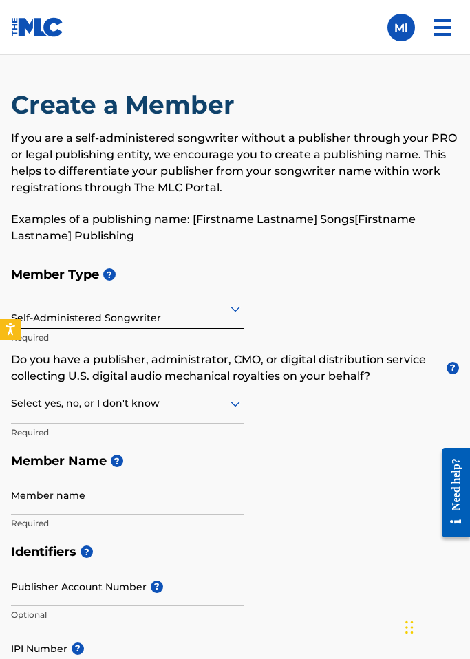
click at [124, 417] on div "Select yes, no, or I don't know" at bounding box center [127, 403] width 232 height 39
click at [105, 444] on div "Yes" at bounding box center [127, 439] width 231 height 31
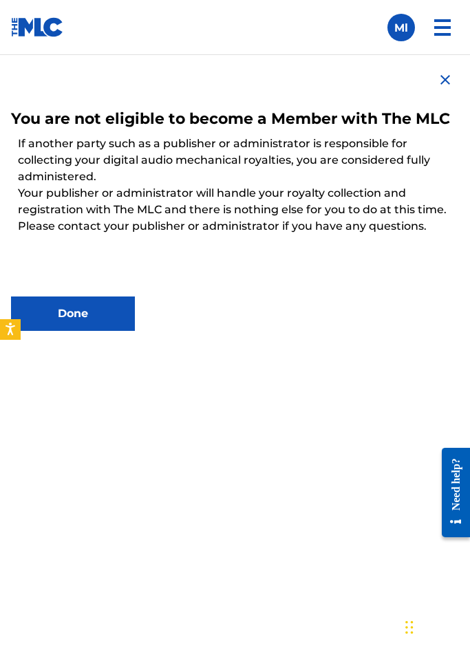
click at [234, 191] on p "Your publisher or administrator will handle your royalty collection and registr…" at bounding box center [235, 209] width 448 height 63
click at [444, 86] on img at bounding box center [445, 80] width 17 height 17
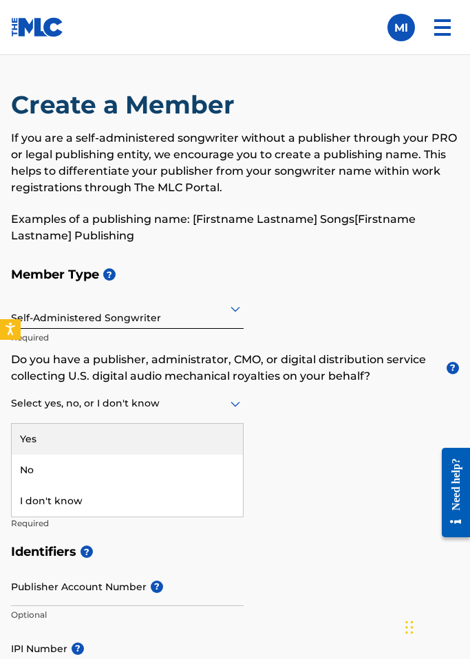
click at [176, 407] on div at bounding box center [127, 403] width 232 height 17
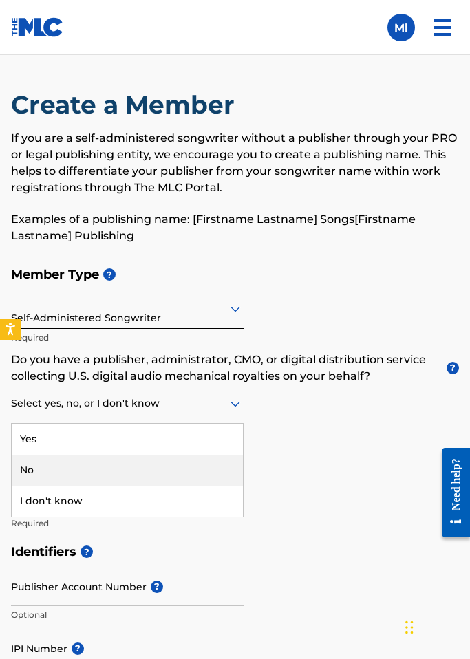
click at [113, 475] on div "No" at bounding box center [127, 470] width 231 height 31
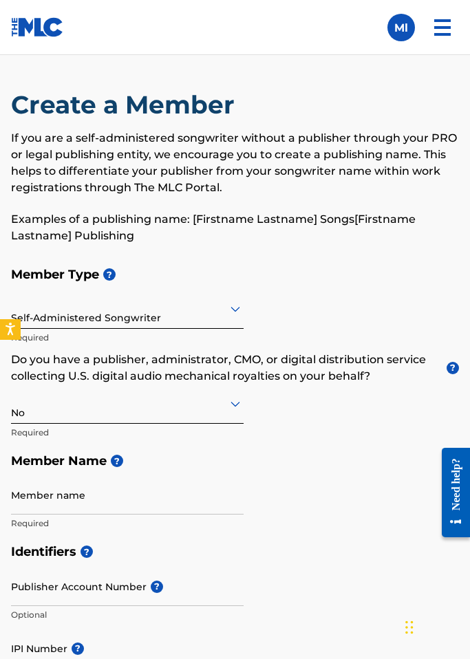
click at [437, 36] on img at bounding box center [442, 27] width 33 height 33
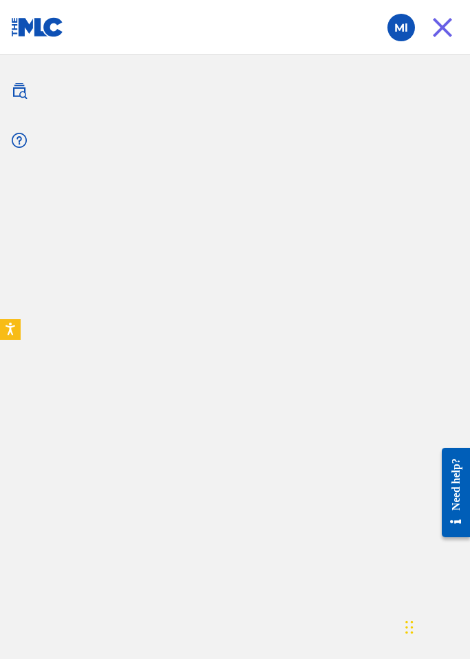
click at [437, 36] on img at bounding box center [442, 27] width 33 height 33
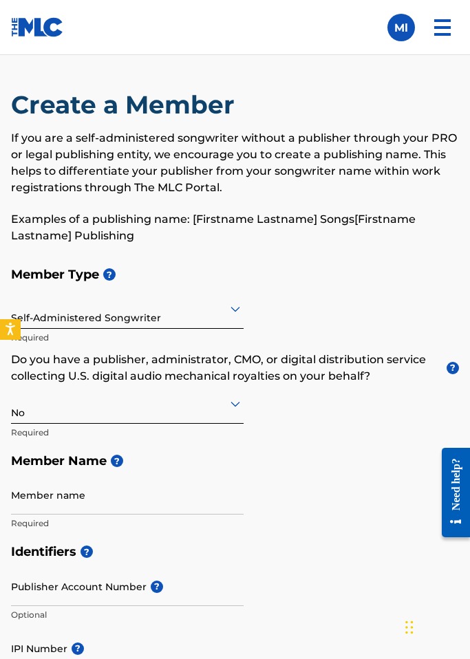
click at [444, 33] on img at bounding box center [442, 27] width 33 height 33
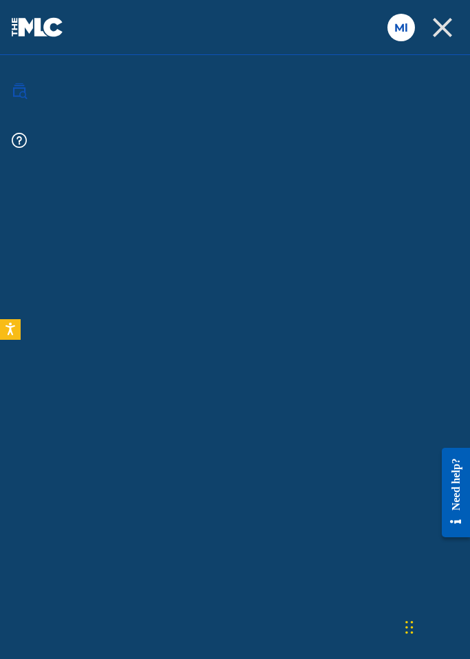
click at [20, 91] on img at bounding box center [19, 91] width 17 height 17
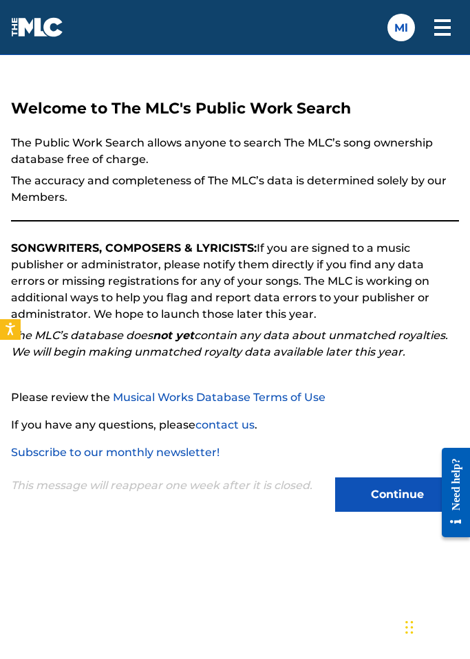
click at [366, 500] on button "Continue" at bounding box center [397, 494] width 124 height 34
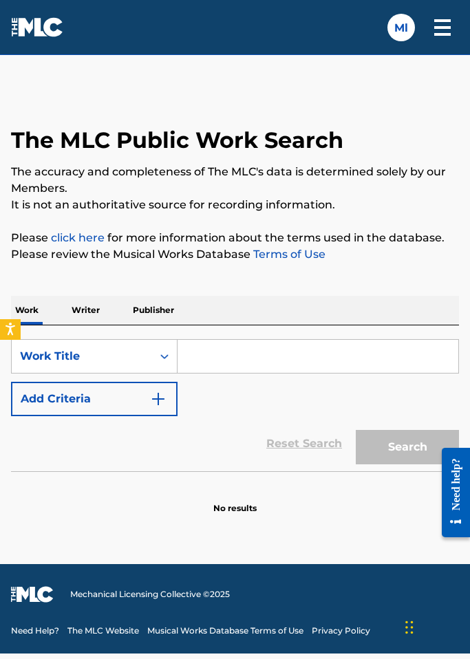
click at [87, 312] on p "Writer" at bounding box center [85, 310] width 36 height 29
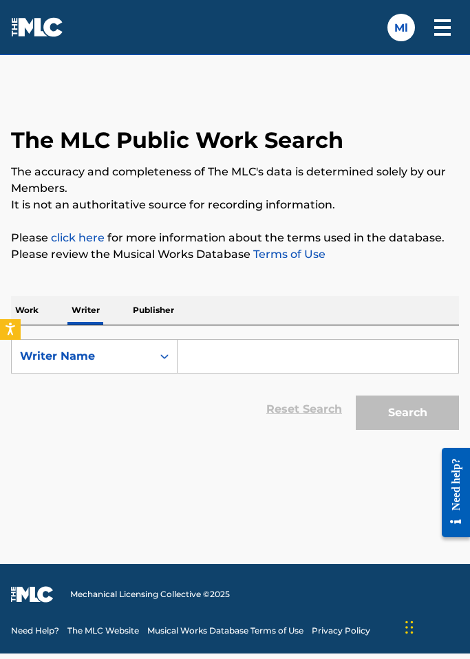
click at [237, 352] on input "Search Form" at bounding box center [317, 356] width 281 height 33
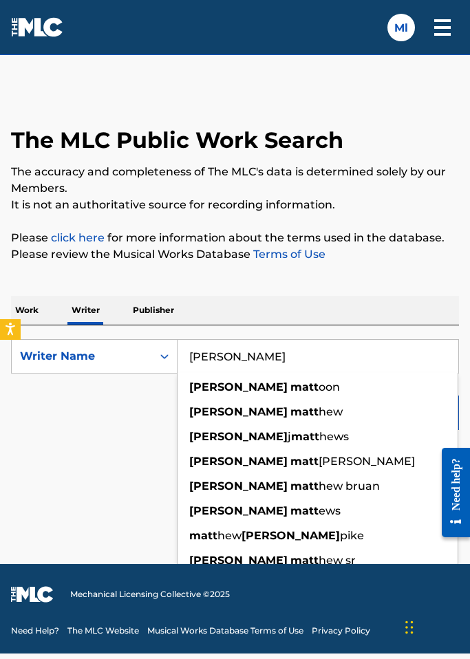
click at [407, 413] on button "Search" at bounding box center [407, 412] width 103 height 34
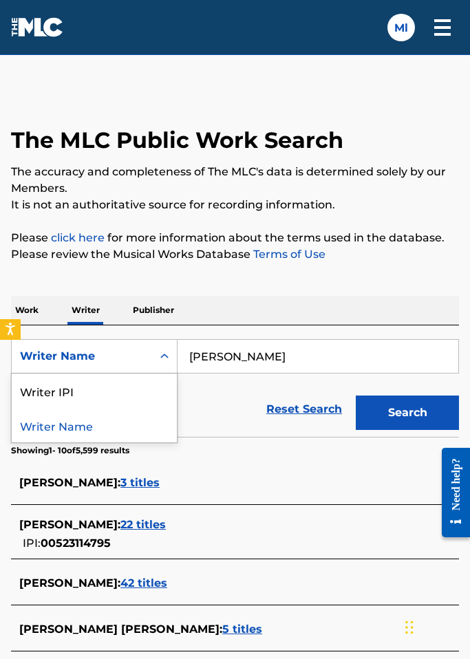
click at [164, 364] on div "Search Form" at bounding box center [164, 356] width 25 height 25
click at [215, 358] on input "[PERSON_NAME]" at bounding box center [317, 356] width 281 height 33
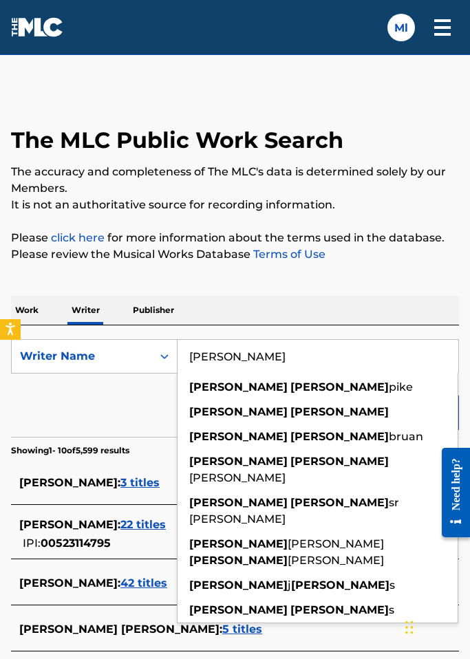
type input "Matthew lance"
click at [407, 413] on button "Search" at bounding box center [407, 412] width 103 height 34
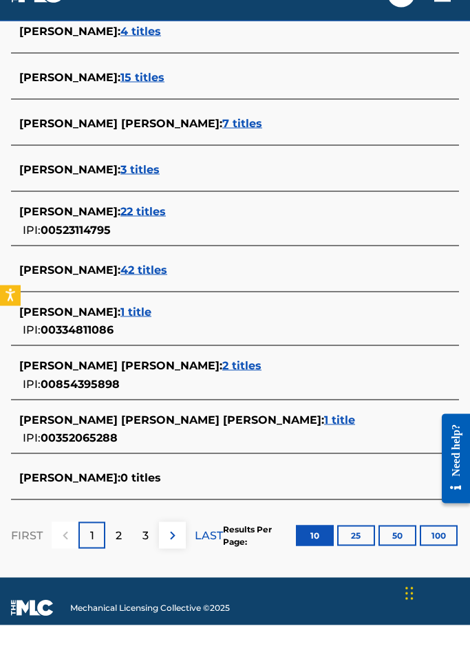
scroll to position [420, 0]
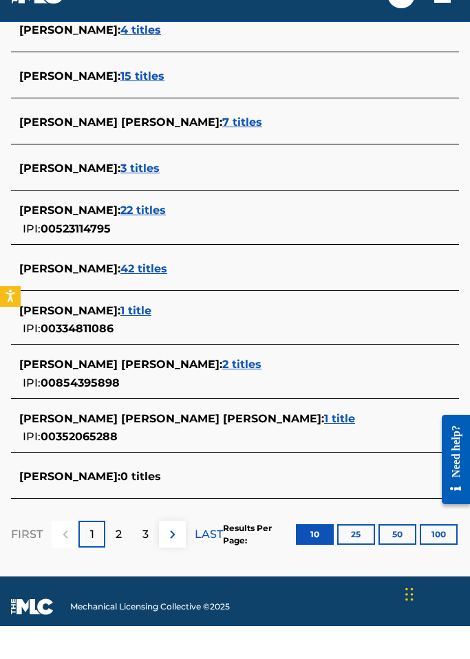
click at [146, 337] on span "1 title" at bounding box center [135, 343] width 31 height 13
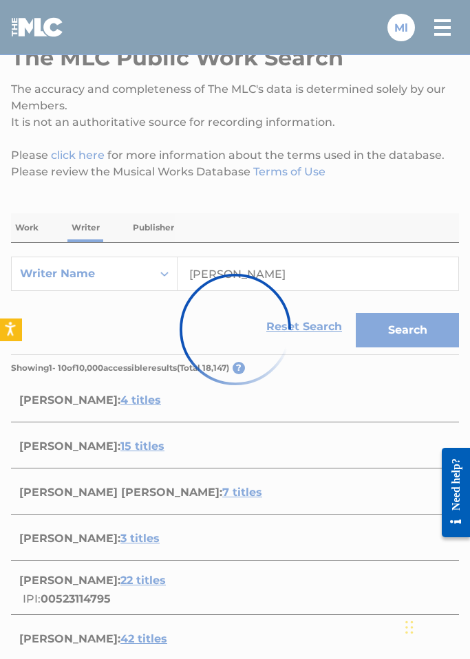
scroll to position [0, 0]
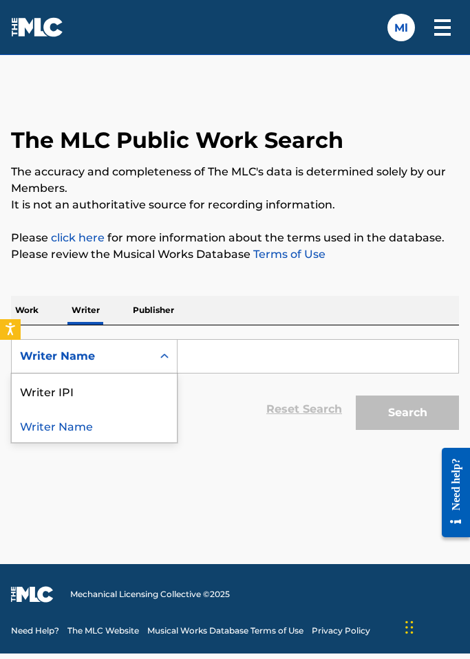
click at [169, 356] on icon "Search Form" at bounding box center [164, 356] width 14 height 14
click at [160, 309] on p "Publisher" at bounding box center [154, 310] width 50 height 29
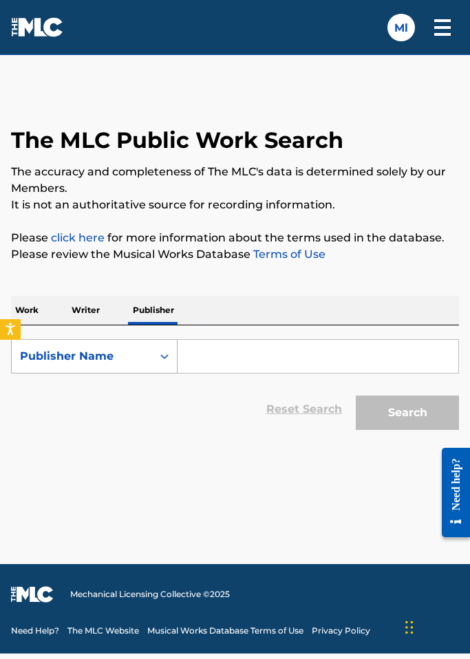
click at [166, 354] on icon "Search Form" at bounding box center [164, 356] width 14 height 14
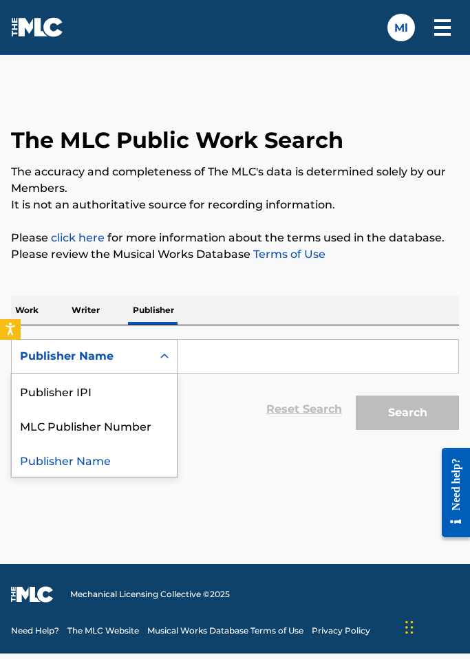
click at [166, 354] on icon "Search Form" at bounding box center [164, 356] width 14 height 14
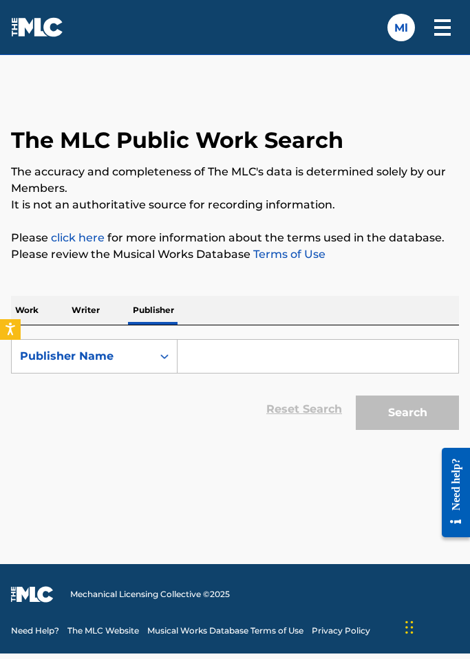
click at [206, 361] on input "Search Form" at bounding box center [317, 356] width 281 height 33
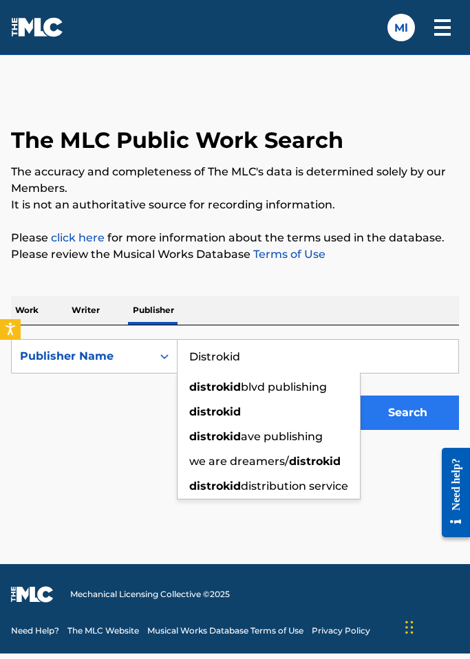
type input "Distrokid"
click at [393, 416] on button "Search" at bounding box center [407, 412] width 103 height 34
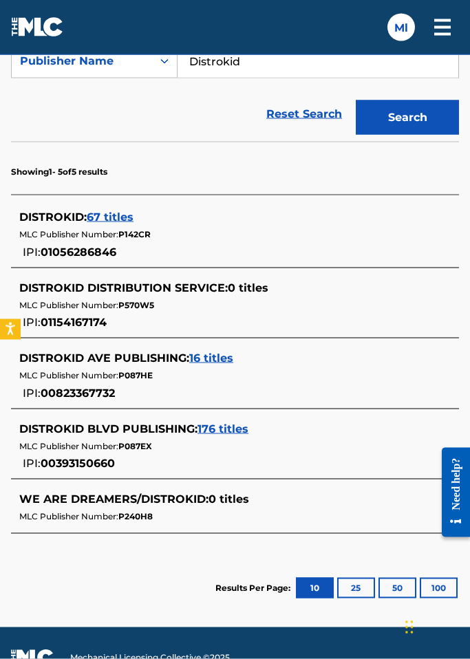
scroll to position [332, 0]
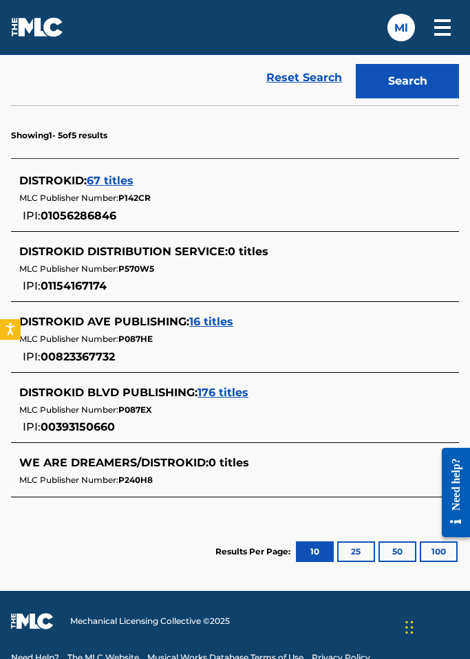
click at [218, 326] on span "16 titles" at bounding box center [211, 321] width 44 height 13
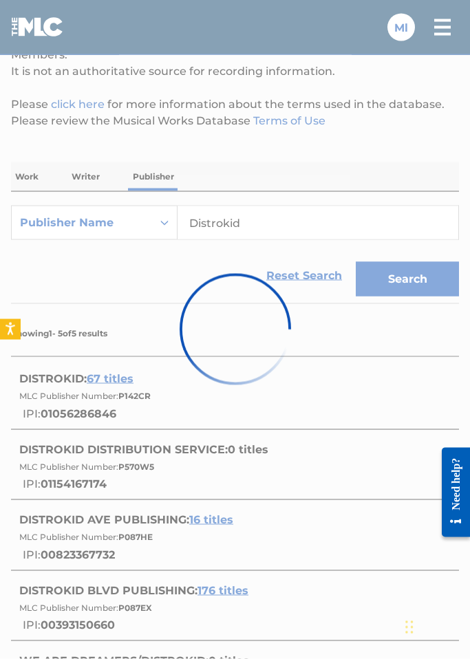
scroll to position [0, 0]
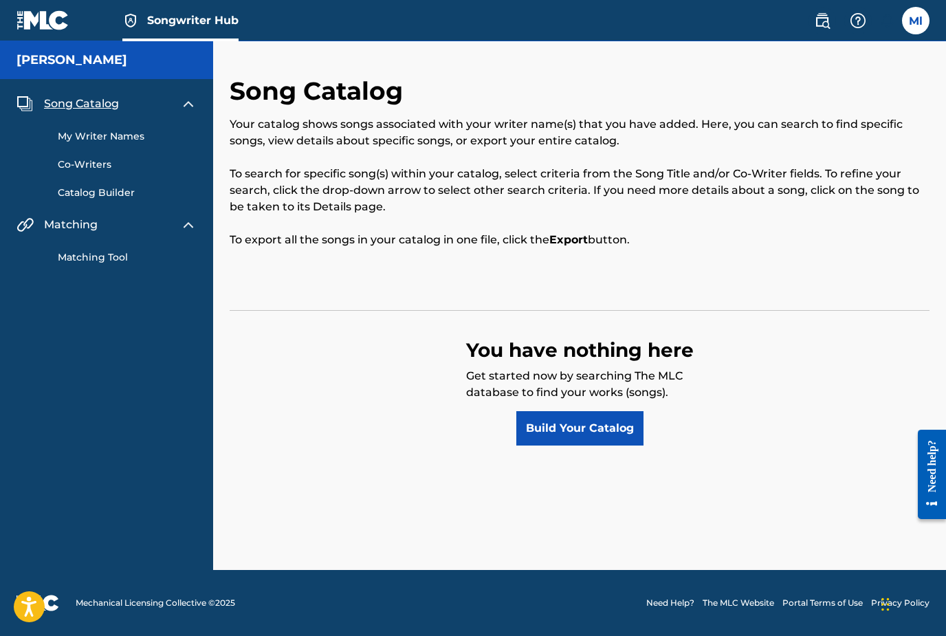
click at [337, 466] on html "Accessibility Screen-Reader Guide, Feedback, and Issue Reporting | New window 0…" at bounding box center [473, 318] width 946 height 636
click at [338, 466] on div "Song Catalog Your catalog shows songs associated with your writer name(s) that …" at bounding box center [579, 323] width 733 height 495
